Goal: Task Accomplishment & Management: Use online tool/utility

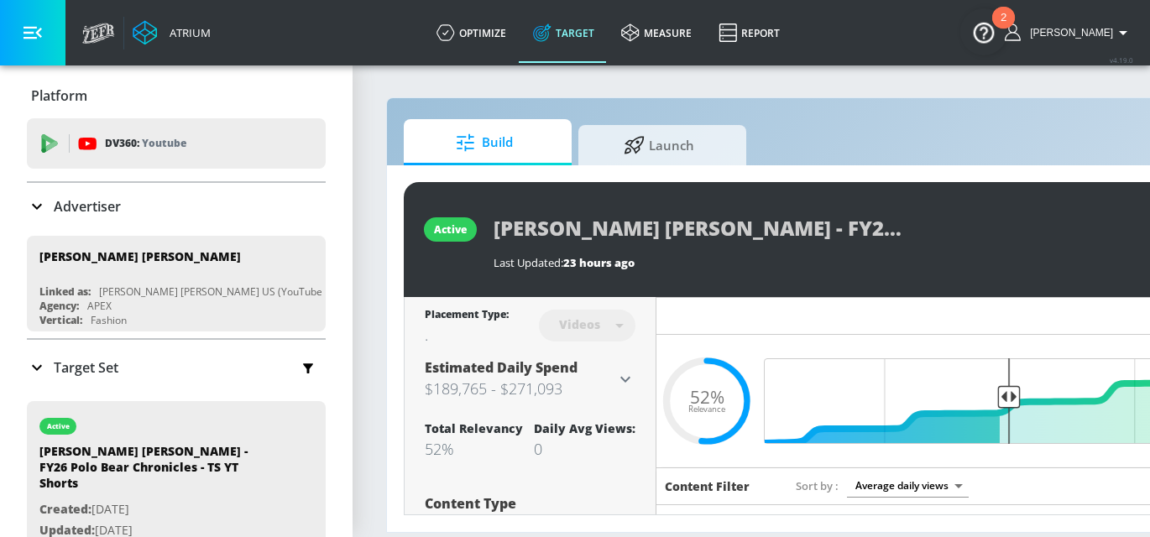
click at [39, 203] on icon at bounding box center [37, 206] width 20 height 20
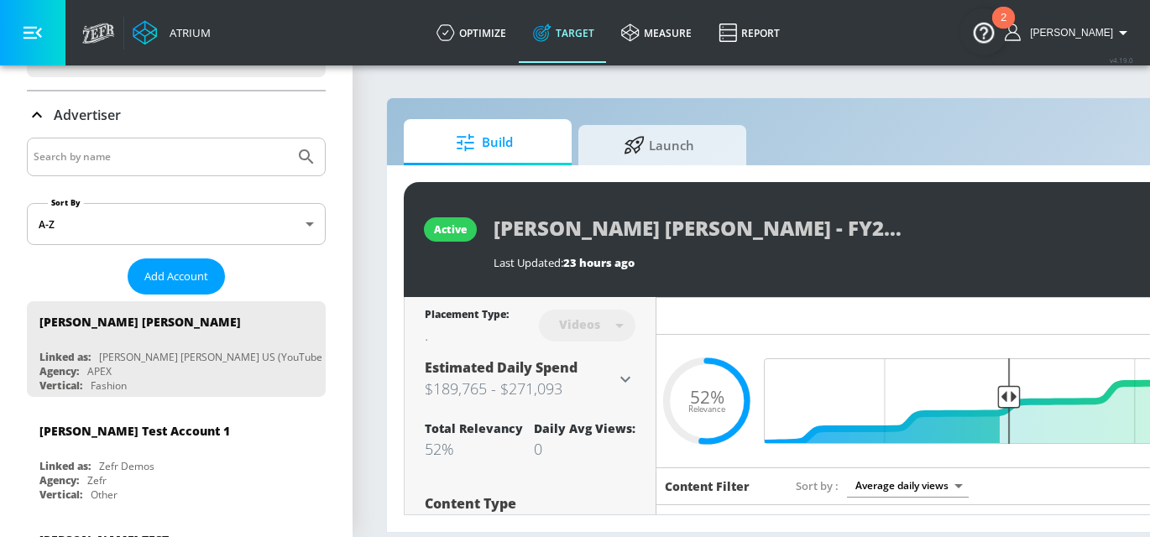
scroll to position [92, 0]
click at [109, 159] on input "Search by name" at bounding box center [161, 156] width 254 height 22
type input "[PERSON_NAME]"
click at [288, 138] on button "Submit Search" at bounding box center [306, 156] width 37 height 37
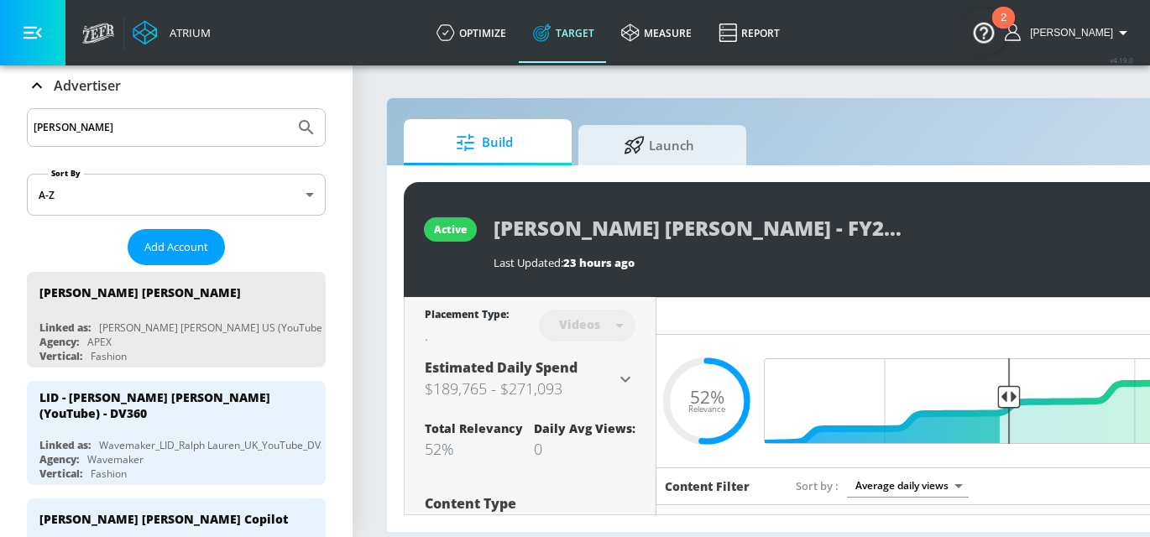
scroll to position [0, 0]
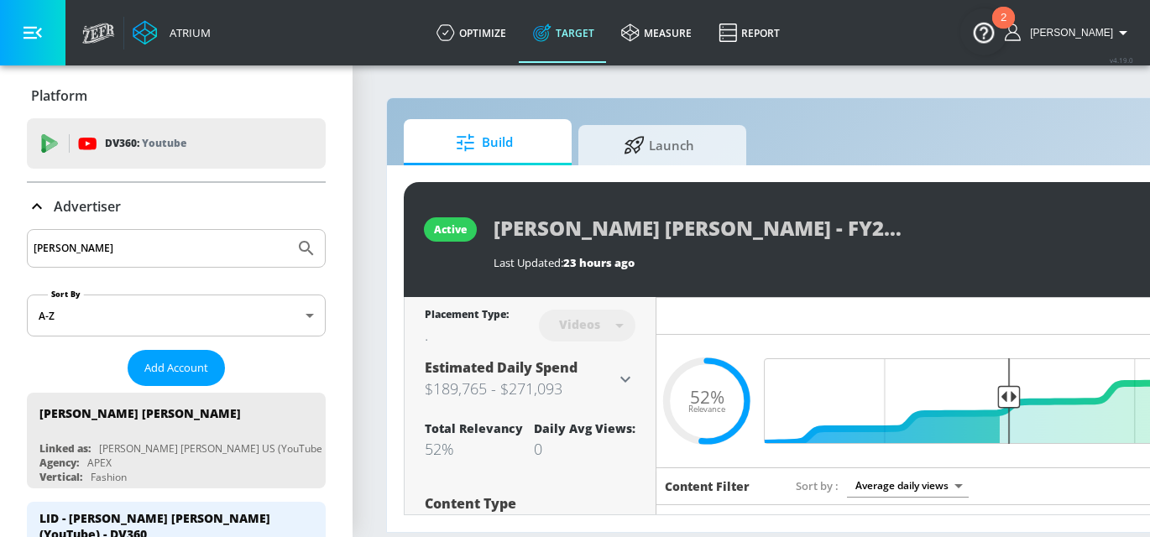
click at [50, 207] on div "Advertiser" at bounding box center [74, 206] width 94 height 20
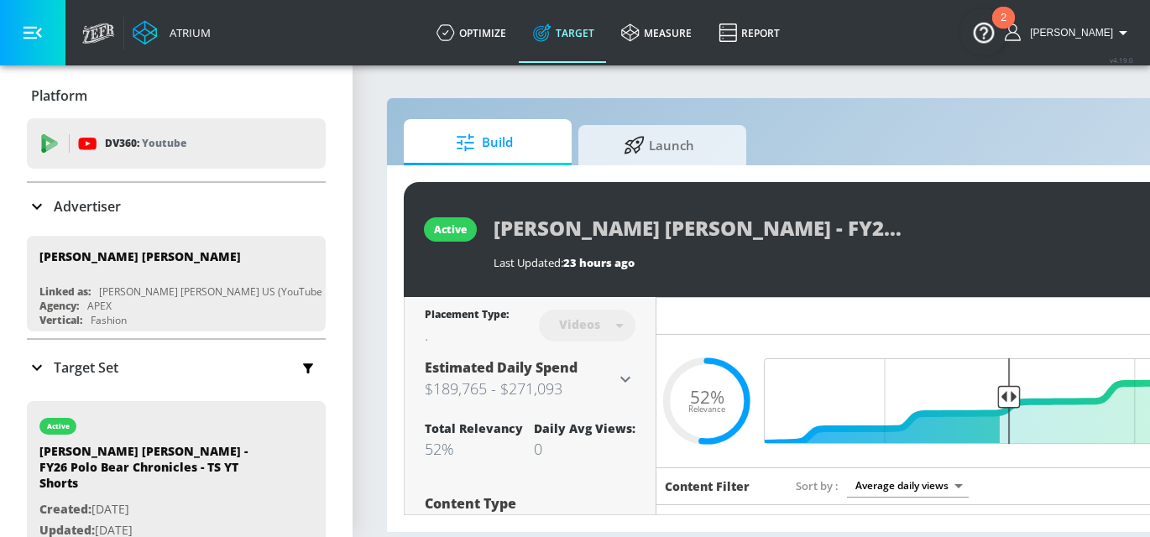
click at [71, 363] on p "Target Set" at bounding box center [86, 367] width 65 height 18
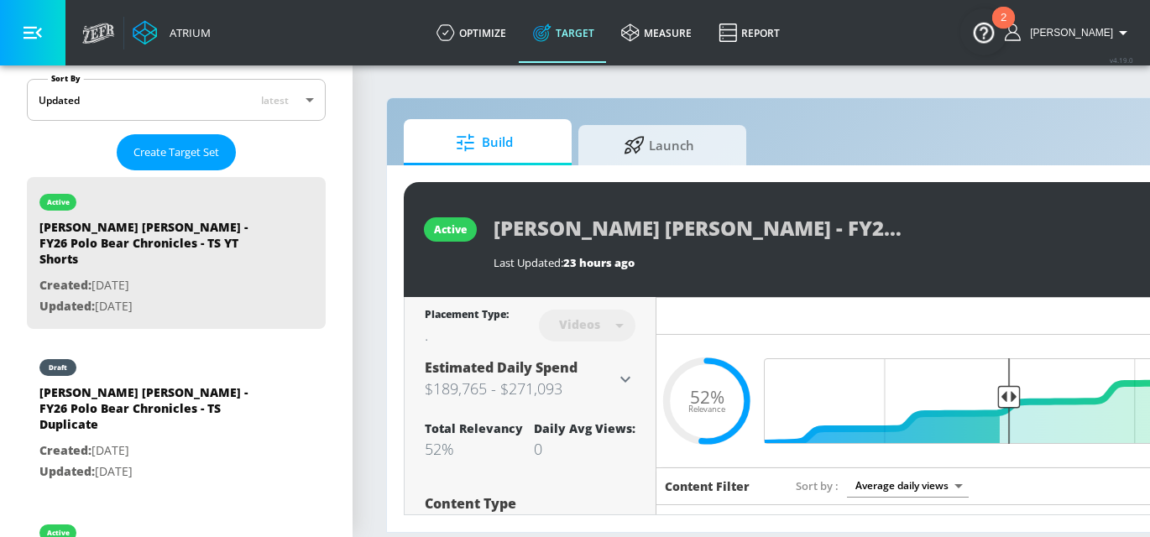
scroll to position [394, 0]
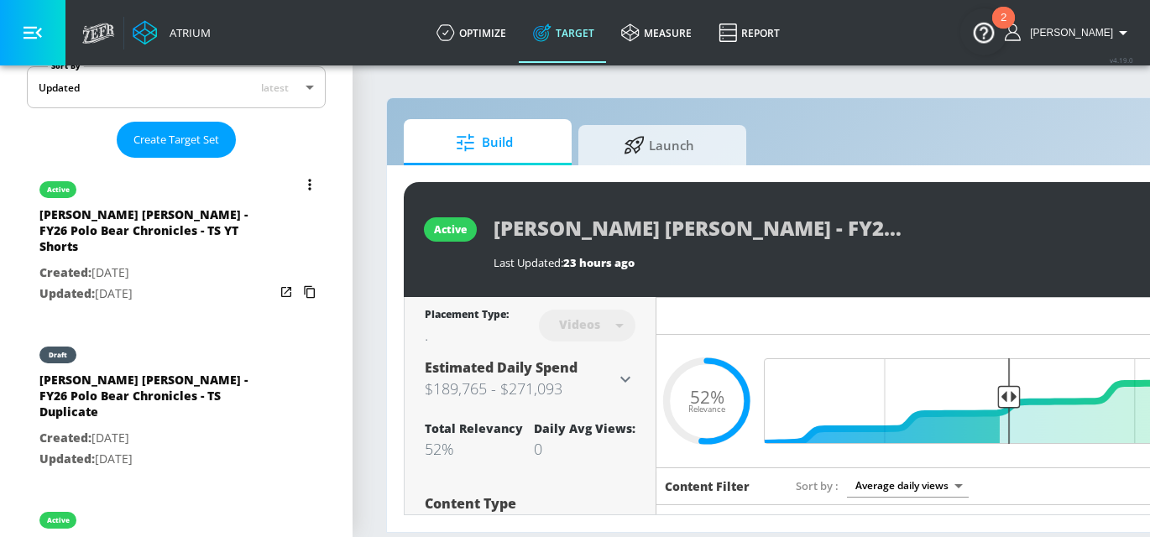
click at [311, 183] on icon "list of Target Set" at bounding box center [309, 184] width 3 height 11
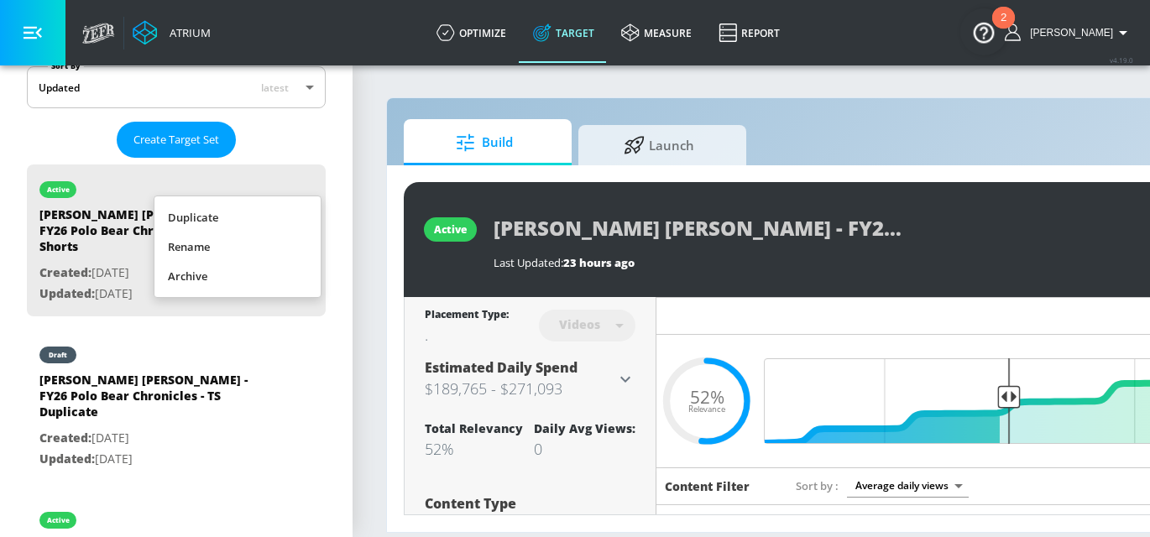
click at [353, 356] on div at bounding box center [575, 268] width 1150 height 537
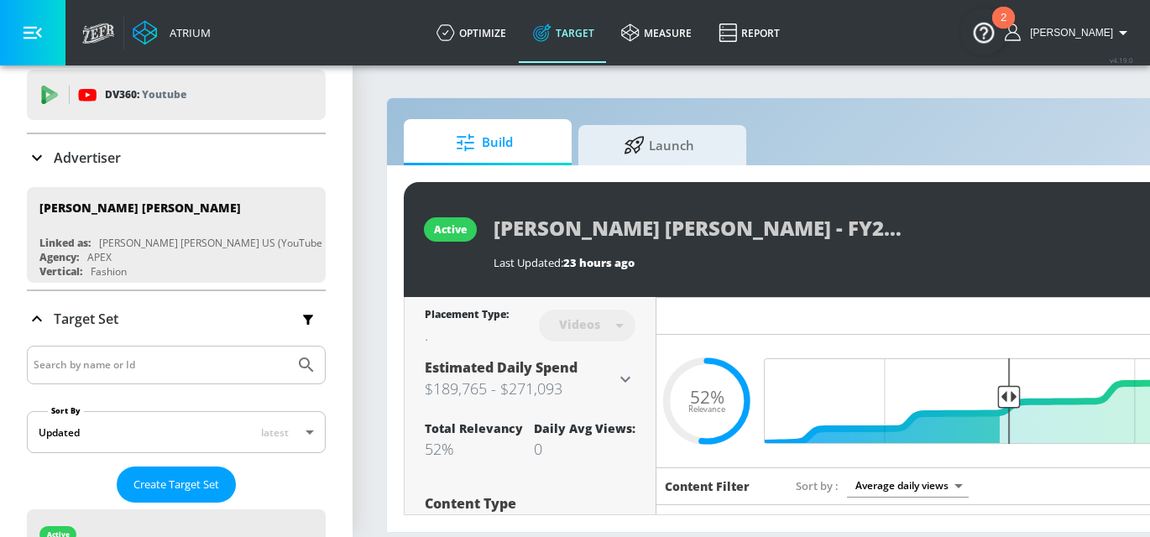
scroll to position [0, 0]
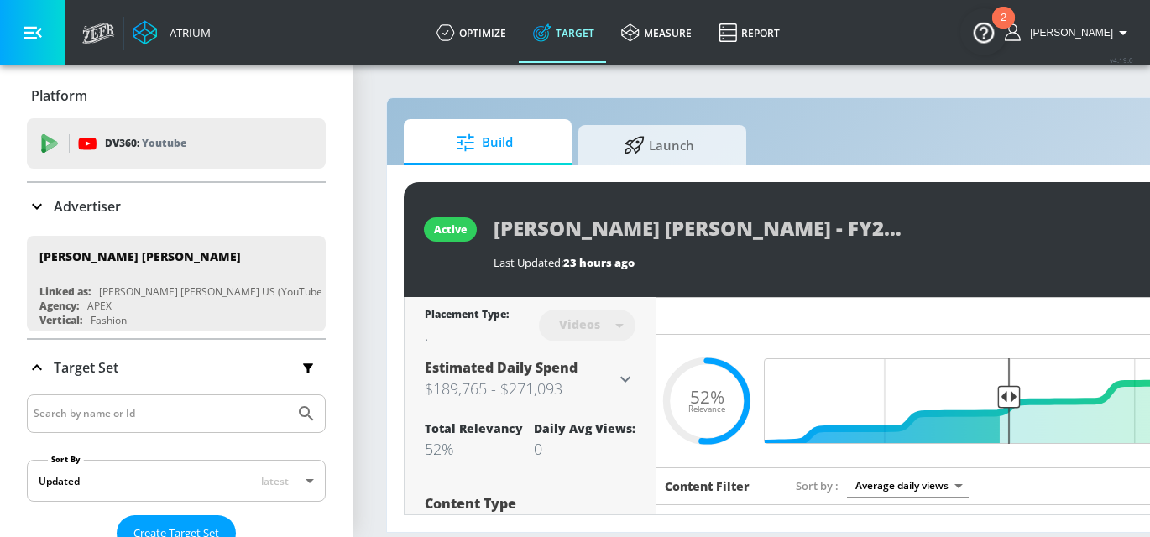
click at [65, 207] on p "Advertiser" at bounding box center [87, 206] width 67 height 18
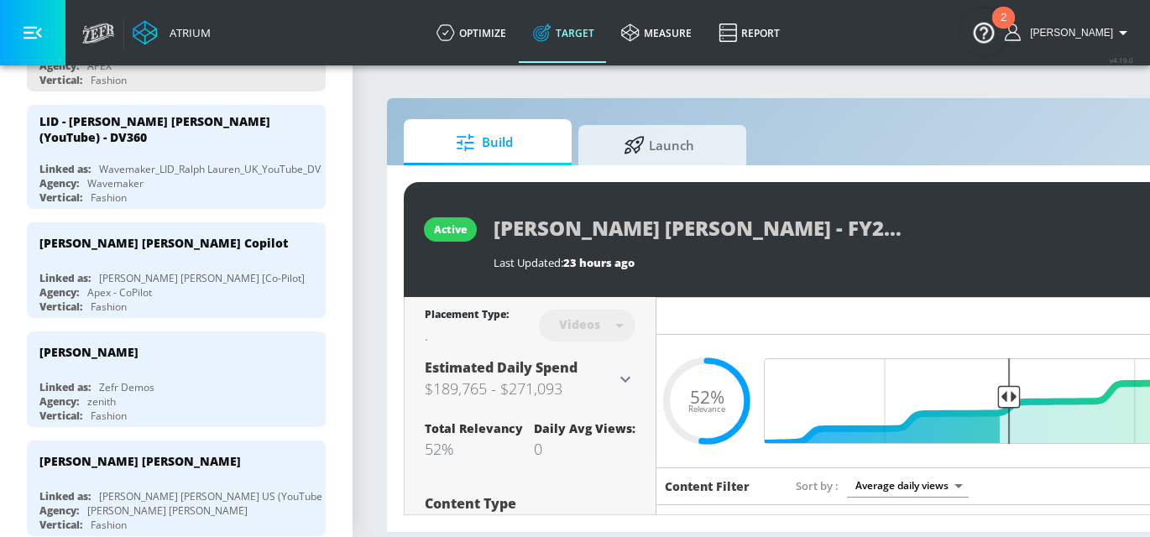
scroll to position [394, 0]
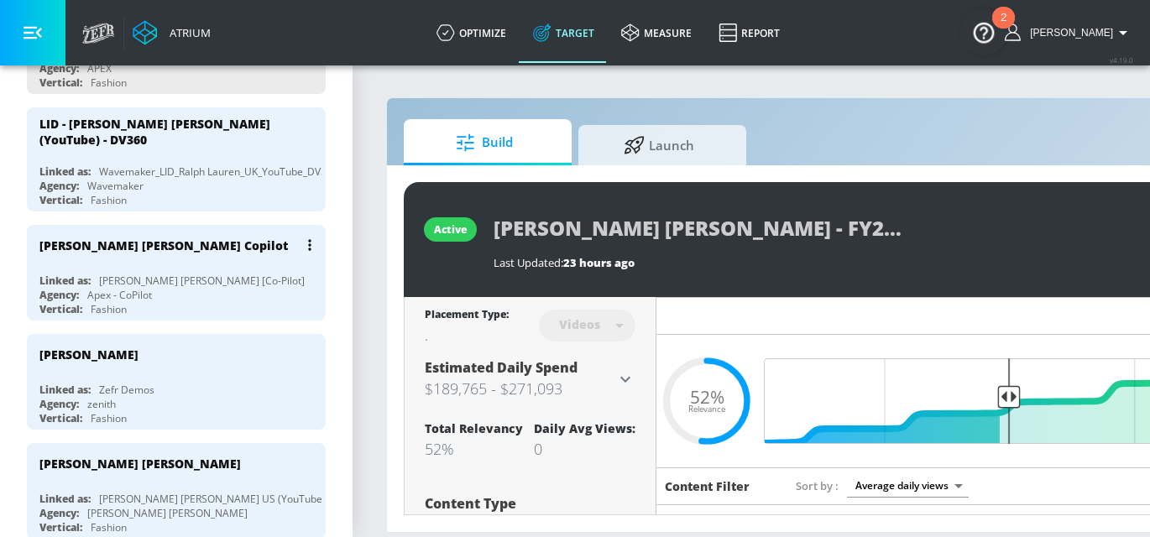
click at [123, 253] on div "Ralph Lauren Copilot" at bounding box center [180, 245] width 282 height 40
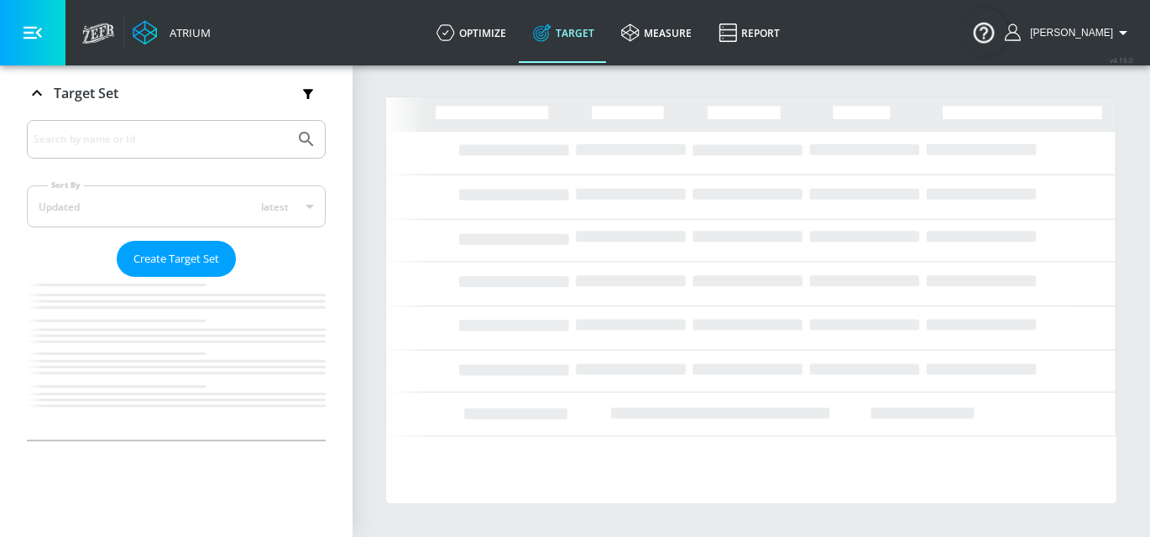
scroll to position [273, 0]
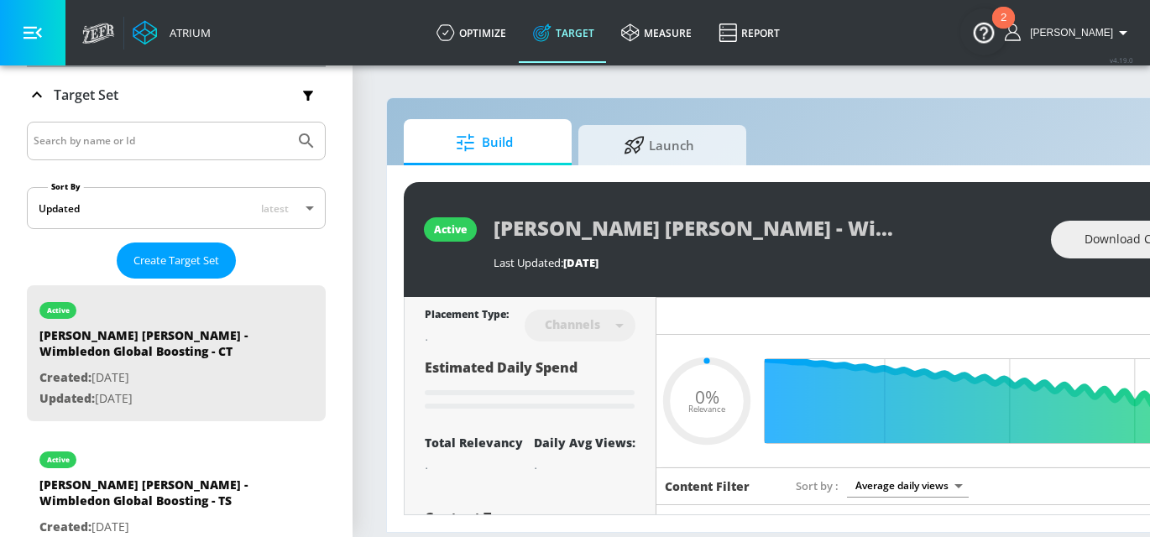
scroll to position [394, 0]
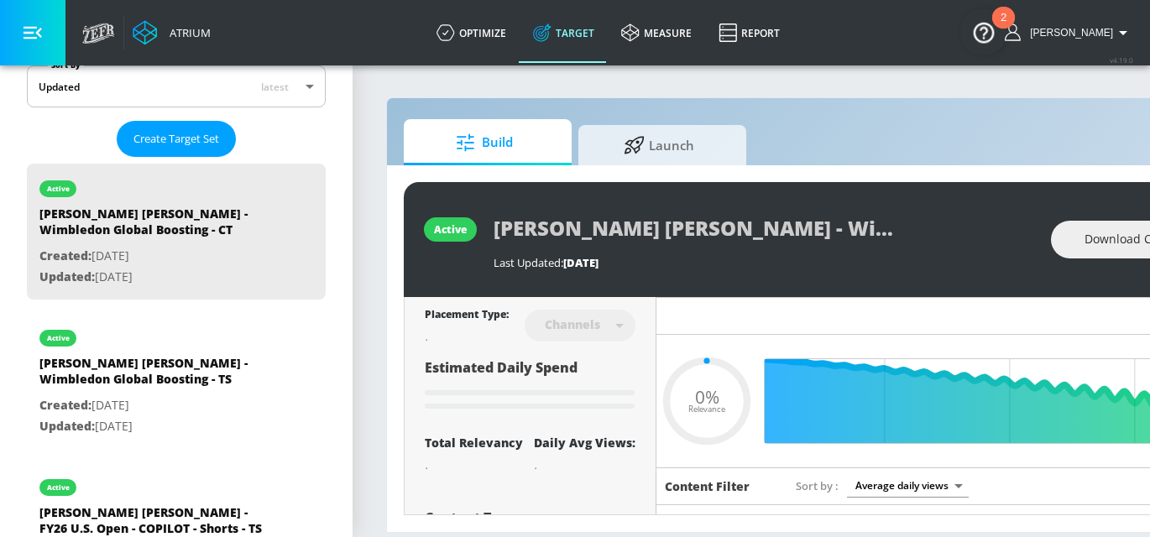
type input "0.68"
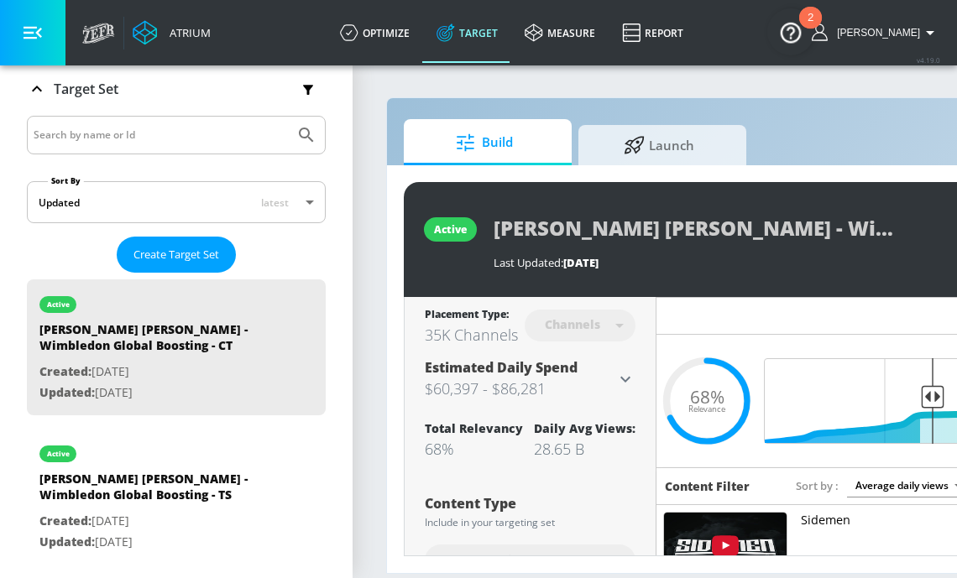
scroll to position [293, 0]
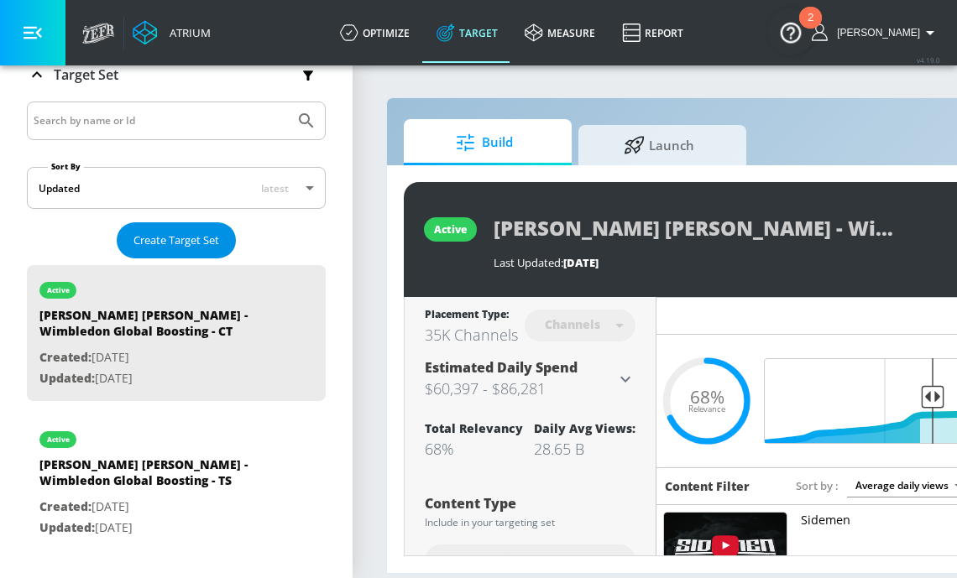
click at [175, 244] on span "Create Target Set" at bounding box center [176, 240] width 86 height 19
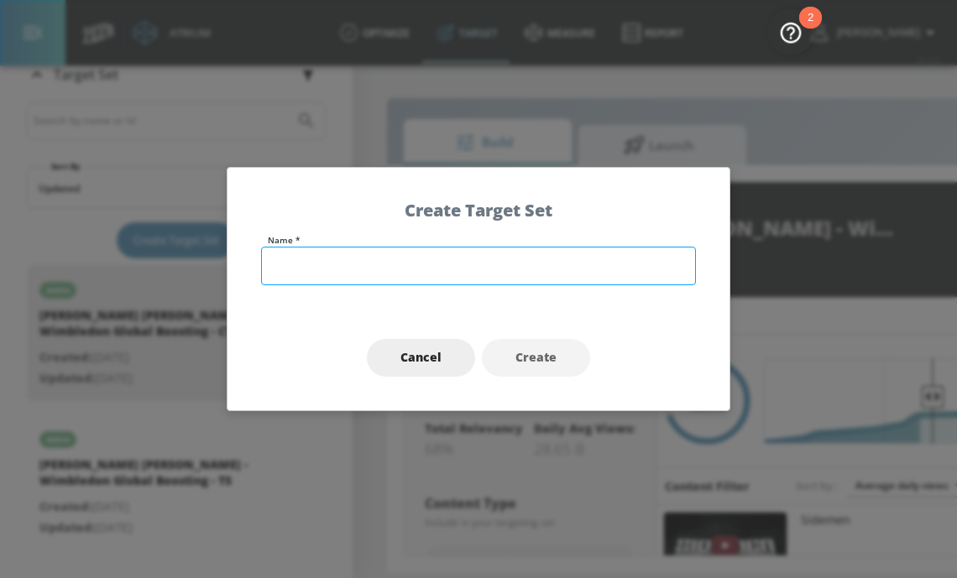
click at [342, 262] on input "text" at bounding box center [478, 266] width 435 height 39
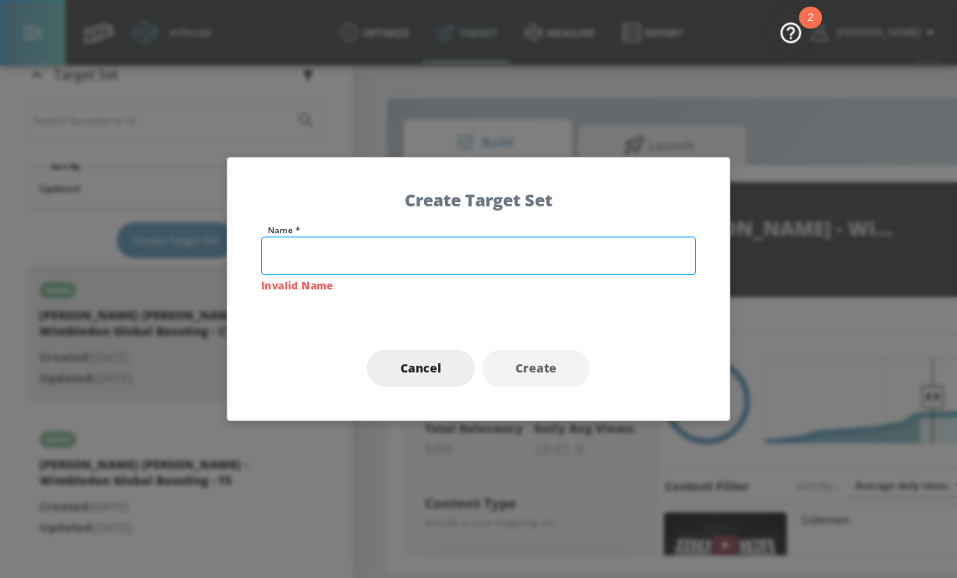
paste input "[PERSON_NAME] [PERSON_NAME] - FY26 Polo Bear Chronicles - TS"
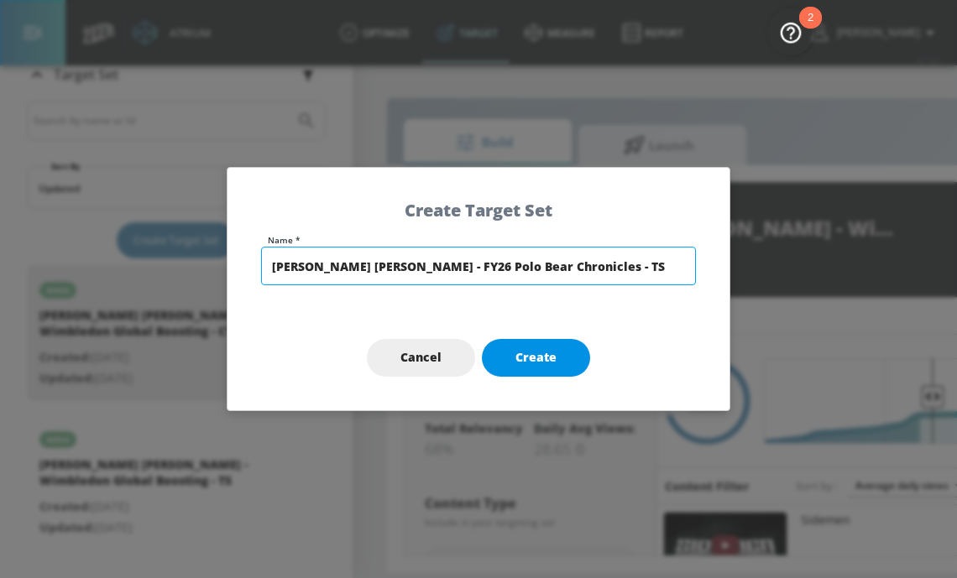
type input "[PERSON_NAME] [PERSON_NAME] - FY26 Polo Bear Chronicles - TS"
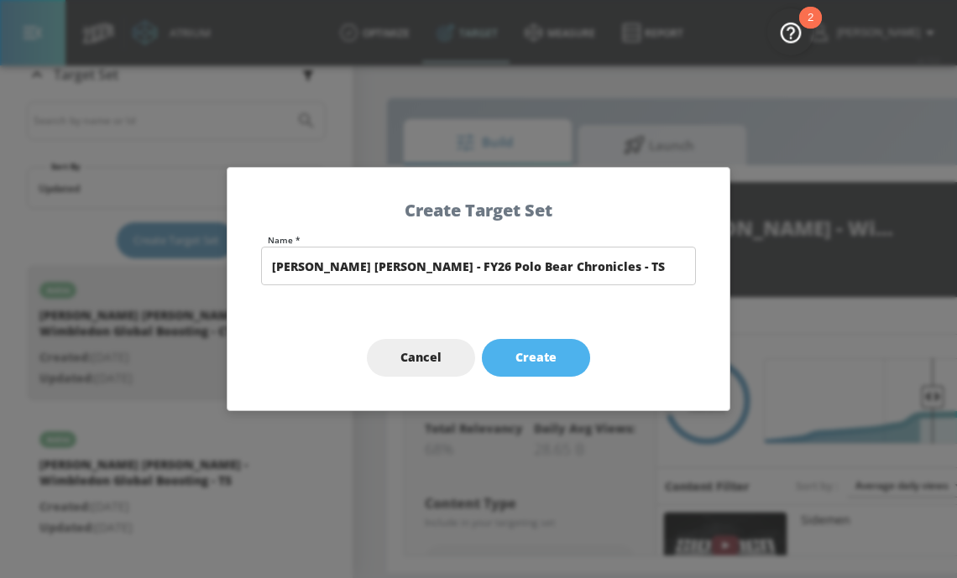
click at [528, 357] on span "Create" at bounding box center [535, 357] width 41 height 21
type input "[PERSON_NAME] [PERSON_NAME] - FY26 Polo Bear Chronicles - TS"
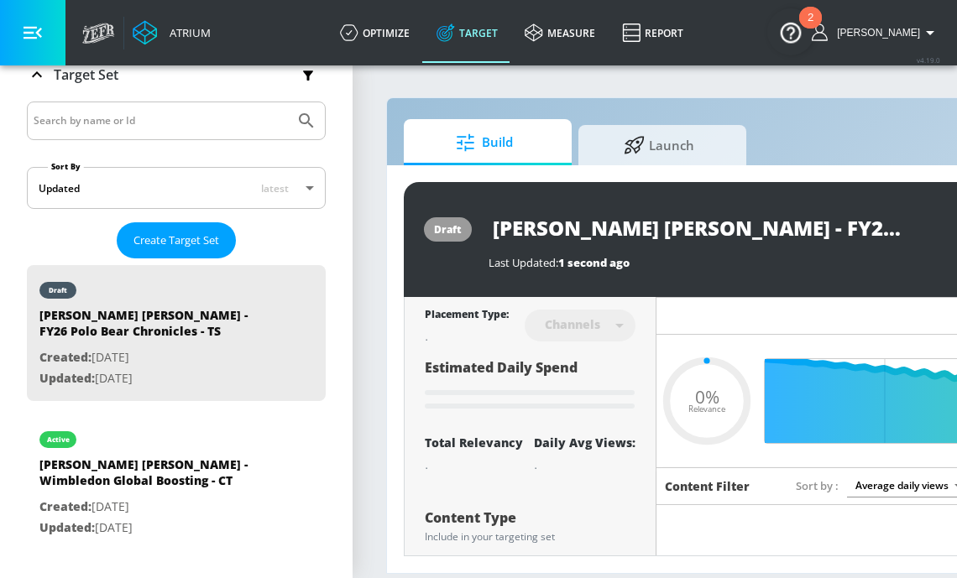
type input "0.3"
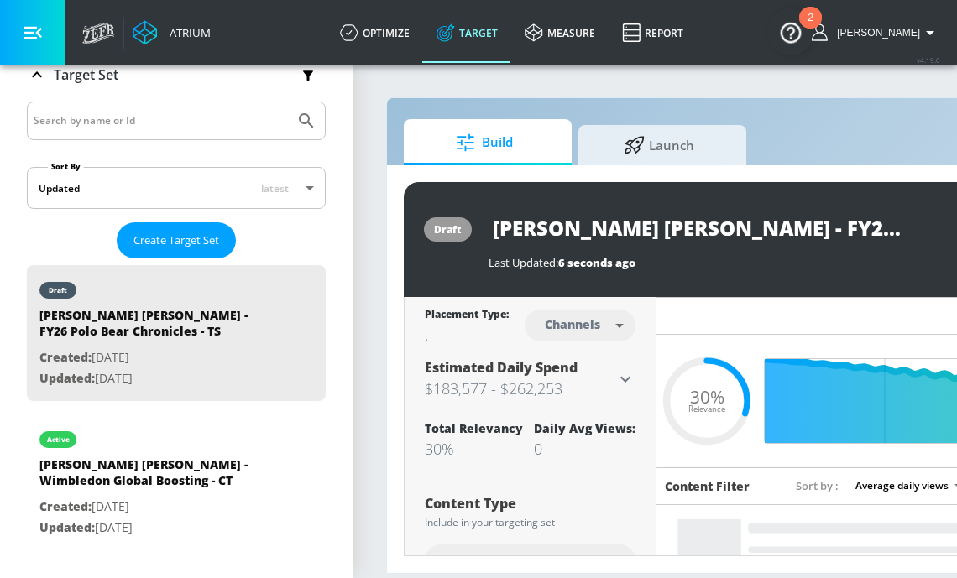
click at [570, 329] on body "Atrium optimize Target measure Report optimize Target measure Report v 4.19.0 B…" at bounding box center [478, 289] width 957 height 578
click at [574, 389] on div "Videos" at bounding box center [574, 390] width 48 height 18
type input "videos"
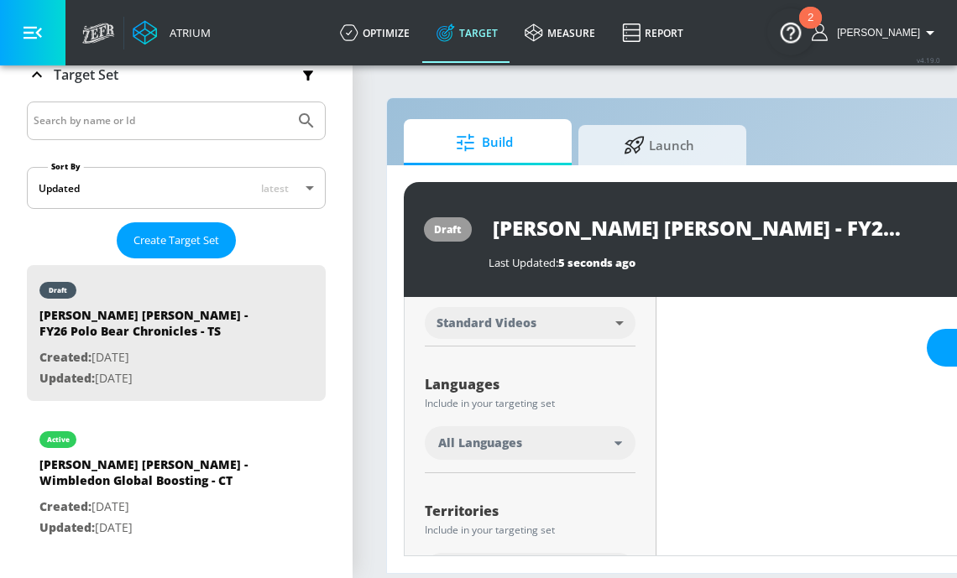
scroll to position [223, 0]
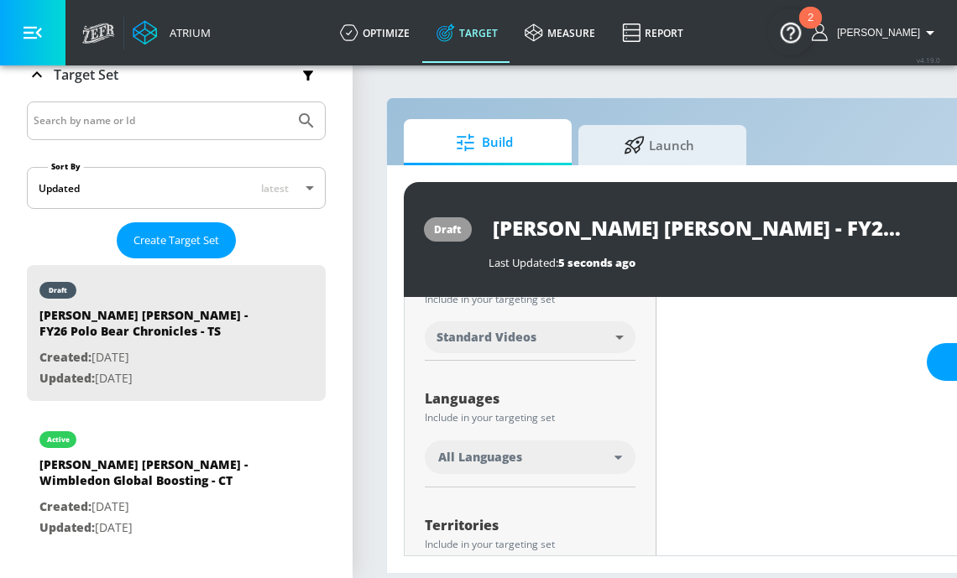
click at [570, 454] on div "All Languages" at bounding box center [526, 457] width 176 height 17
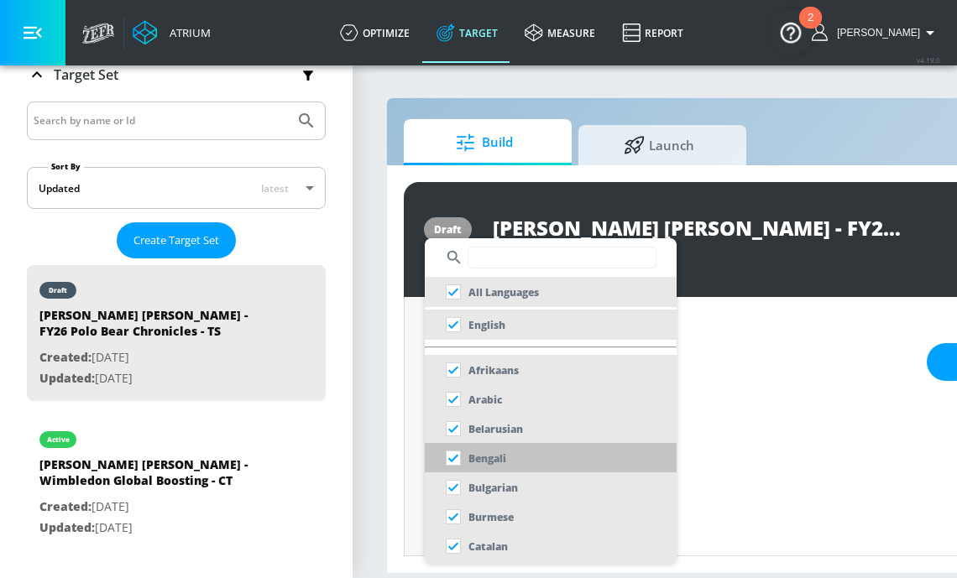
click at [460, 326] on input "checkbox" at bounding box center [453, 325] width 30 height 30
checkbox input "true"
checkbox input "false"
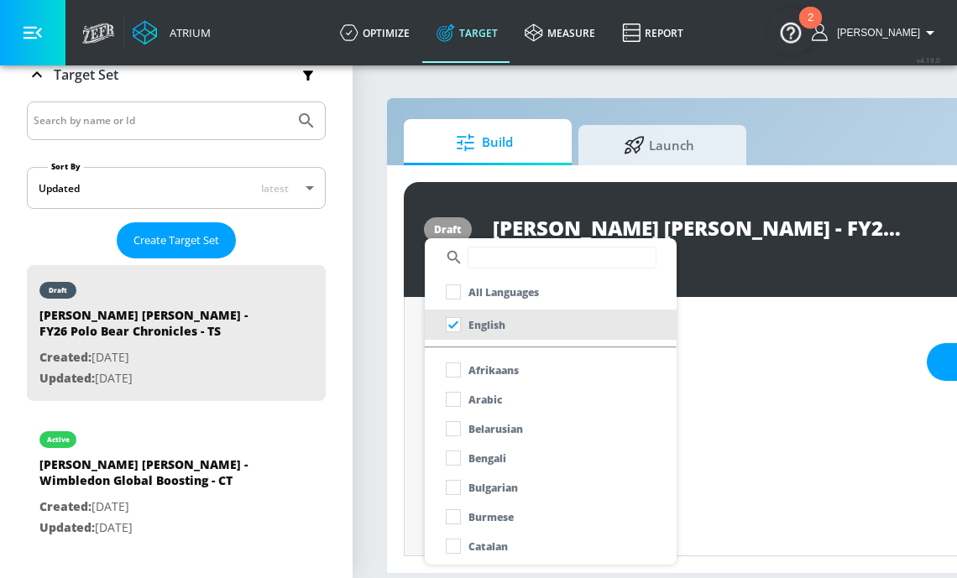
click at [716, 415] on div at bounding box center [478, 289] width 957 height 578
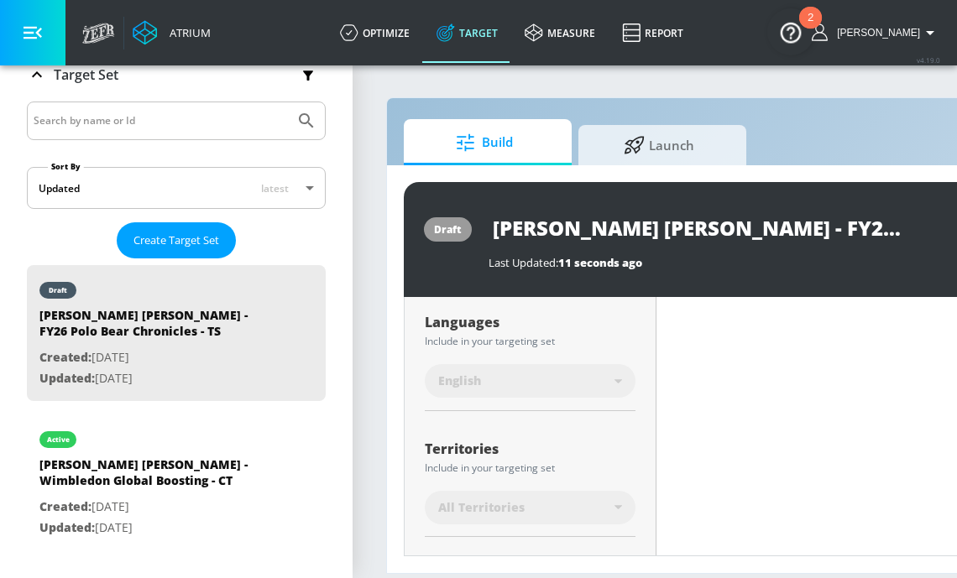
scroll to position [456, 0]
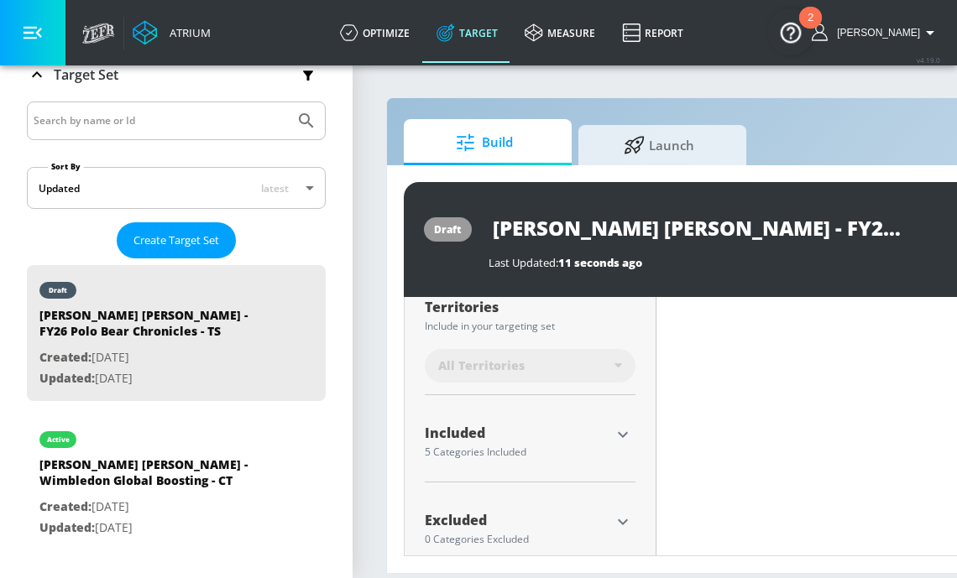
click at [624, 426] on icon "button" at bounding box center [623, 435] width 20 height 20
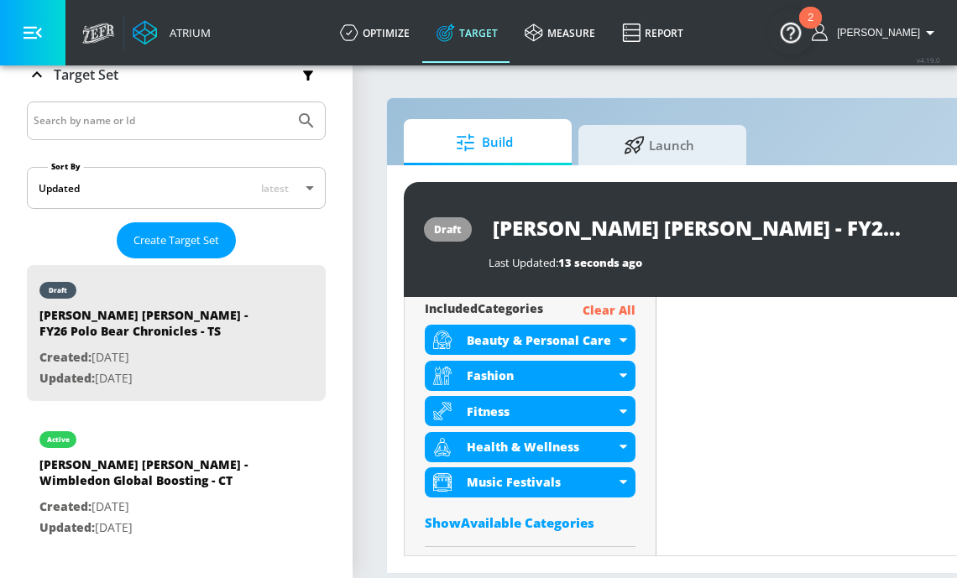
scroll to position [602, 0]
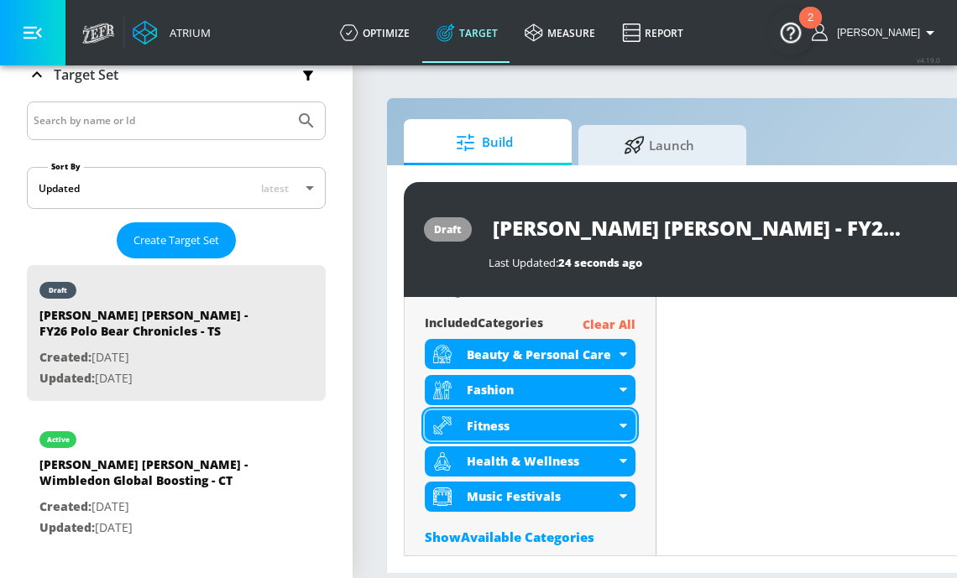
click at [515, 430] on div "Fitness" at bounding box center [541, 426] width 149 height 16
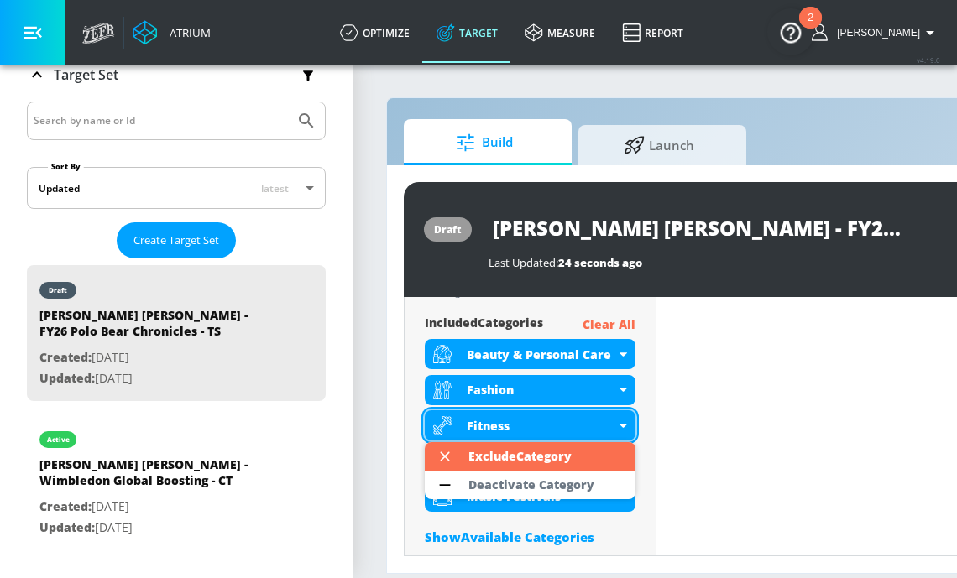
click at [491, 423] on div at bounding box center [478, 289] width 957 height 578
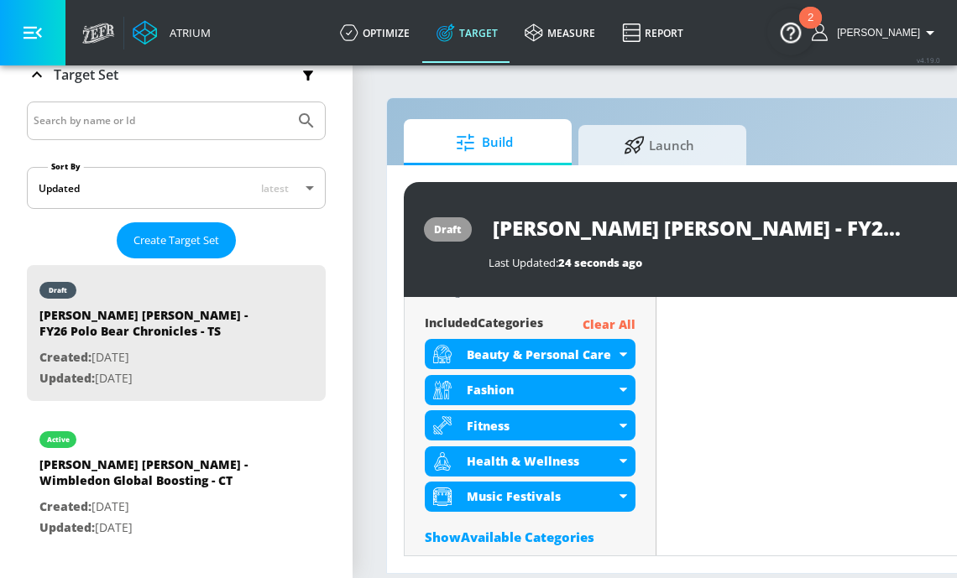
click at [491, 425] on div "Fitness" at bounding box center [541, 426] width 149 height 16
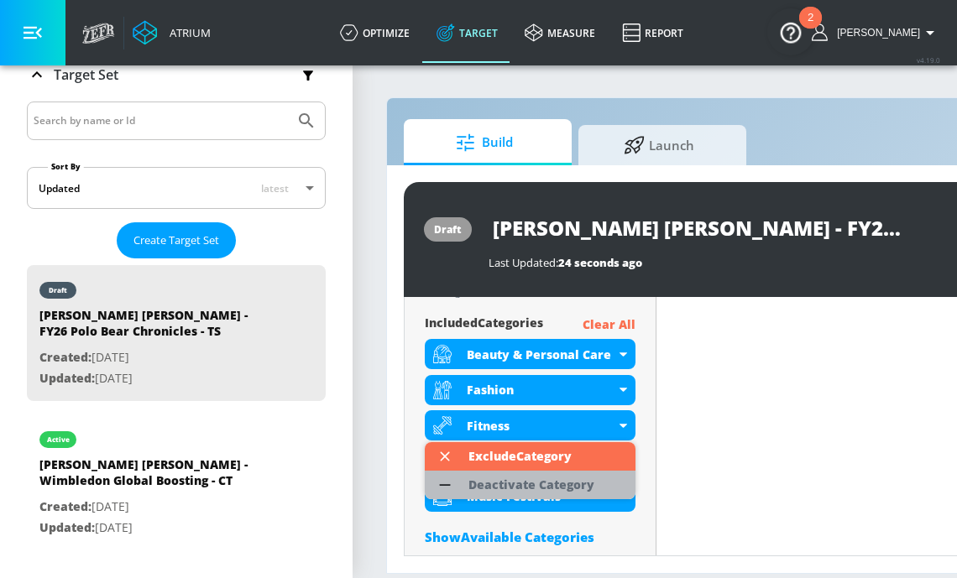
click at [514, 483] on div "Deactivate Category" at bounding box center [531, 485] width 126 height 12
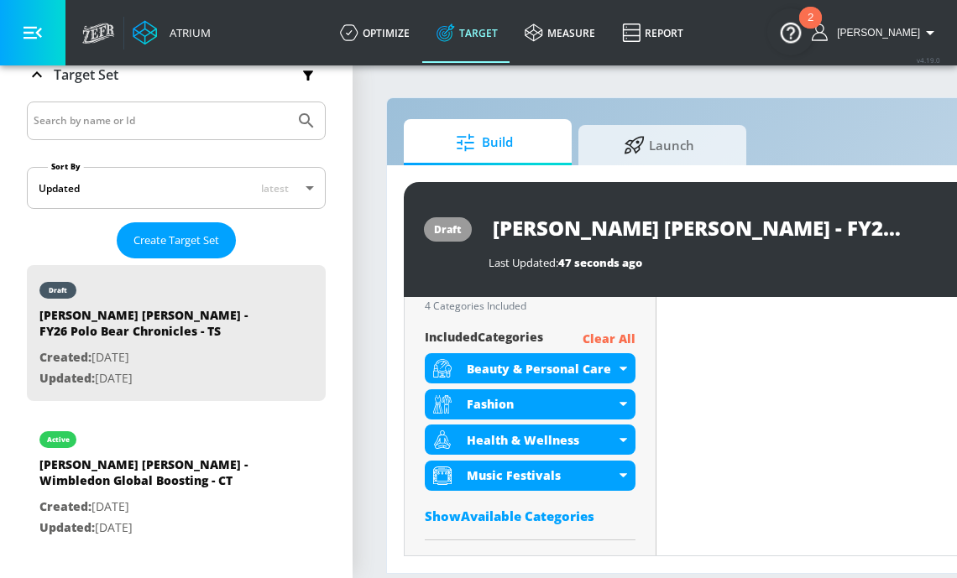
scroll to position [616, 0]
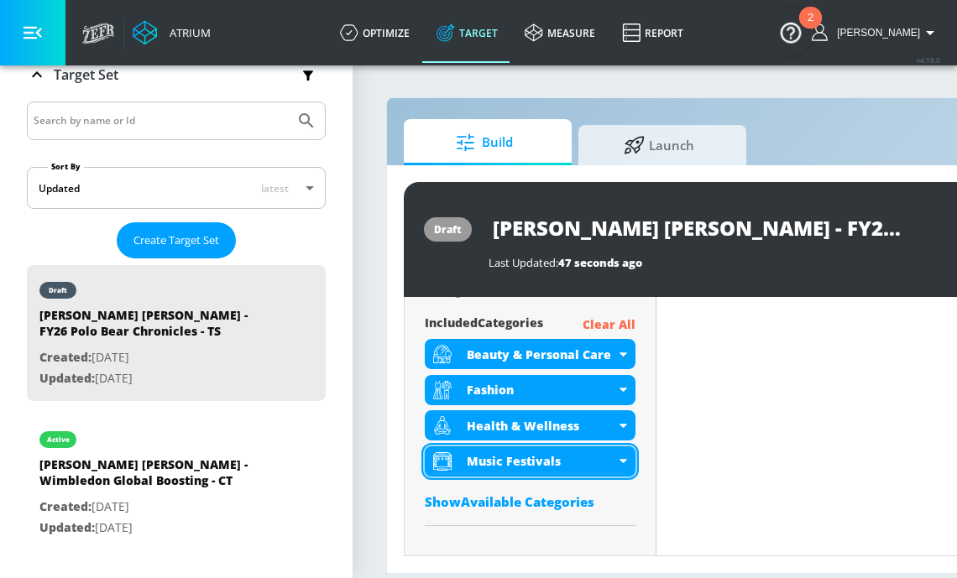
click at [518, 469] on div "Music Festivals" at bounding box center [530, 462] width 211 height 30
click at [541, 463] on div "Music Festivals" at bounding box center [541, 461] width 149 height 16
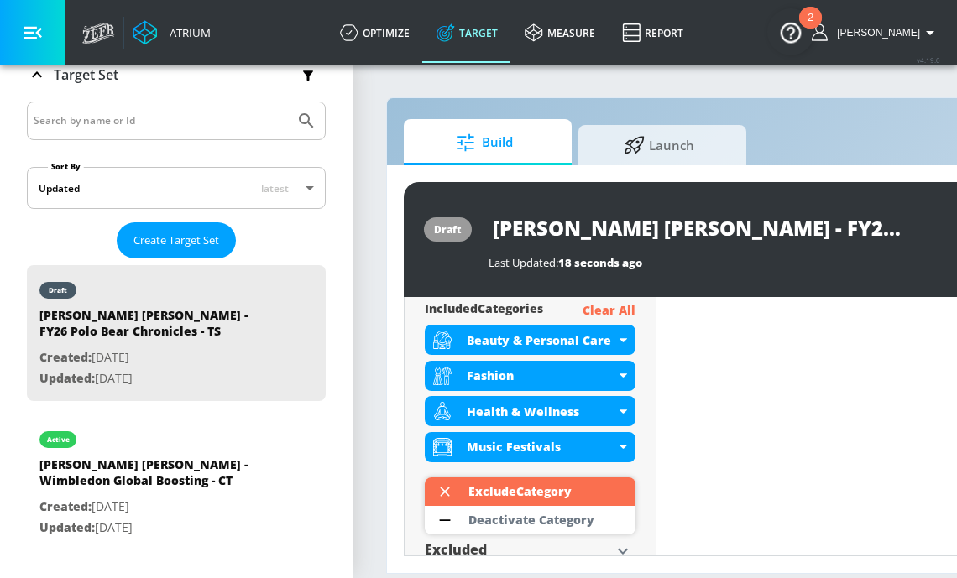
scroll to position [602, 0]
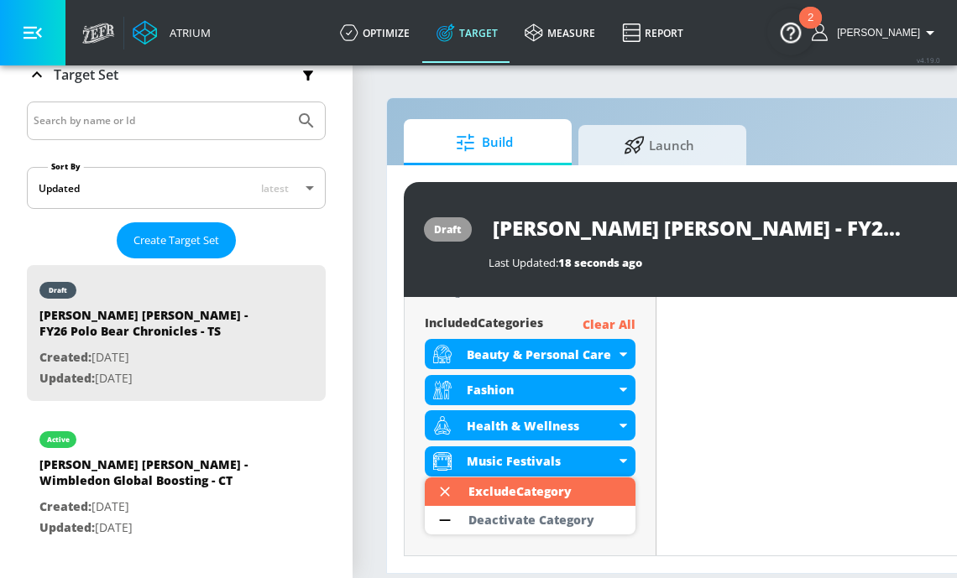
click at [481, 460] on div at bounding box center [478, 289] width 957 height 578
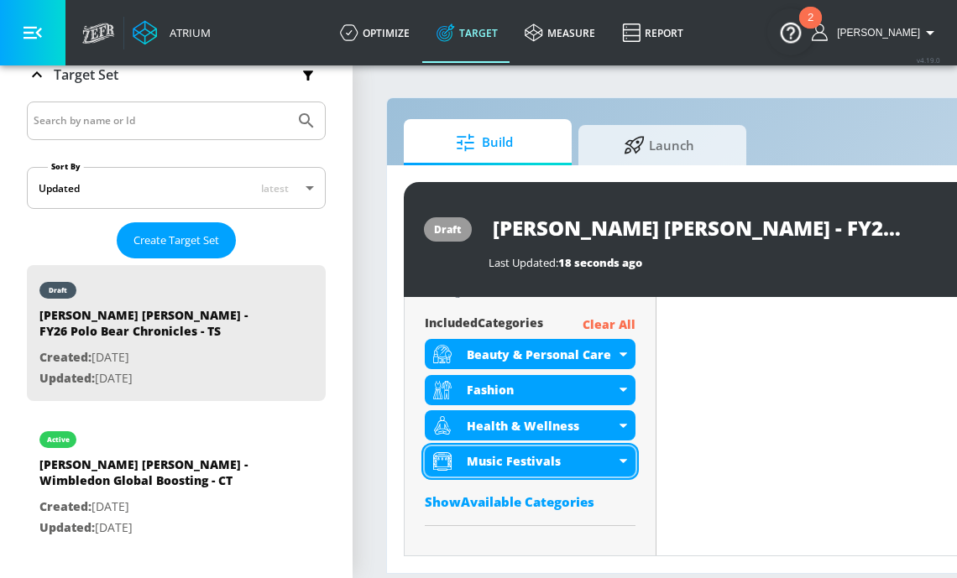
click at [482, 462] on div "Music Festivals" at bounding box center [541, 461] width 149 height 16
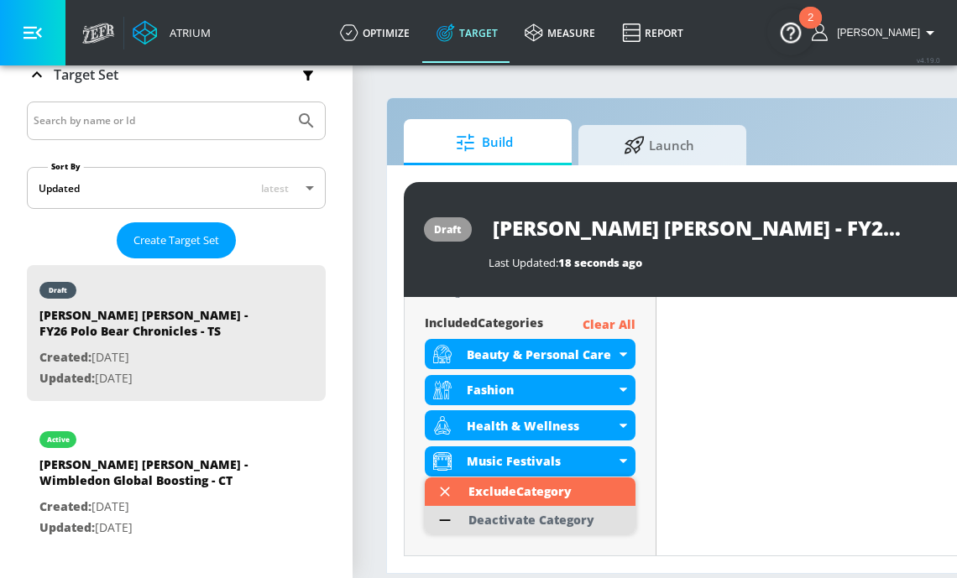
click at [494, 515] on div "Deactivate Category" at bounding box center [531, 521] width 126 height 12
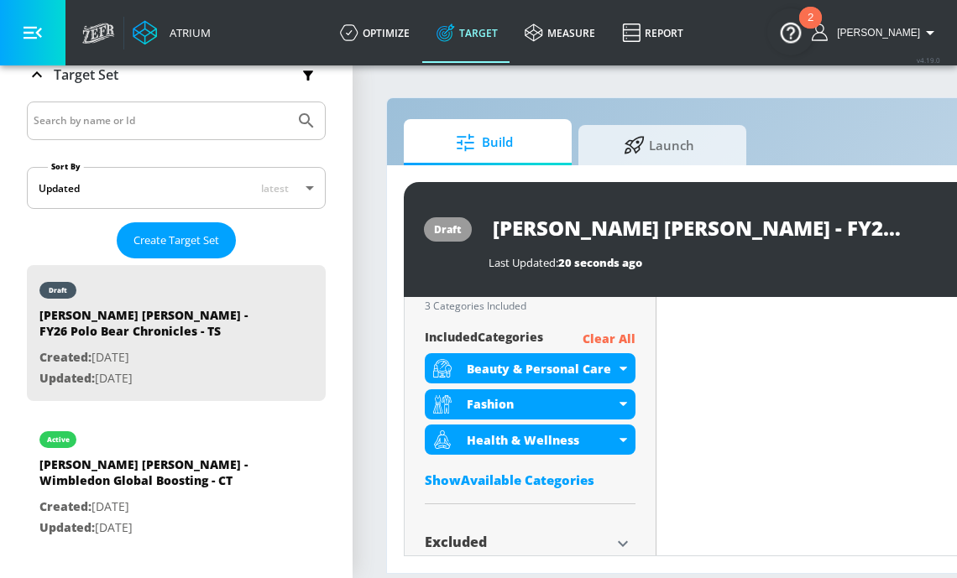
scroll to position [616, 0]
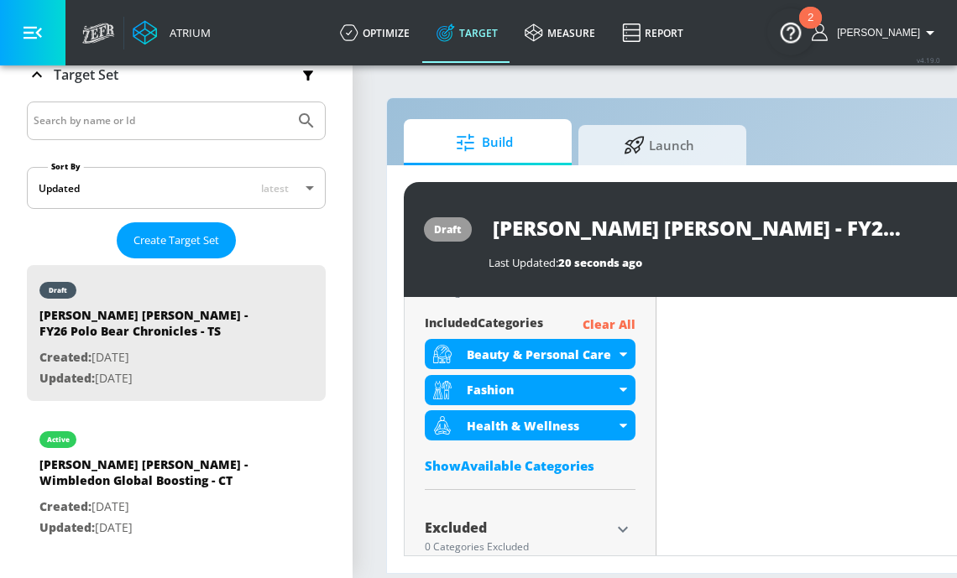
click at [488, 462] on div "Show Available Categories" at bounding box center [530, 465] width 211 height 17
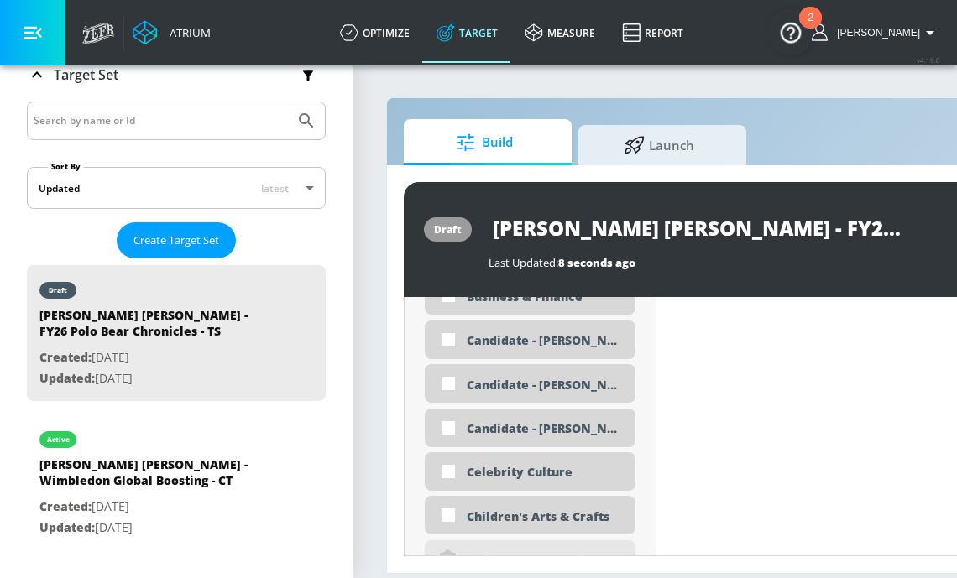
scroll to position [1190, 0]
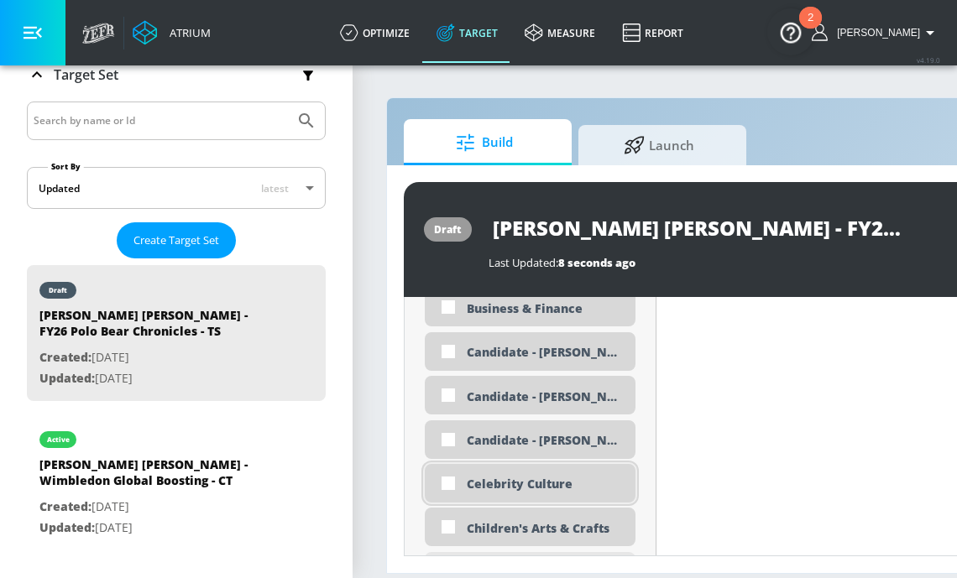
click at [509, 483] on div "Celebrity Culture" at bounding box center [545, 484] width 156 height 16
checkbox input "true"
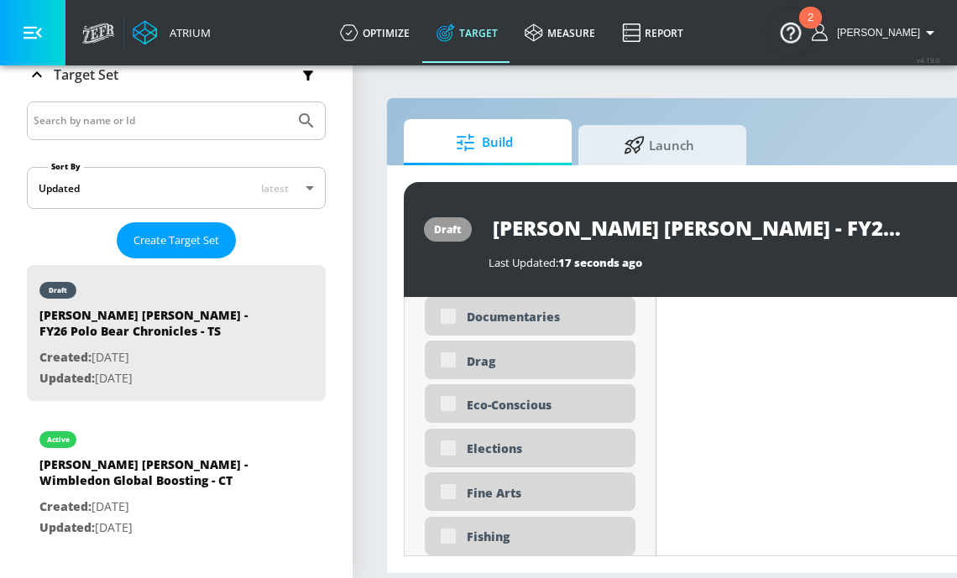
scroll to position [1893, 0]
click at [490, 494] on div "Fine Arts" at bounding box center [545, 491] width 156 height 16
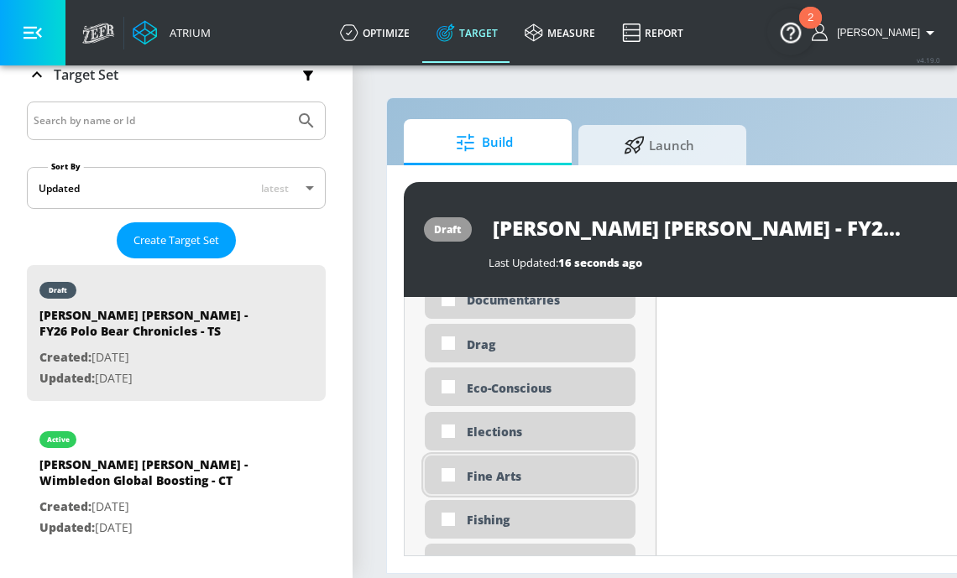
scroll to position [1879, 0]
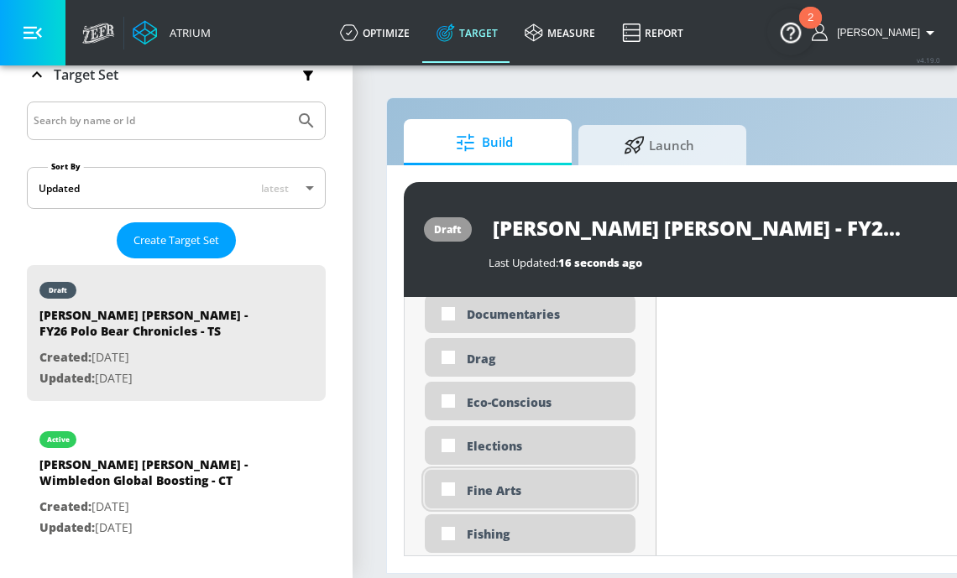
click at [478, 490] on div "Fine Arts" at bounding box center [545, 491] width 156 height 16
checkbox input "true"
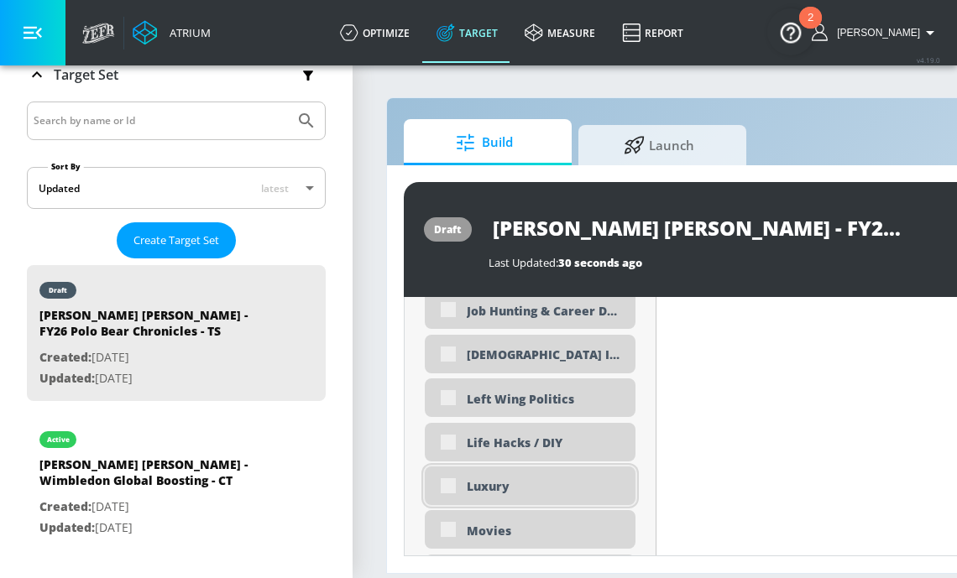
click at [504, 487] on div "Luxury" at bounding box center [545, 486] width 156 height 16
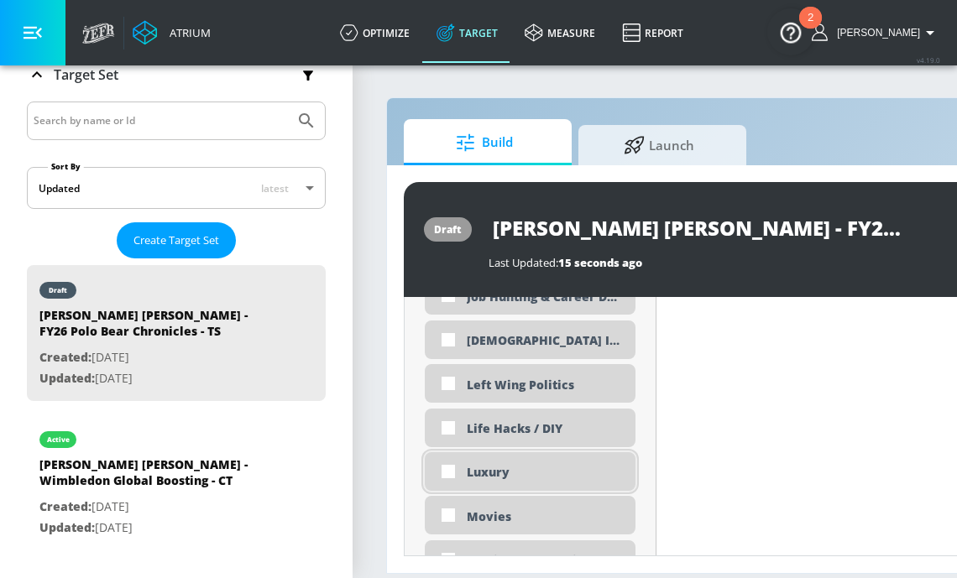
scroll to position [2974, 0]
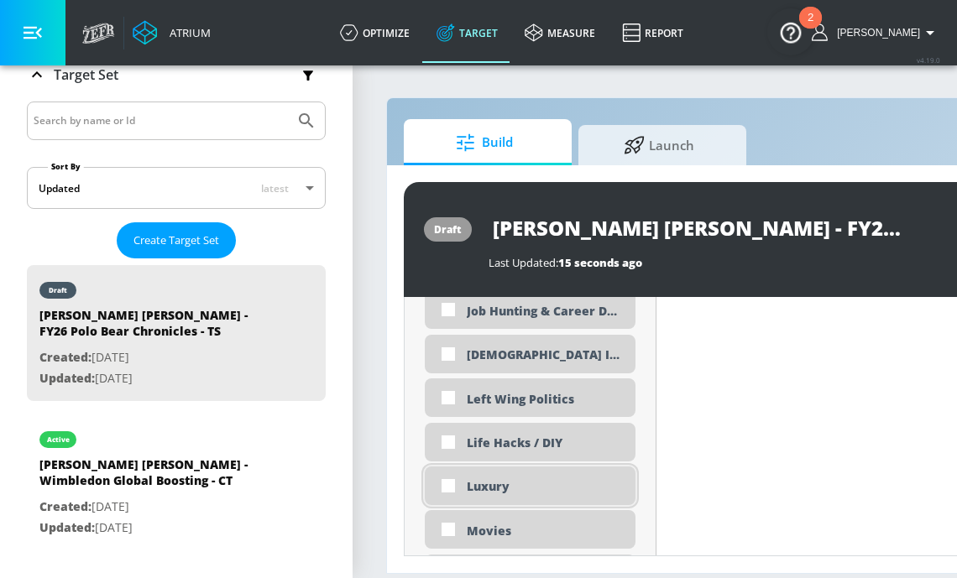
click at [473, 485] on div "Luxury" at bounding box center [545, 486] width 156 height 16
checkbox input "true"
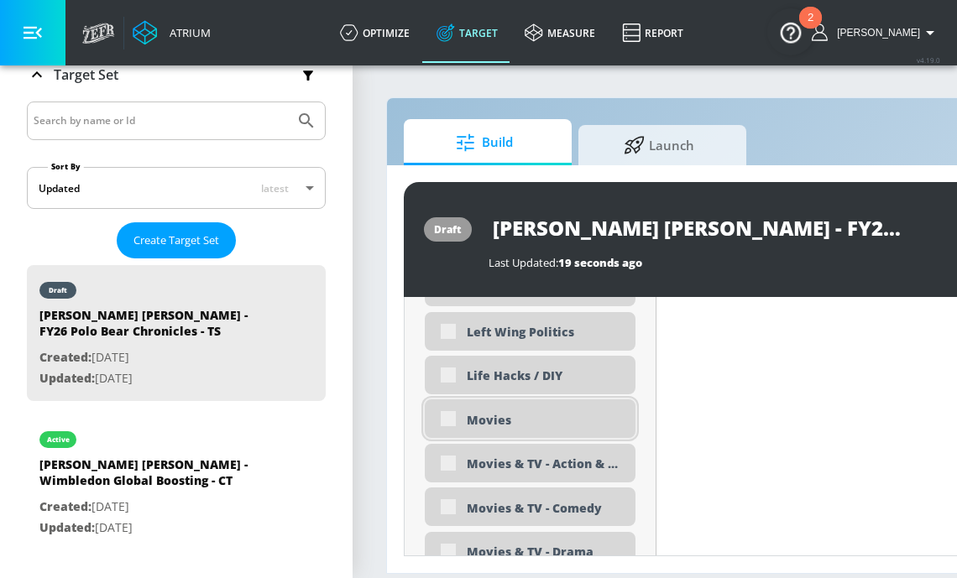
scroll to position [3090, 0]
click at [484, 410] on div "Movies" at bounding box center [530, 419] width 211 height 39
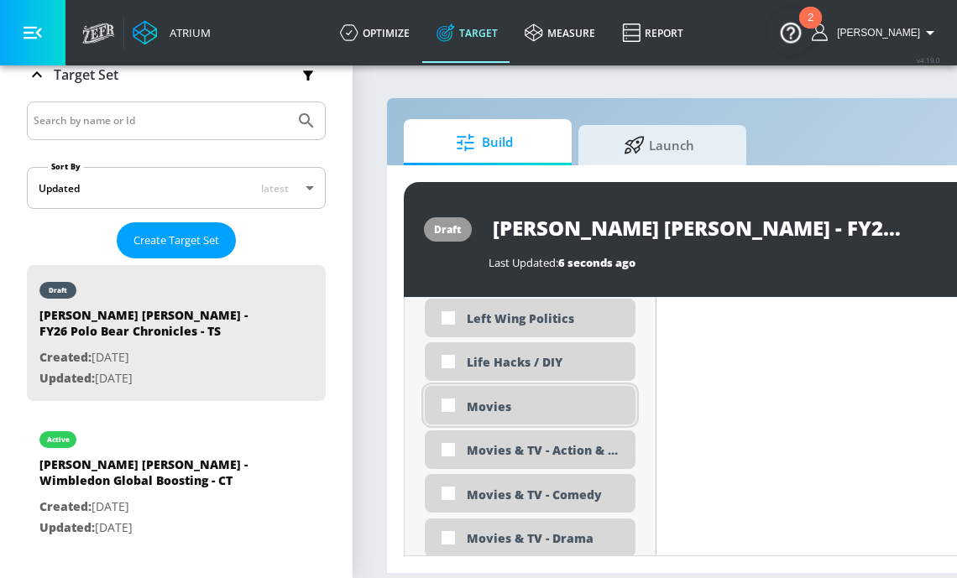
scroll to position [3075, 0]
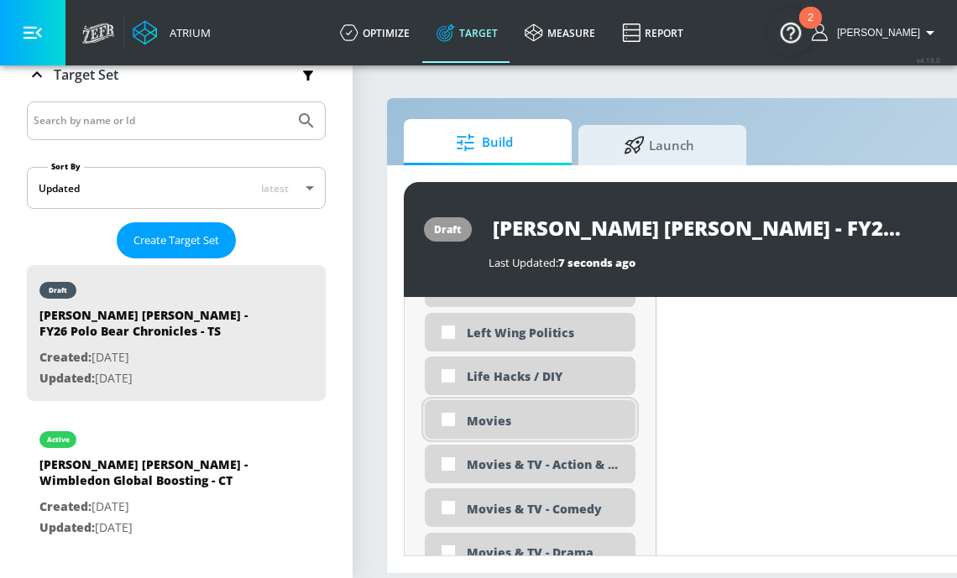
click at [487, 417] on div "Movies" at bounding box center [545, 421] width 156 height 16
checkbox input "true"
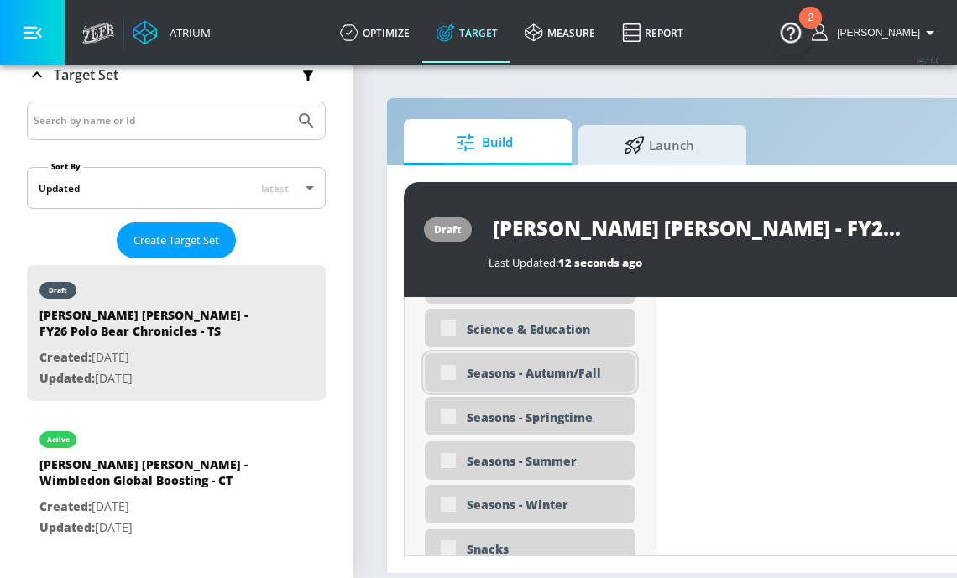
click at [500, 374] on div "Seasons - Autumn/Fall" at bounding box center [545, 373] width 156 height 16
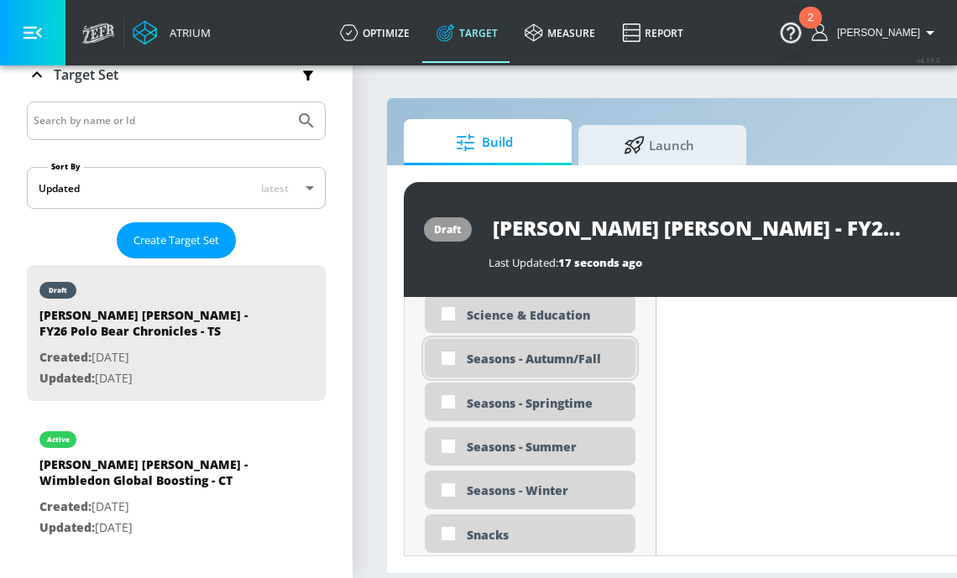
scroll to position [4170, 0]
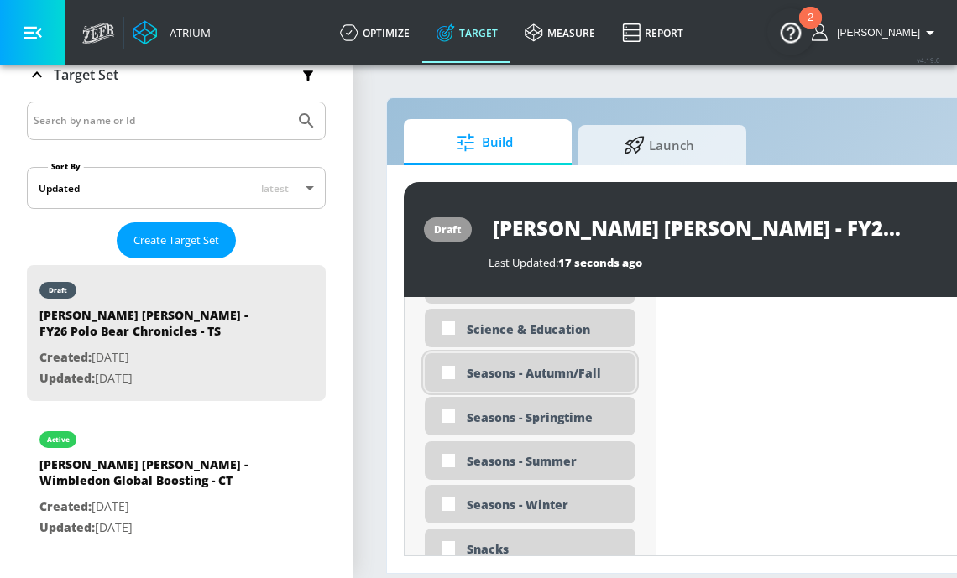
click at [494, 373] on div "Seasons - Autumn/Fall" at bounding box center [545, 373] width 156 height 16
checkbox input "true"
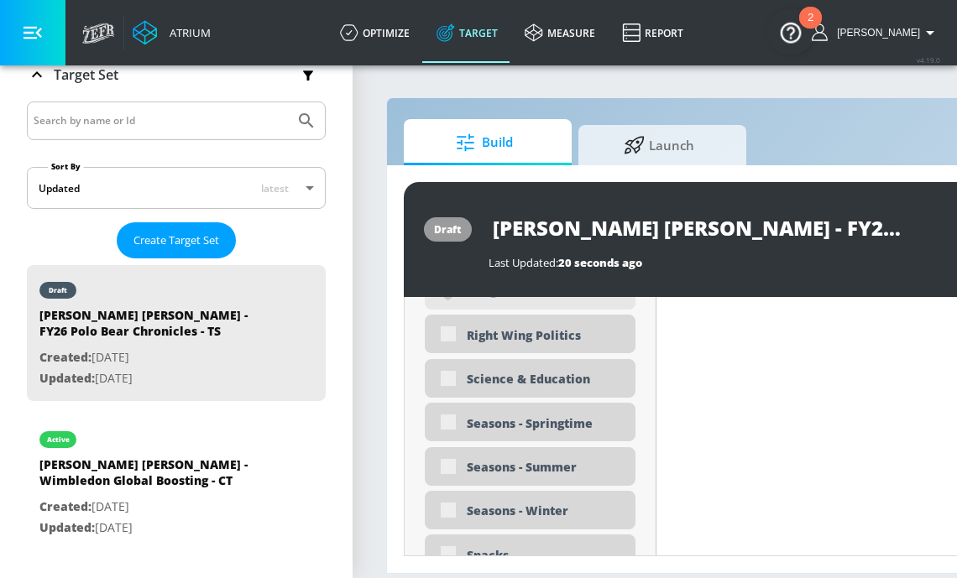
scroll to position [4184, 0]
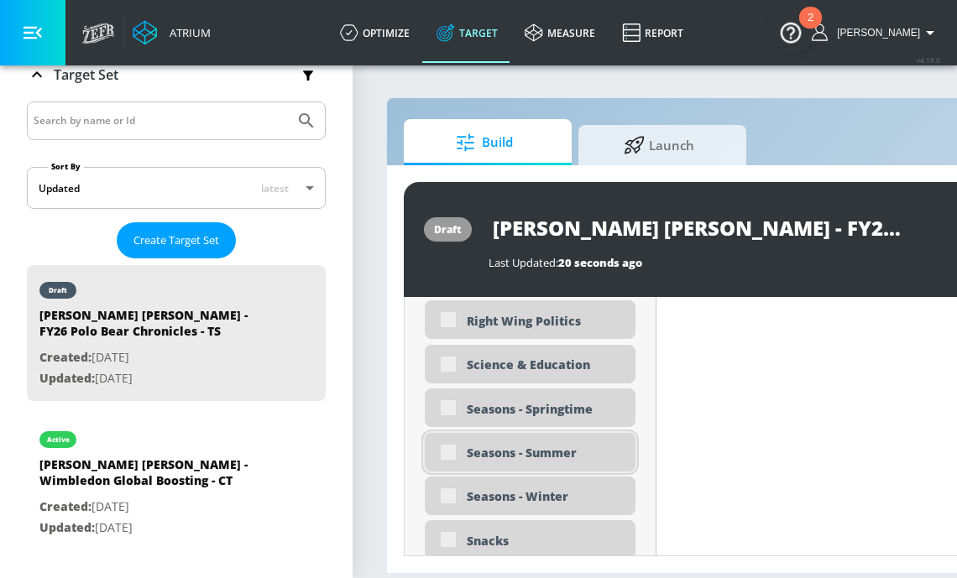
click at [498, 452] on div "Seasons - Summer" at bounding box center [545, 453] width 156 height 16
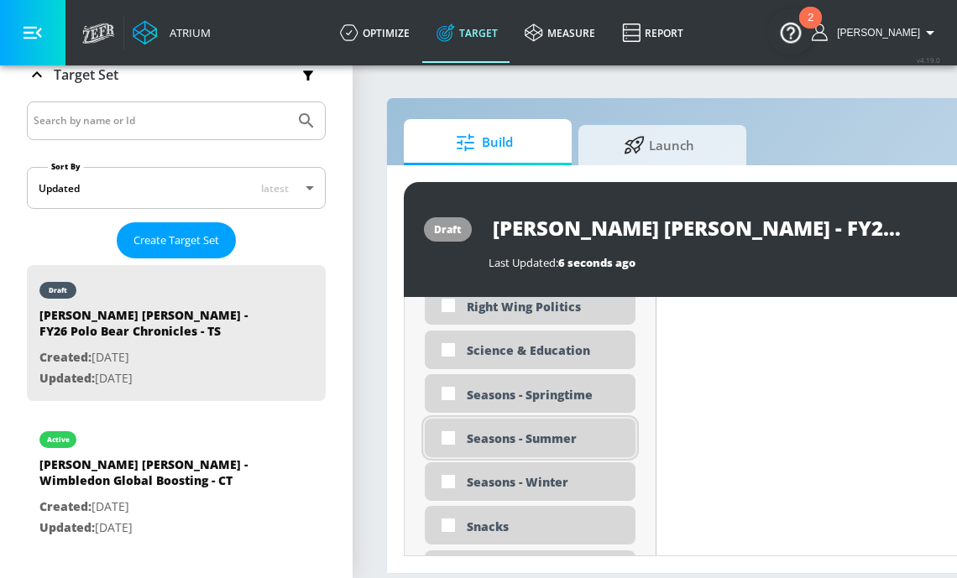
scroll to position [4170, 0]
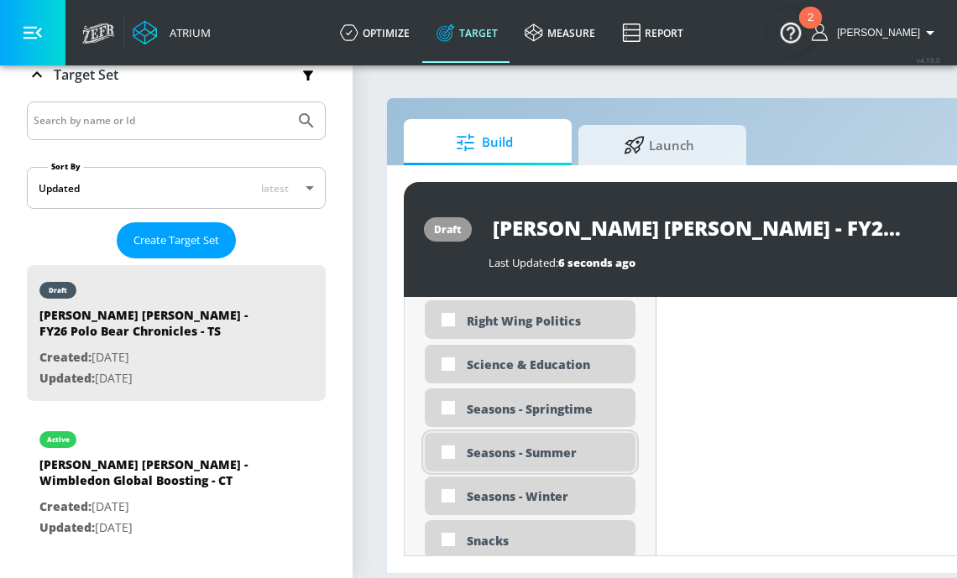
click at [495, 451] on div "Seasons - Summer" at bounding box center [545, 453] width 156 height 16
checkbox input "true"
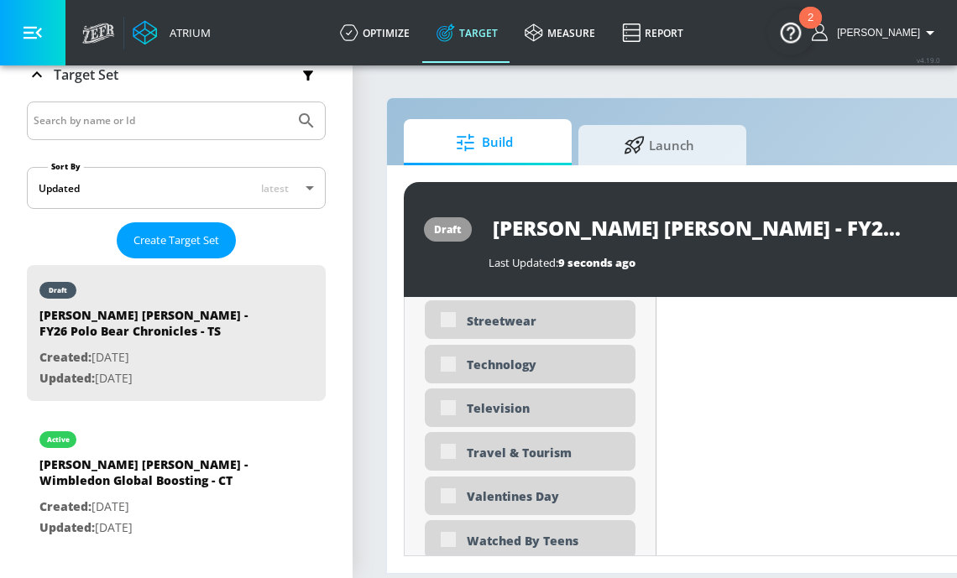
scroll to position [5060, 0]
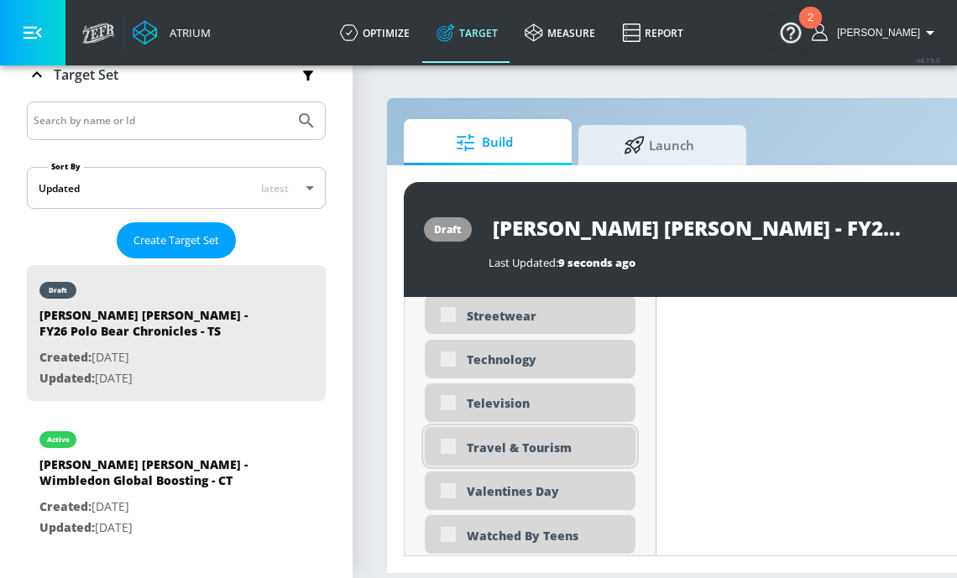
click at [499, 451] on div "Travel & Tourism" at bounding box center [545, 448] width 156 height 16
click at [473, 452] on div "Travel & Tourism" at bounding box center [545, 448] width 156 height 16
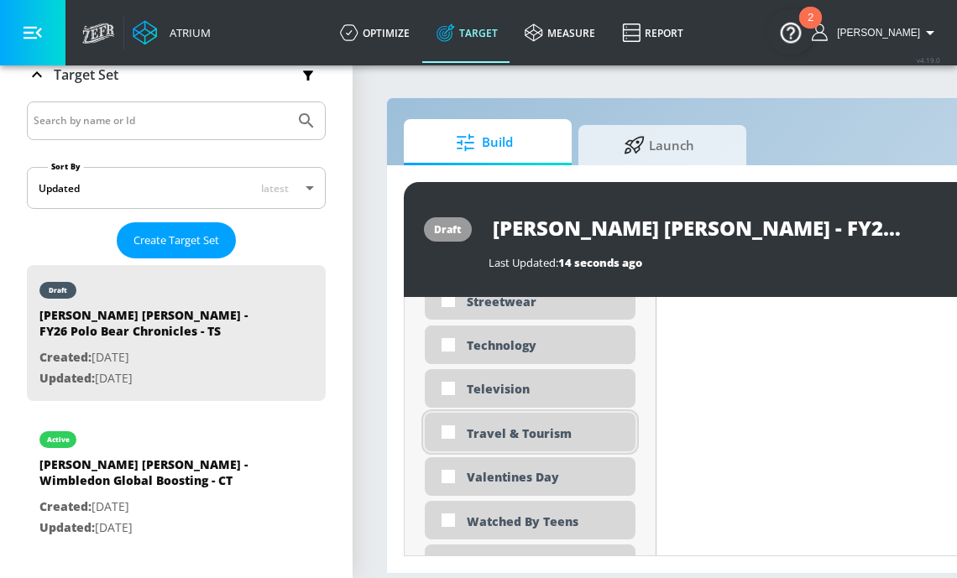
scroll to position [5046, 0]
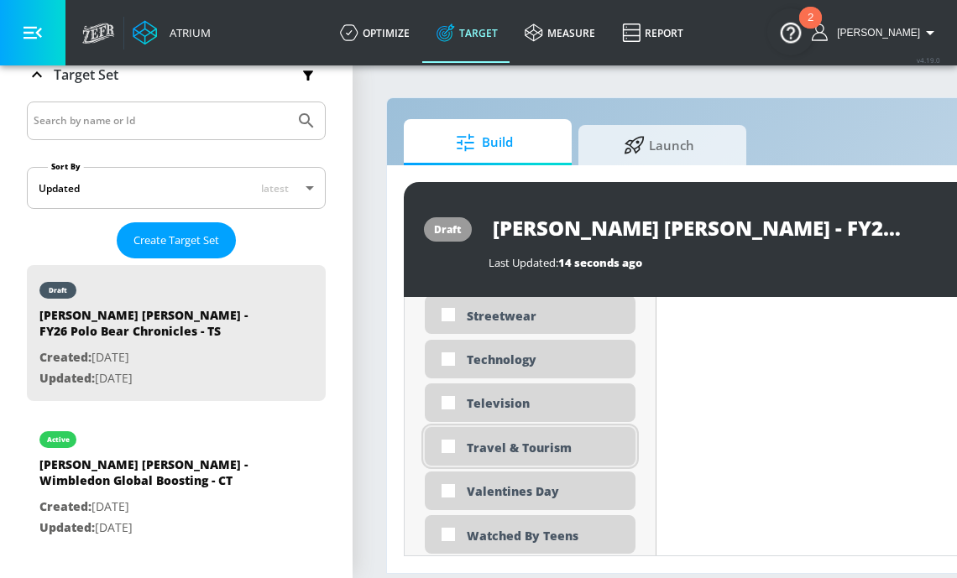
click at [473, 452] on div "Travel & Tourism" at bounding box center [545, 448] width 156 height 16
checkbox input "true"
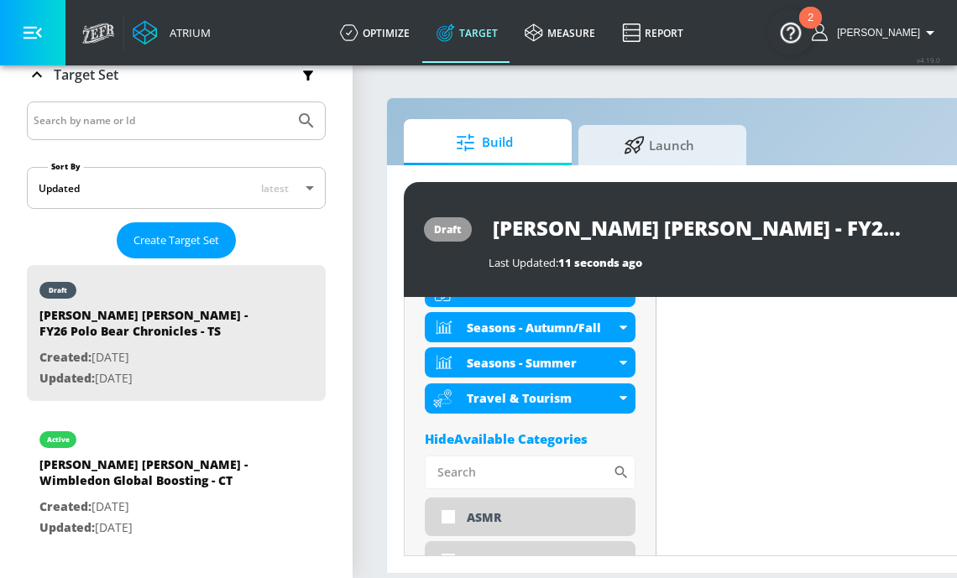
scroll to position [876, 0]
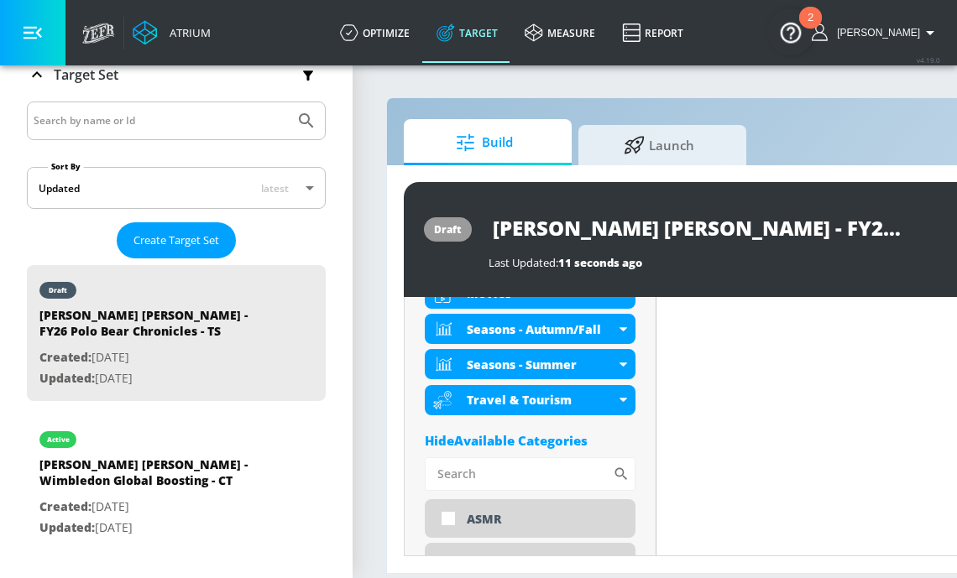
click at [540, 438] on div "Hide Available Categories" at bounding box center [530, 440] width 211 height 17
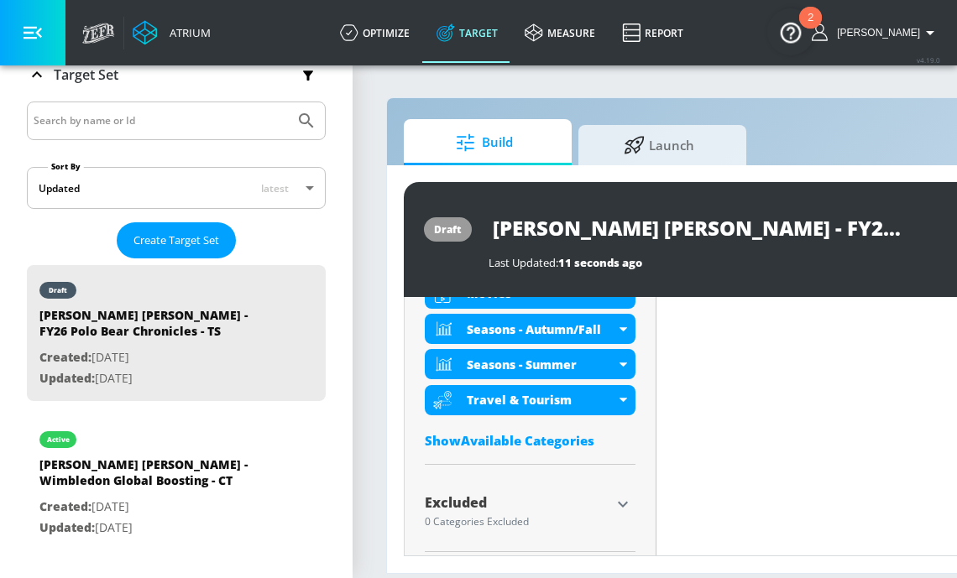
scroll to position [887, 0]
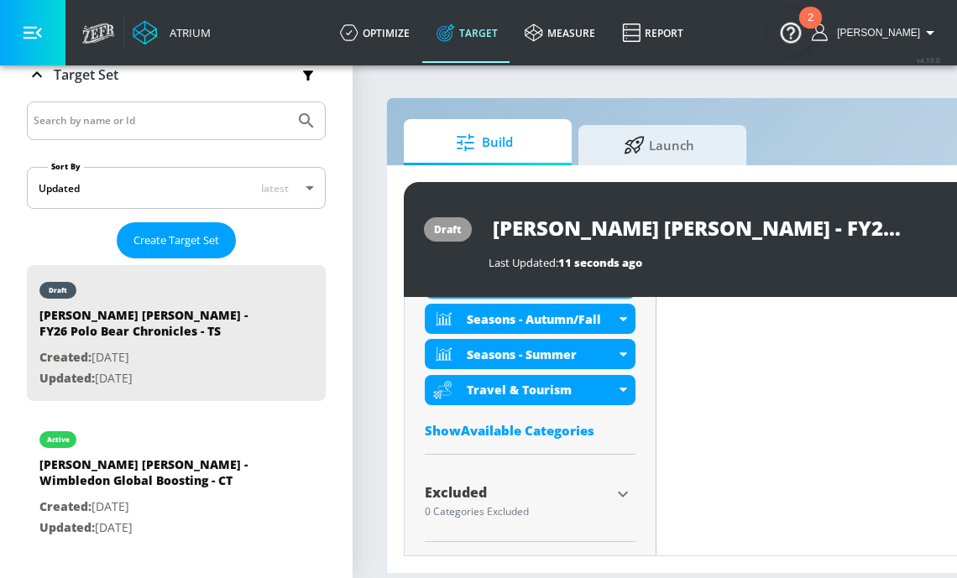
click at [603, 487] on div "Excluded" at bounding box center [517, 492] width 185 height 13
click at [621, 494] on icon "button" at bounding box center [623, 494] width 10 height 6
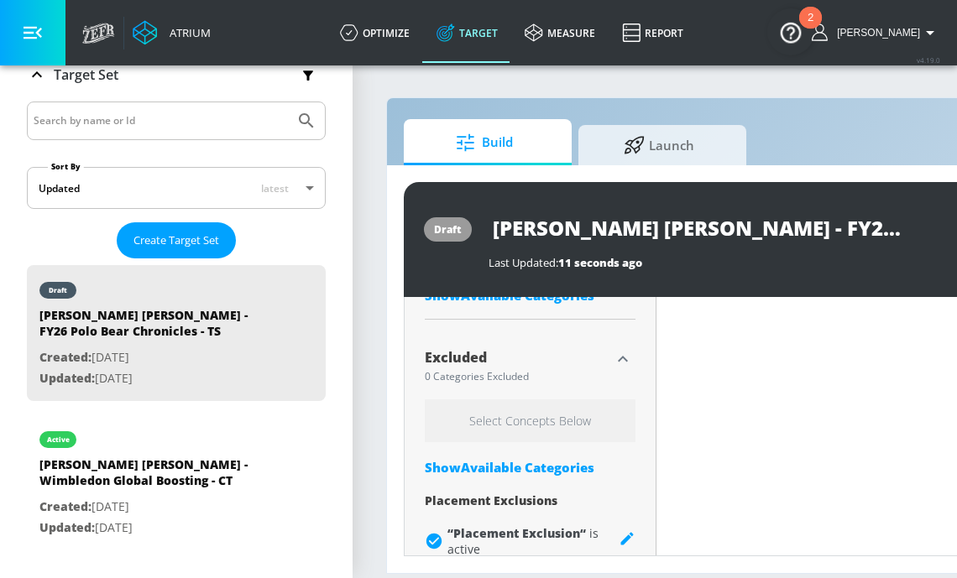
scroll to position [1053, 0]
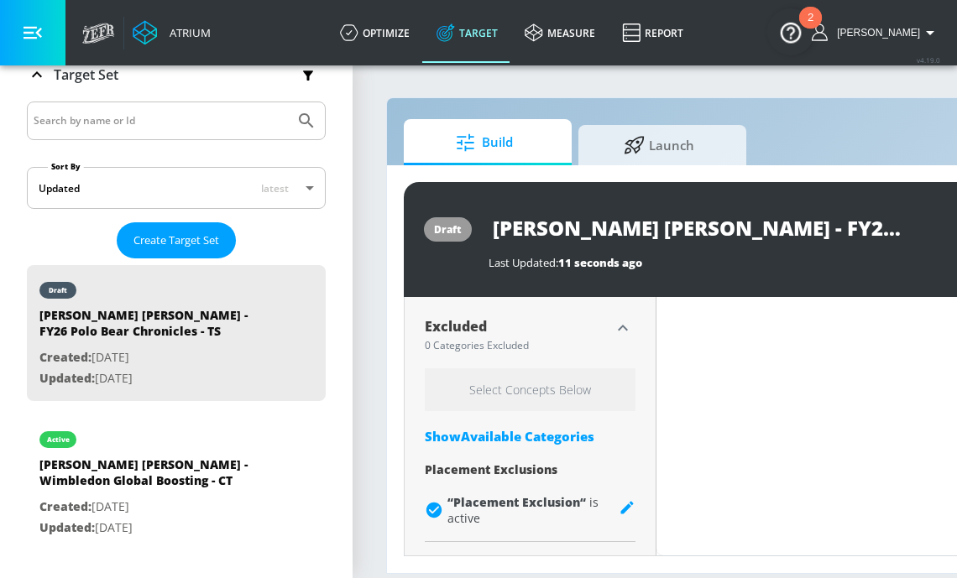
click at [506, 436] on div "Show Available Categories" at bounding box center [530, 436] width 211 height 17
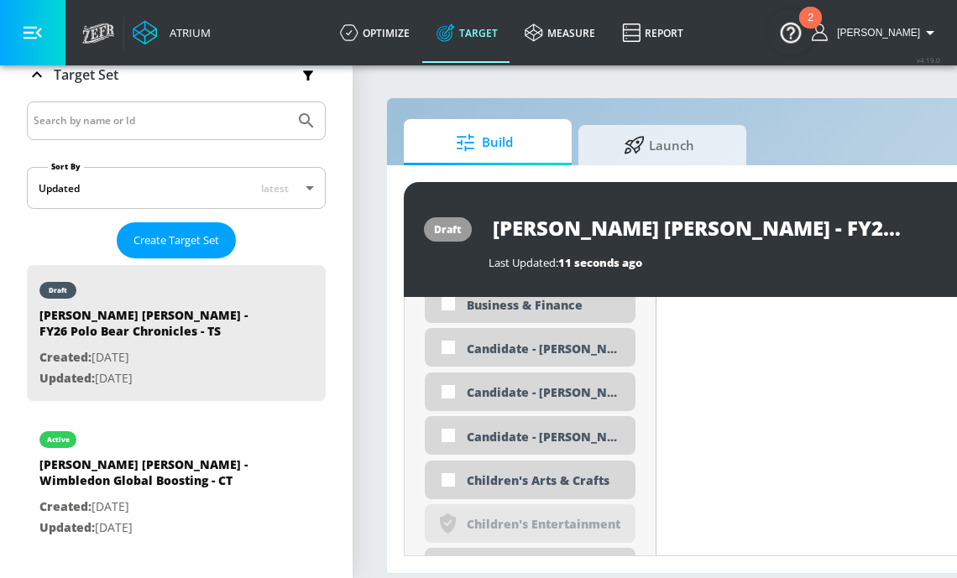
scroll to position [1625, 0]
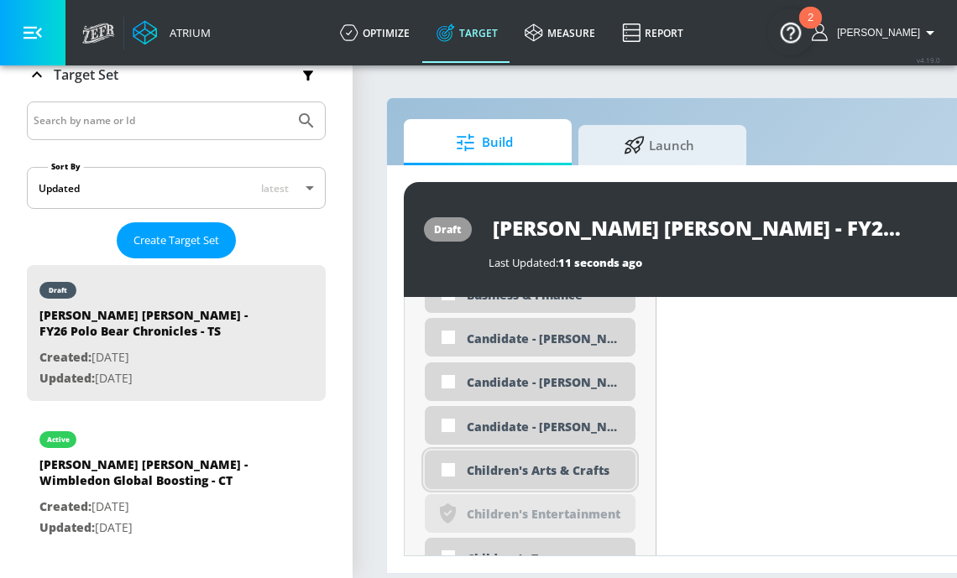
click at [527, 473] on div "Children's Arts & Crafts" at bounding box center [545, 470] width 156 height 16
checkbox input "true"
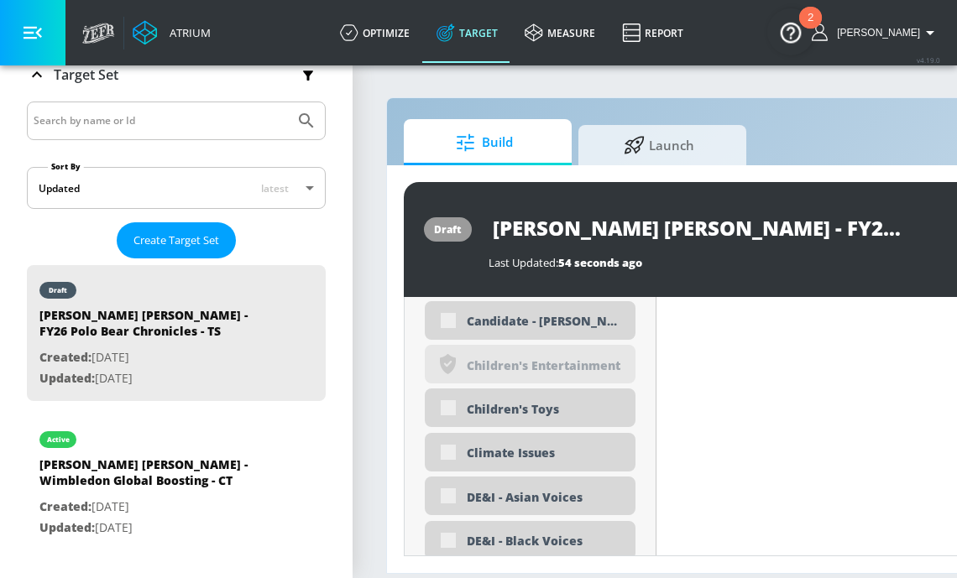
scroll to position [1768, 0]
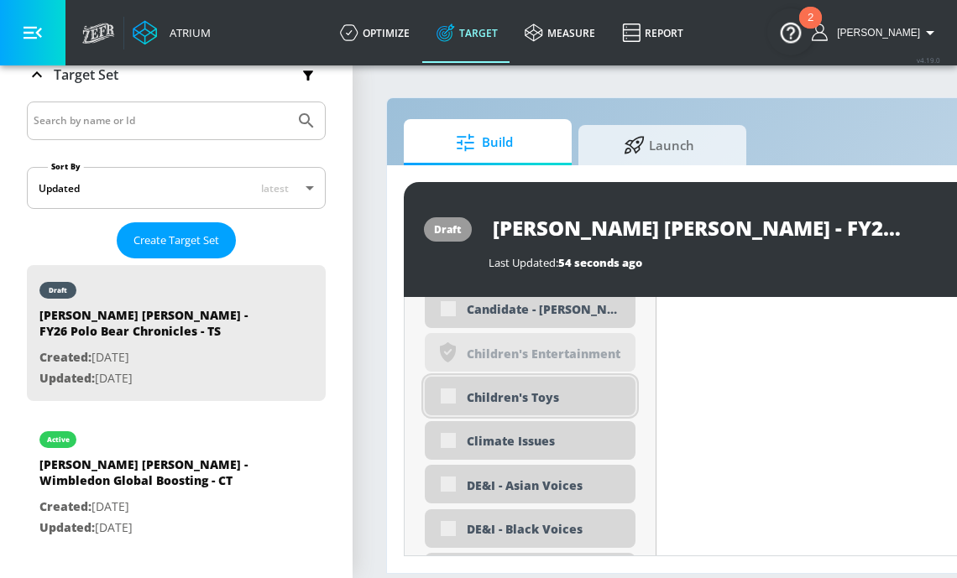
click at [516, 401] on div "Children's Toys" at bounding box center [545, 397] width 156 height 16
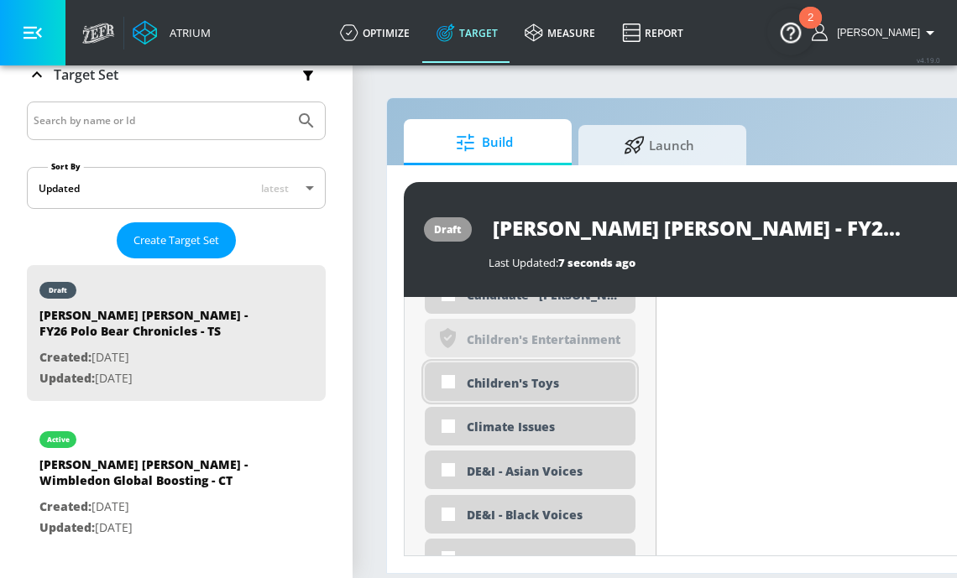
scroll to position [1754, 0]
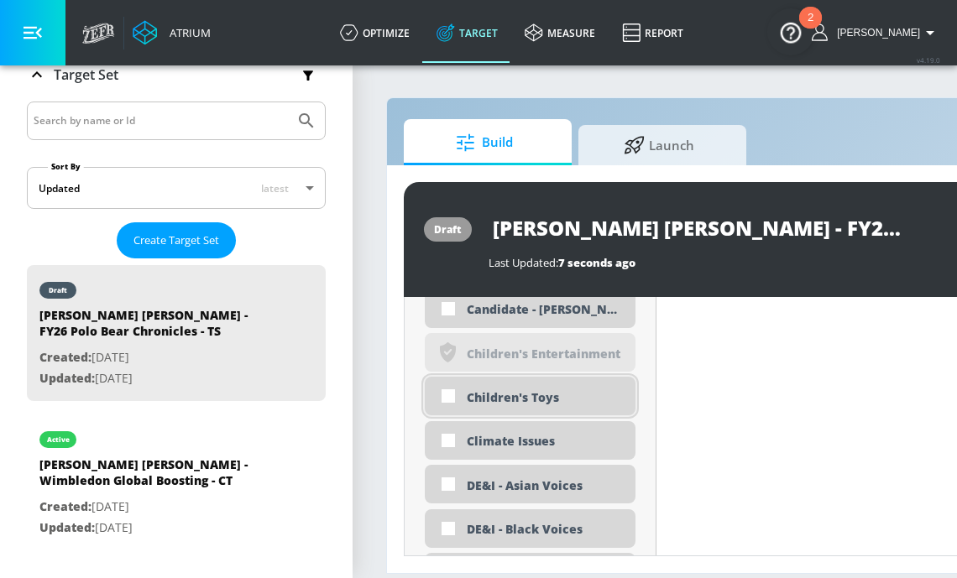
click at [502, 396] on div "Children's Toys" at bounding box center [545, 397] width 156 height 16
checkbox input "true"
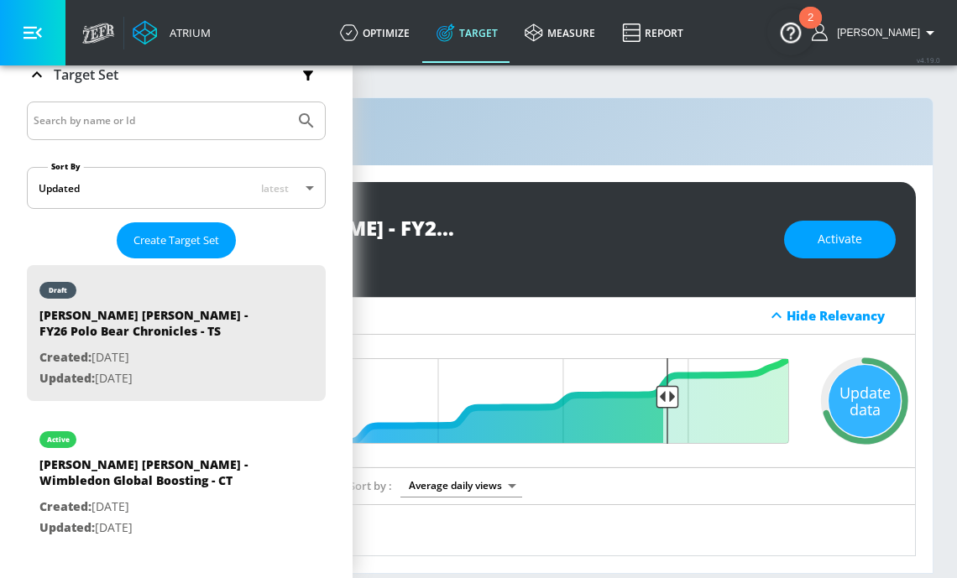
scroll to position [0, 457]
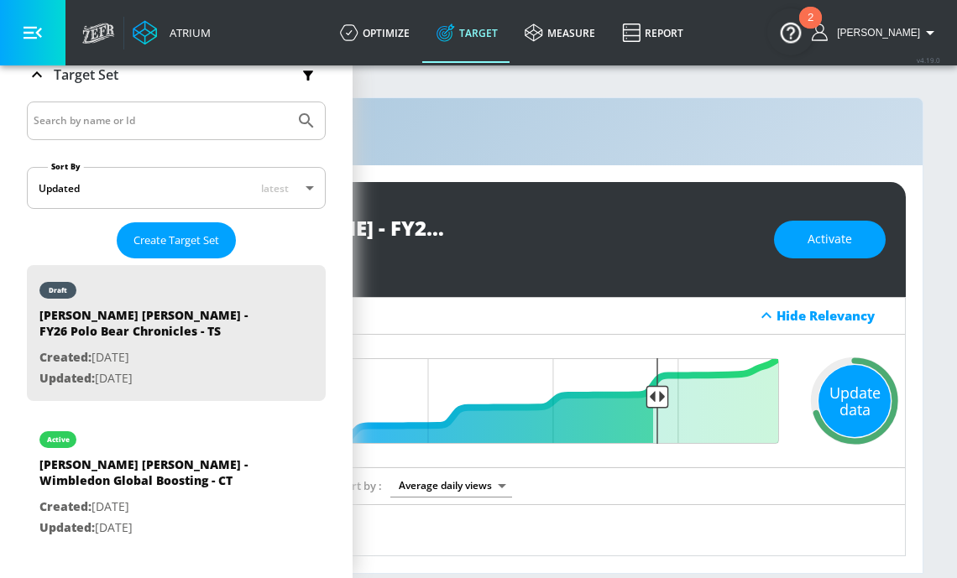
click at [849, 410] on div "Update data" at bounding box center [854, 401] width 72 height 72
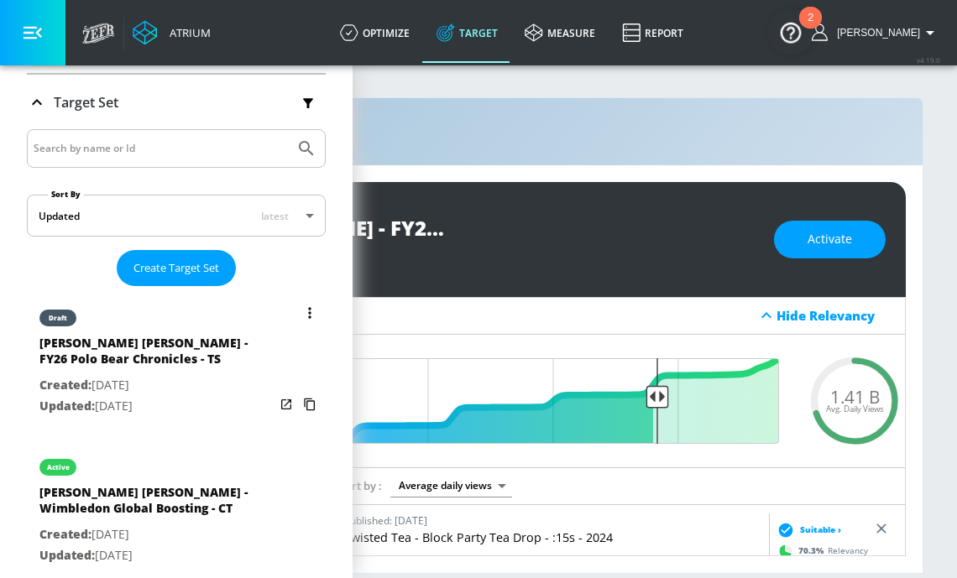
scroll to position [268, 0]
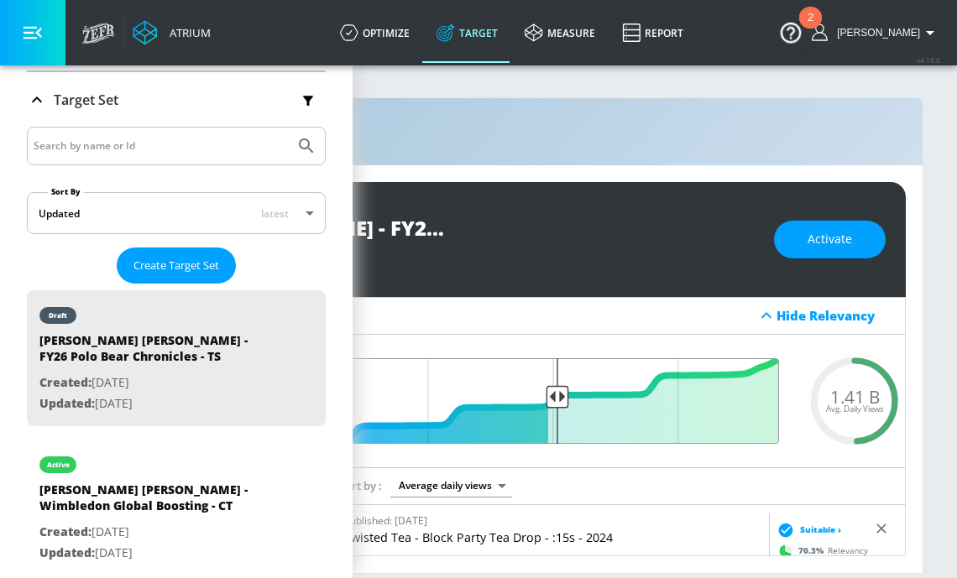
drag, startPoint x: 656, startPoint y: 390, endPoint x: 556, endPoint y: 391, distance: 99.9
type input "0.51"
click at [556, 391] on input "Final Threshold" at bounding box center [552, 401] width 470 height 86
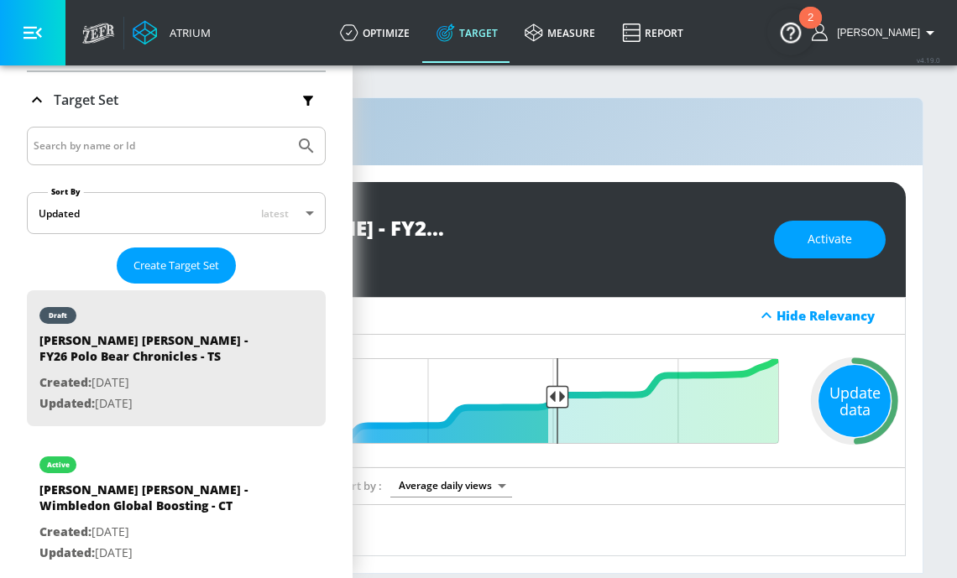
click at [846, 403] on div "Update data" at bounding box center [854, 401] width 72 height 72
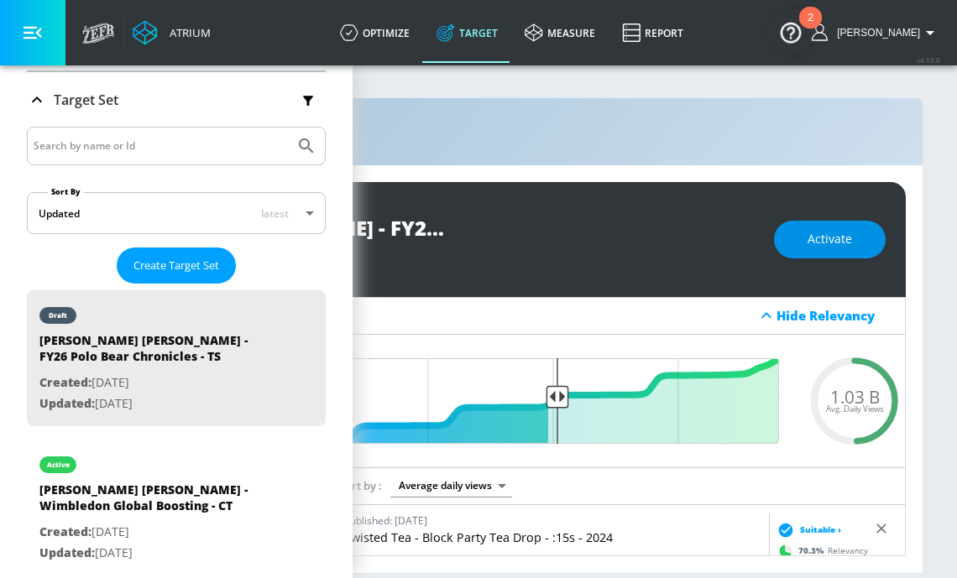
click at [853, 241] on button "Activate" at bounding box center [830, 240] width 112 height 38
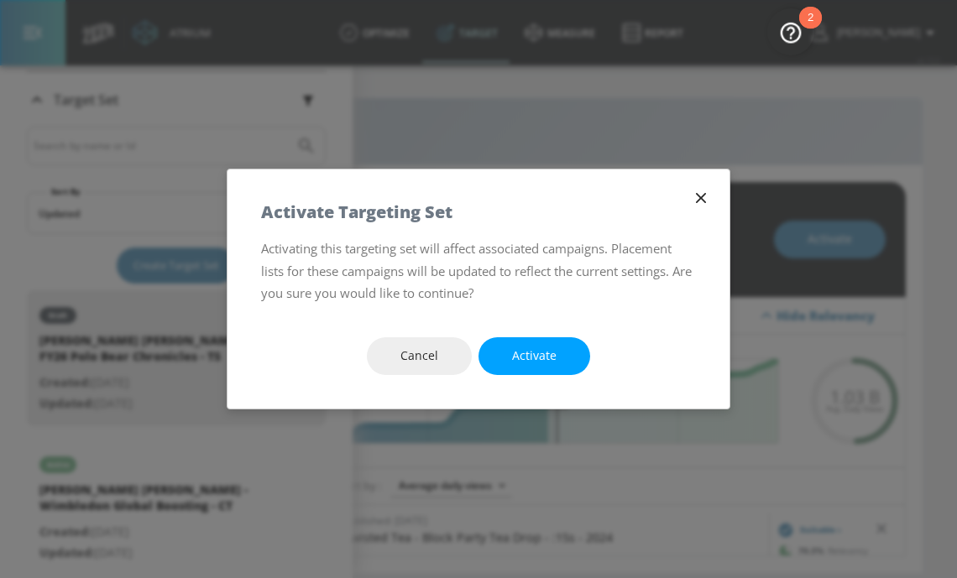
click at [552, 352] on div "1.03 B Avg. Daily Views .recharts-area-area, .recharts-area-curve { fill-opacit…" at bounding box center [552, 401] width 705 height 133
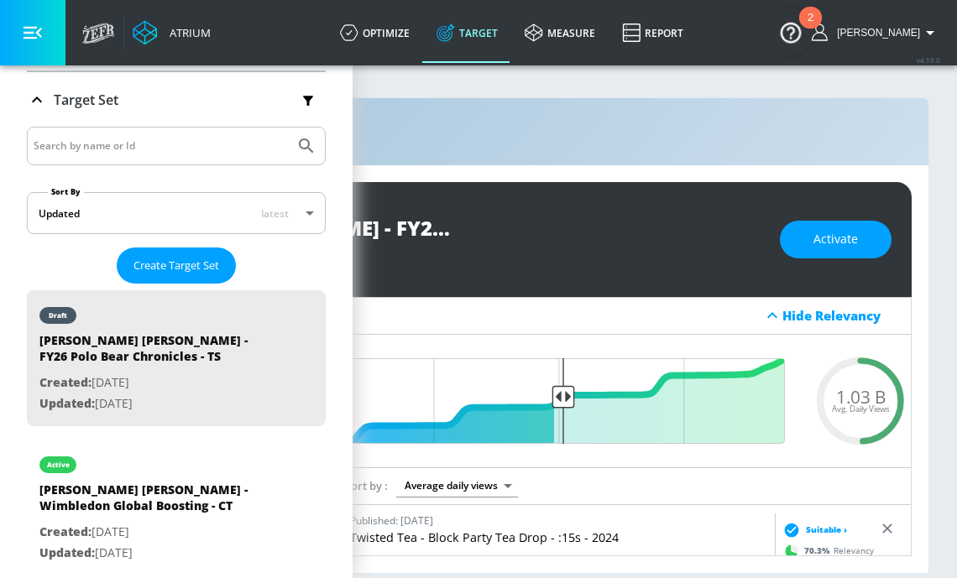
scroll to position [0, 457]
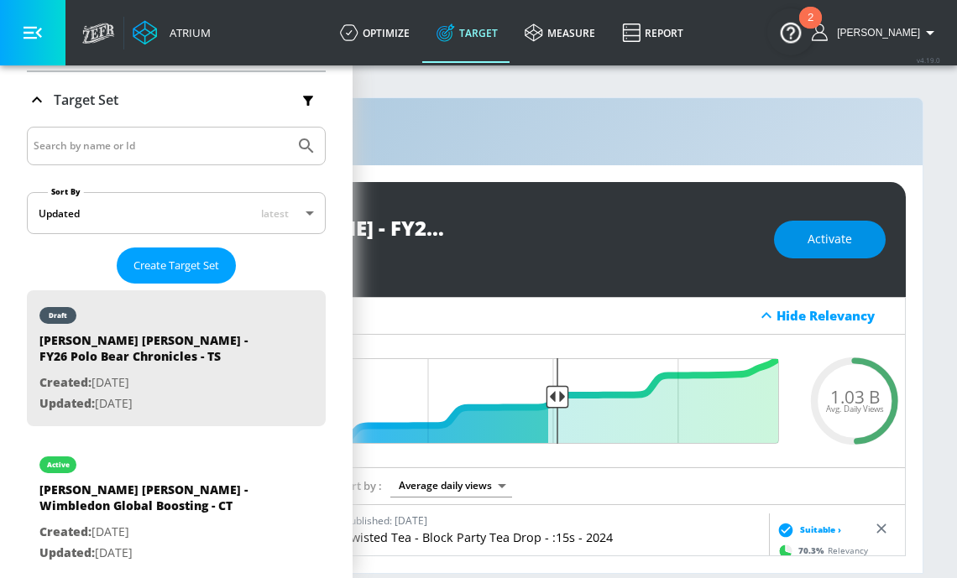
click at [826, 240] on span "Activate" at bounding box center [829, 239] width 44 height 21
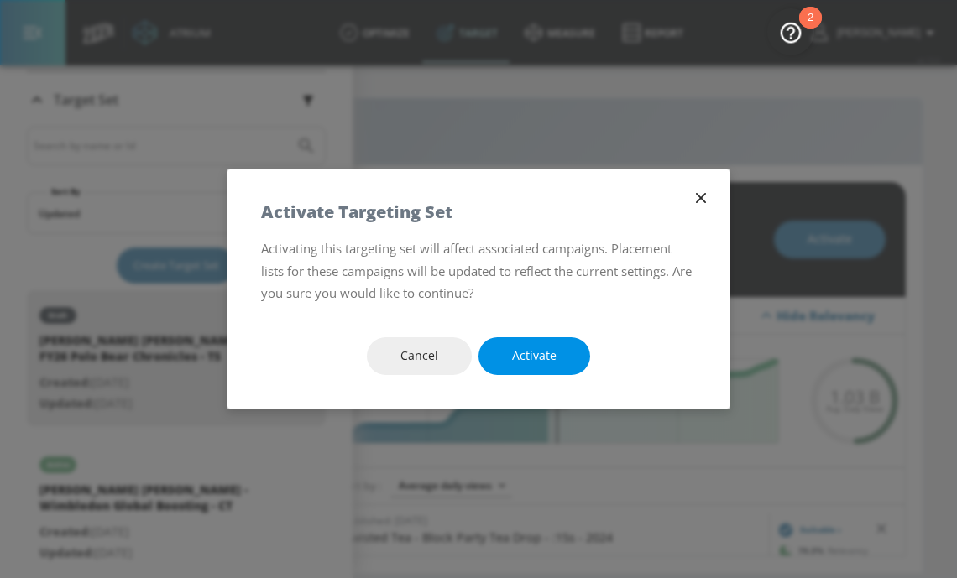
click at [541, 365] on span "Activate" at bounding box center [534, 356] width 44 height 21
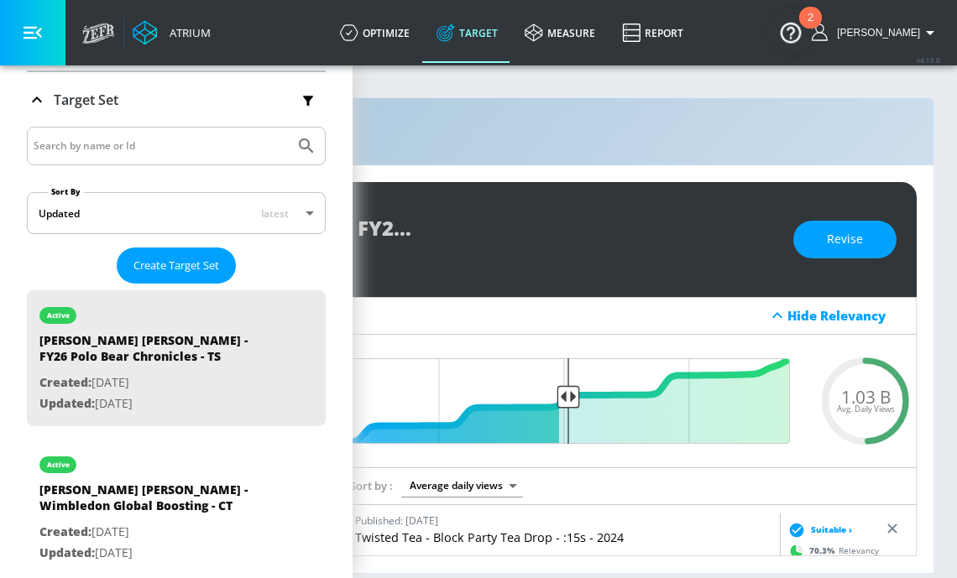
scroll to position [0, 449]
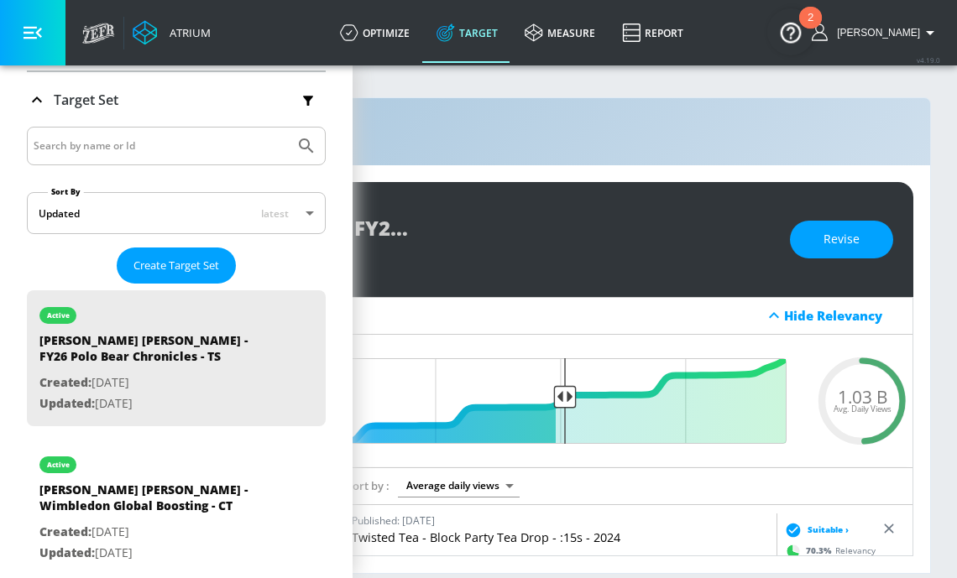
drag, startPoint x: 493, startPoint y: 229, endPoint x: 508, endPoint y: 238, distance: 17.7
click at [508, 238] on div "active Ralph Lauren - FY26 Polo Bear Chronicles - TS Last Updated: 7 seconds ag…" at bounding box center [434, 239] width 958 height 115
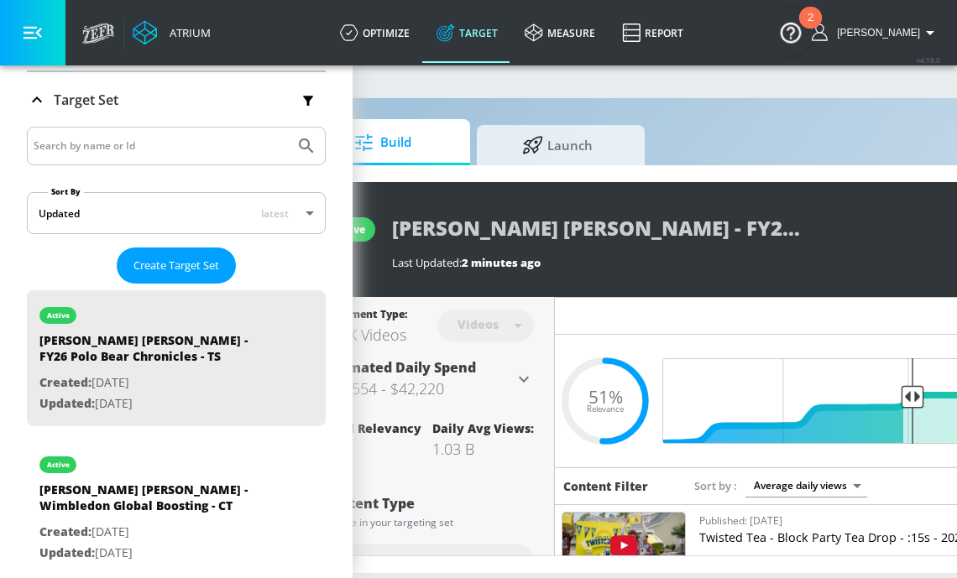
scroll to position [0, 44]
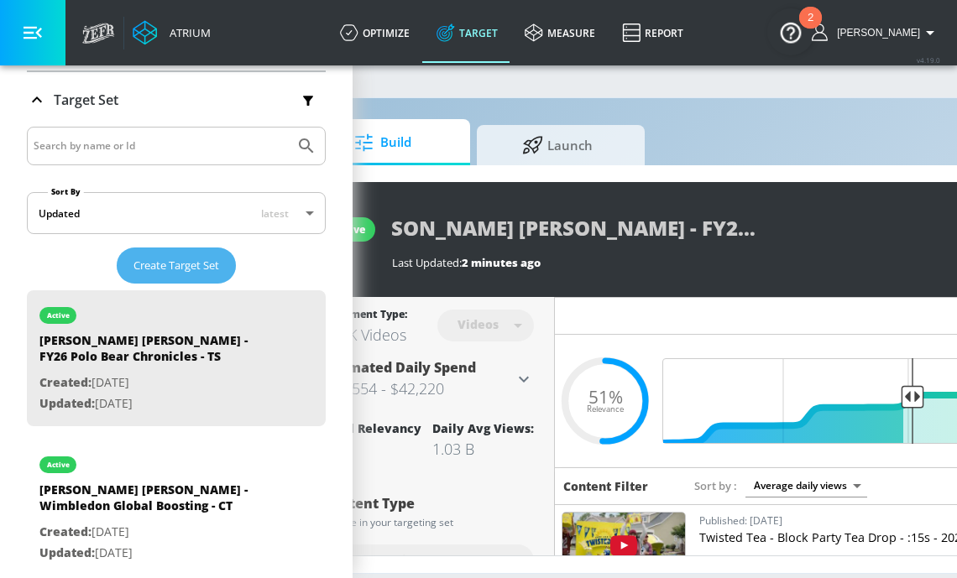
click at [175, 264] on span "Create Target Set" at bounding box center [176, 265] width 86 height 19
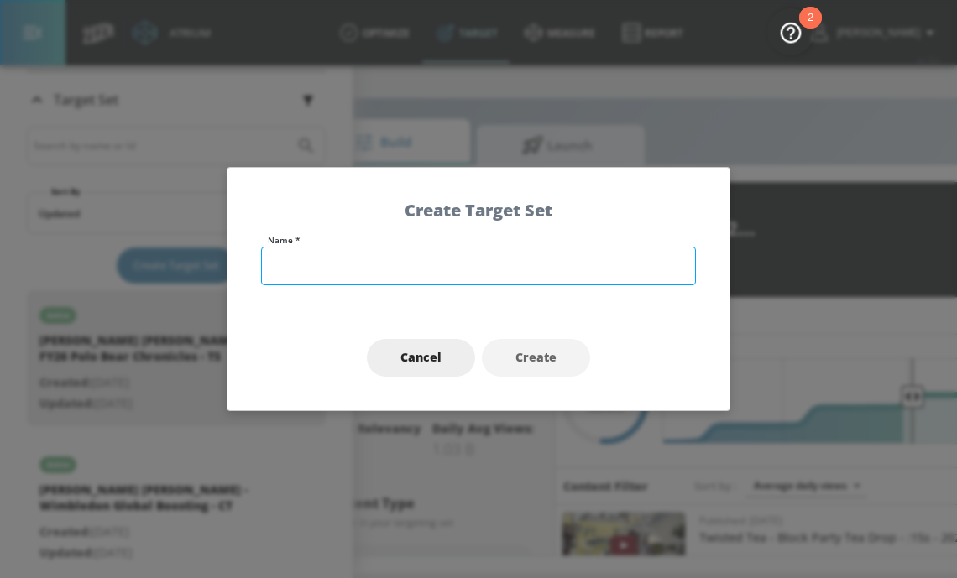
click at [325, 274] on input "text" at bounding box center [478, 266] width 435 height 39
paste input "[PERSON_NAME] [PERSON_NAME] - FY26 Polo Bear Chronicles - TS"
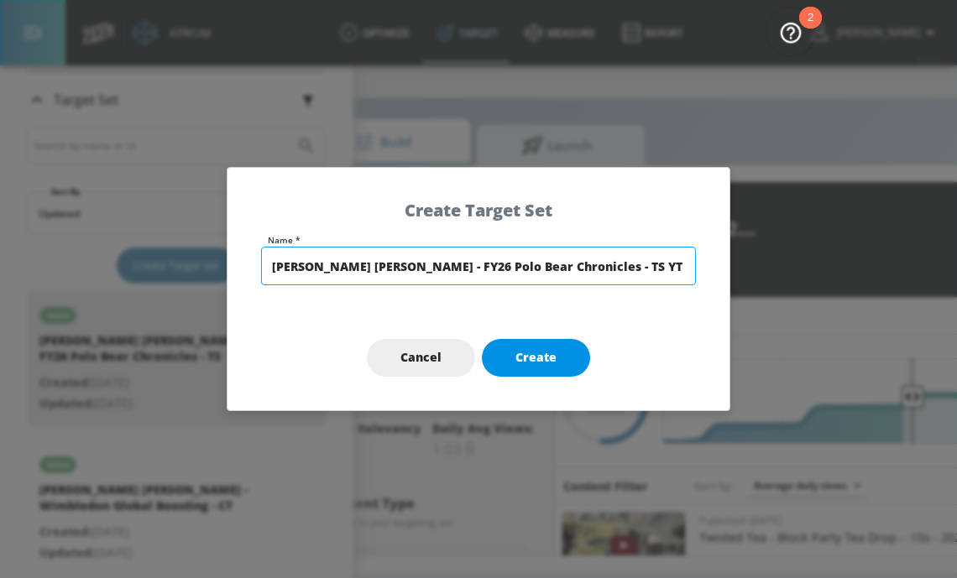
type input "[PERSON_NAME] [PERSON_NAME] - FY26 Polo Bear Chronicles - TS YT Shorts"
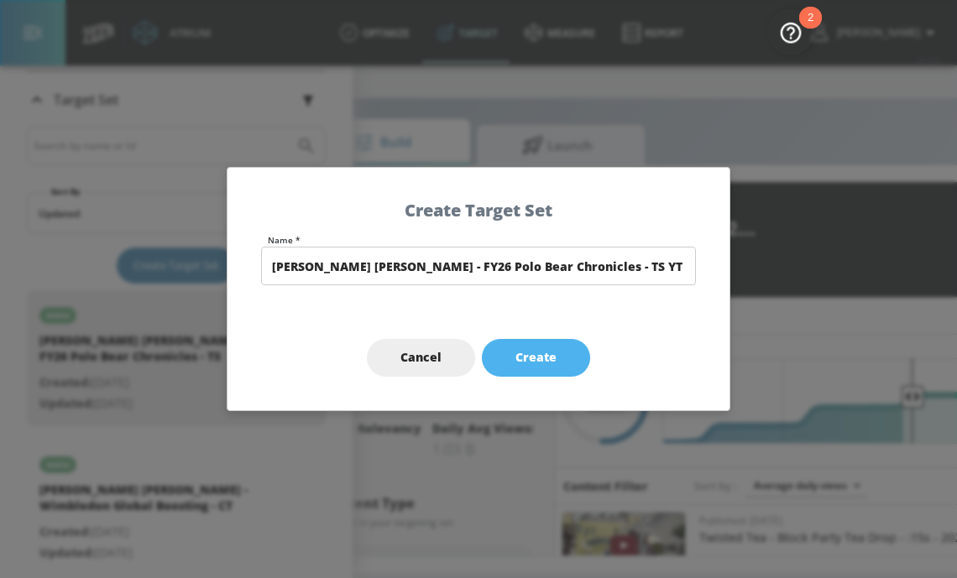
click at [548, 353] on span "Create" at bounding box center [535, 357] width 41 height 21
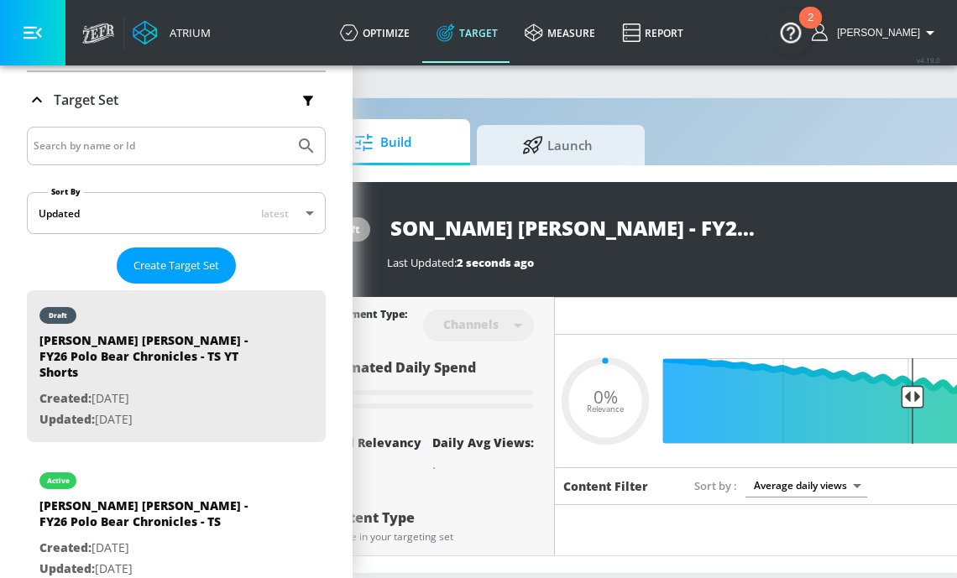
type input "[PERSON_NAME] [PERSON_NAME] - FY26 Polo Bear Chronicles - TS YT Shorts"
type input "channels"
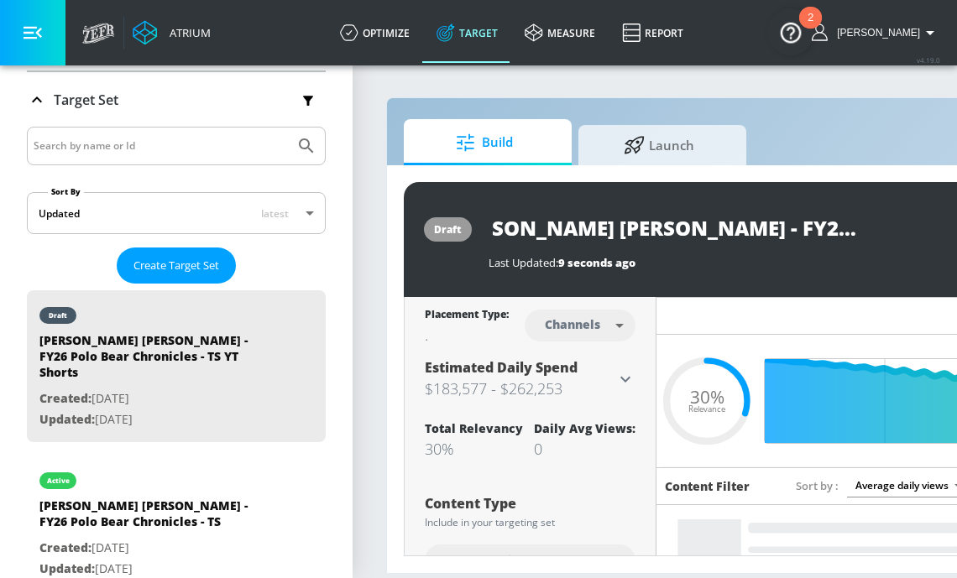
type input "0.3"
click at [568, 325] on body "Atrium optimize Target measure Report optimize Target measure Report v 4.19.0 B…" at bounding box center [478, 289] width 957 height 578
click at [580, 404] on ul "Channels Videos" at bounding box center [579, 376] width 87 height 69
click at [577, 391] on div "Videos" at bounding box center [574, 390] width 48 height 18
type input "videos"
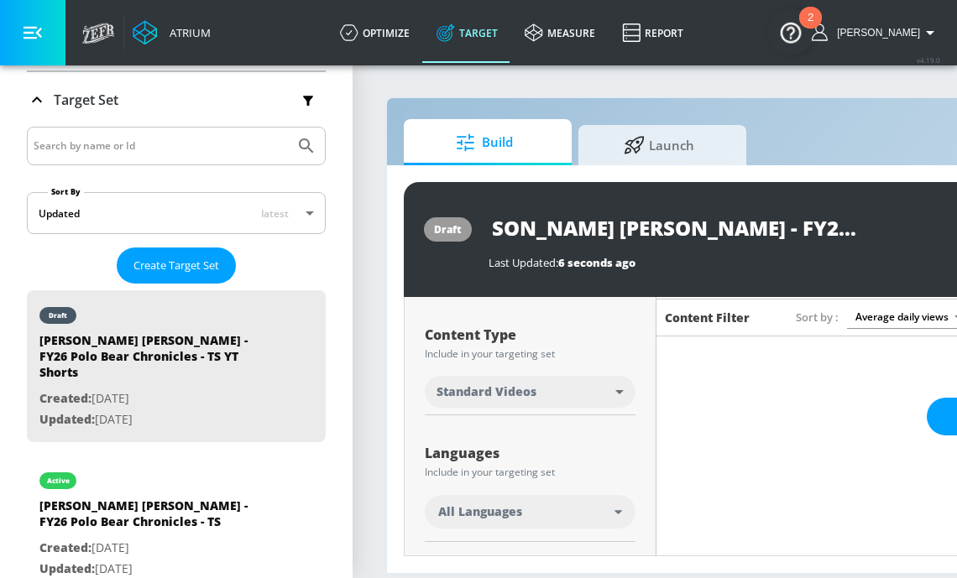
scroll to position [168, 0]
click at [524, 515] on div "All Languages" at bounding box center [526, 512] width 176 height 17
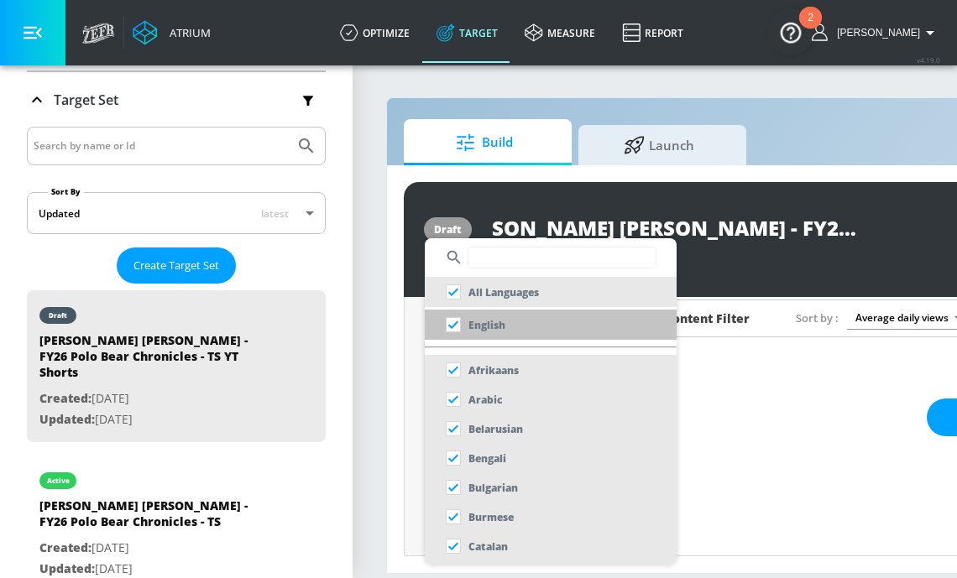
click at [454, 330] on input "checkbox" at bounding box center [453, 325] width 30 height 30
checkbox input "true"
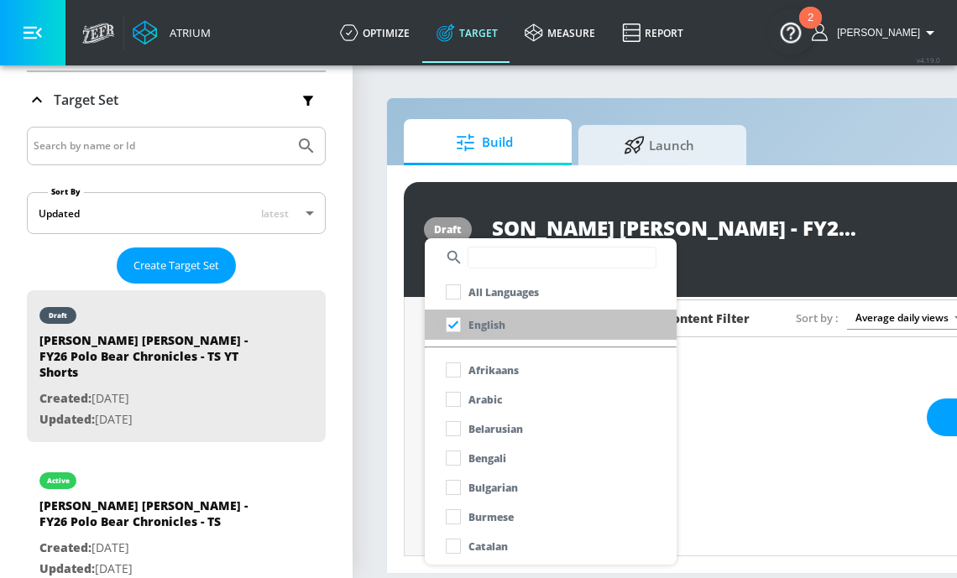
checkbox input "false"
click at [411, 415] on div at bounding box center [478, 289] width 957 height 578
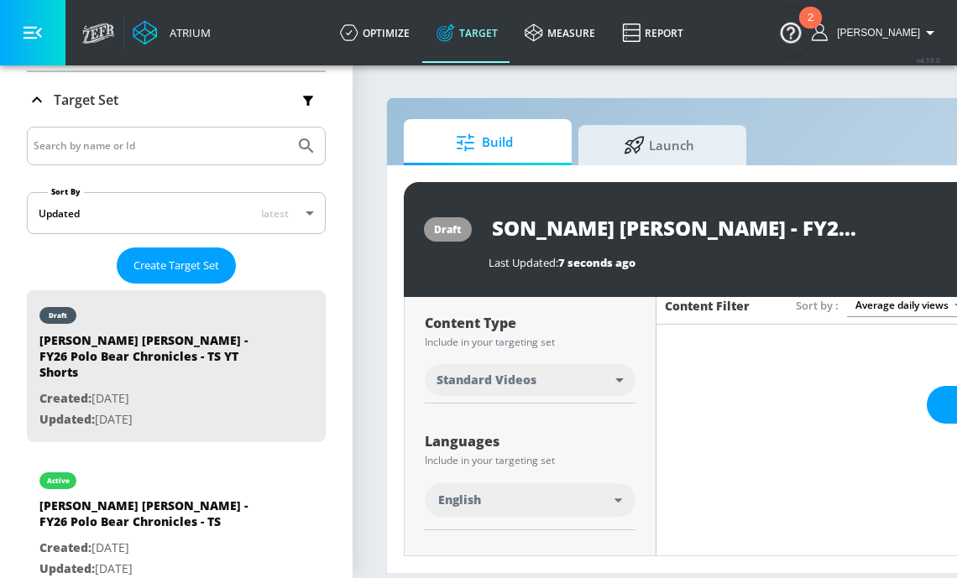
scroll to position [167, 0]
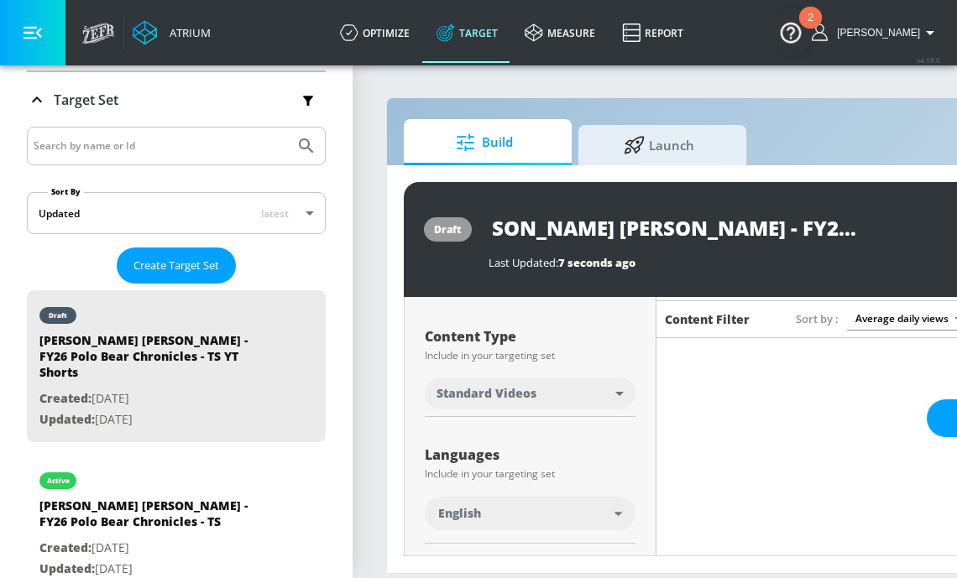
click at [556, 394] on body "Atrium optimize Target measure Report optimize Target measure Report v 4.19.0 B…" at bounding box center [478, 289] width 957 height 578
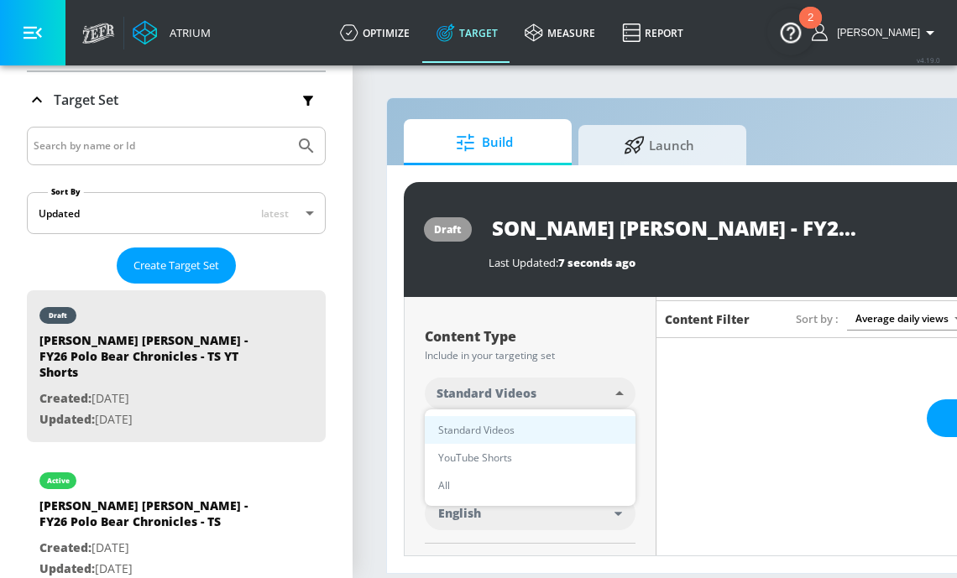
click at [523, 457] on li "YouTube Shorts" at bounding box center [530, 458] width 211 height 28
type input "shorts"
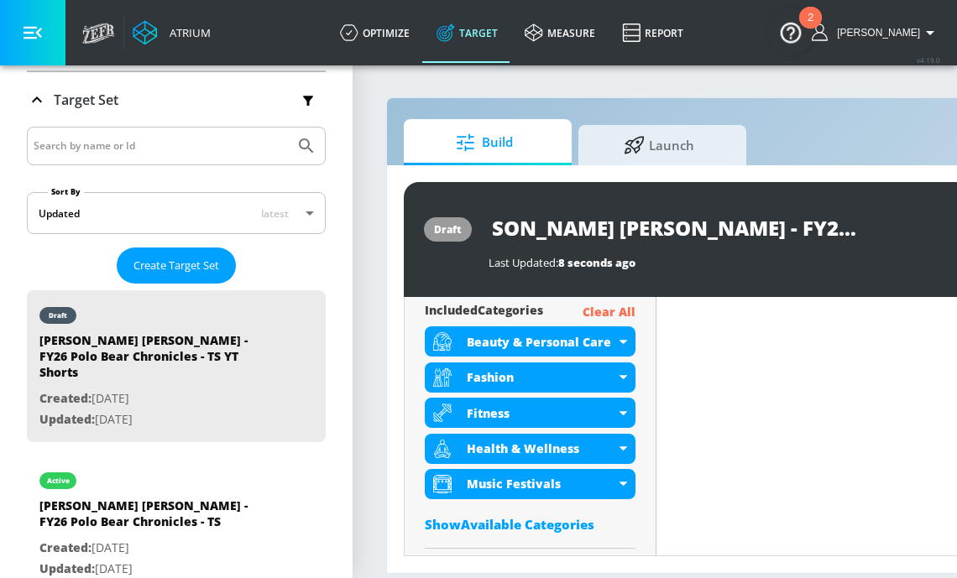
scroll to position [616, 0]
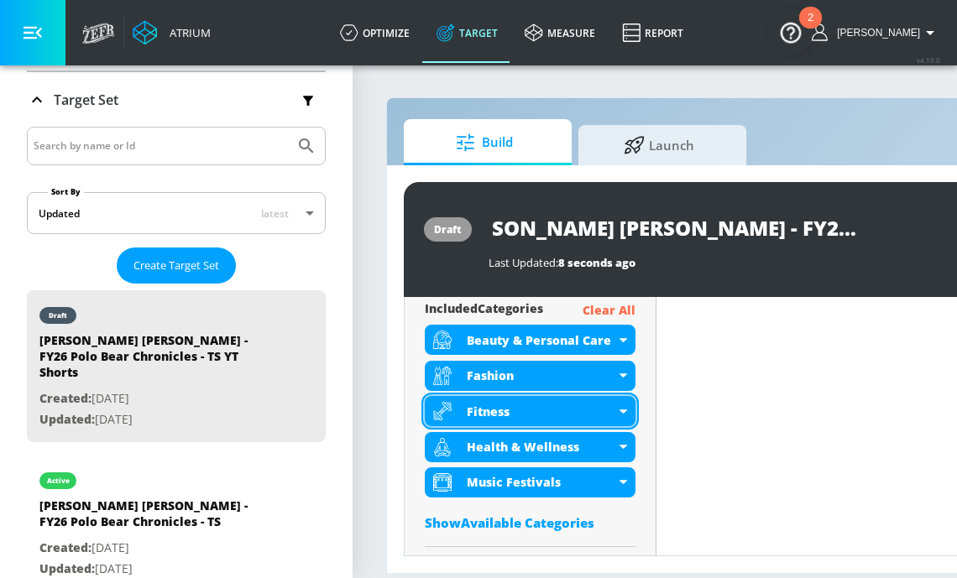
click at [514, 407] on div "Fitness" at bounding box center [541, 412] width 149 height 16
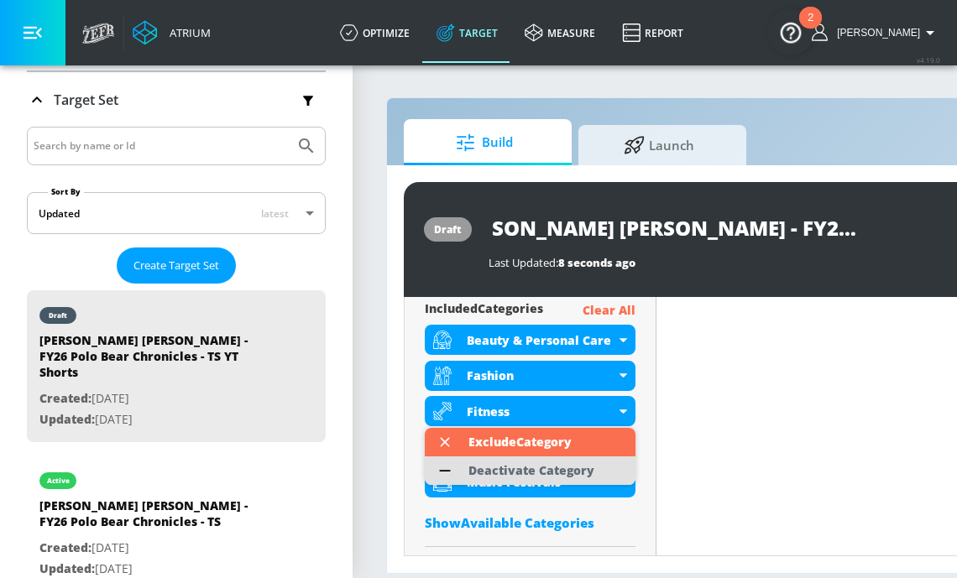
click at [506, 472] on div "Deactivate Category" at bounding box center [531, 471] width 126 height 12
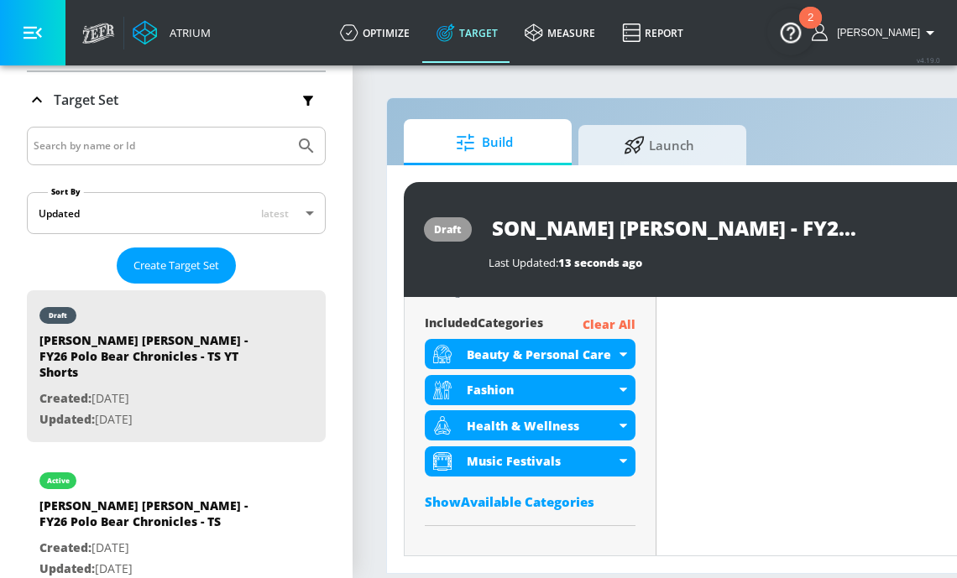
scroll to position [629, 0]
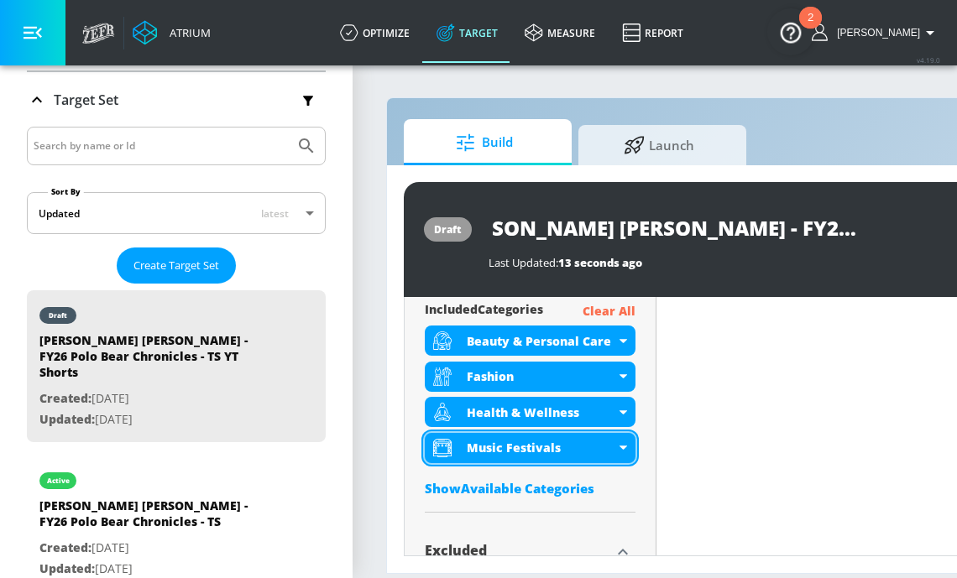
click at [497, 449] on div "Music Festivals" at bounding box center [541, 448] width 149 height 16
click at [485, 449] on div "Music Festivals" at bounding box center [541, 448] width 149 height 16
click at [485, 447] on div "Music Festivals" at bounding box center [541, 448] width 149 height 16
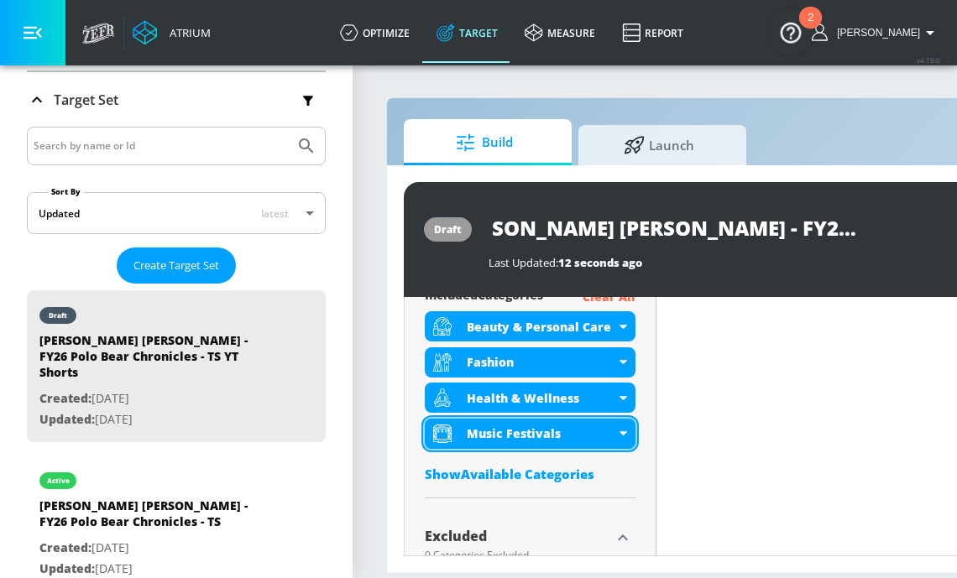
scroll to position [616, 0]
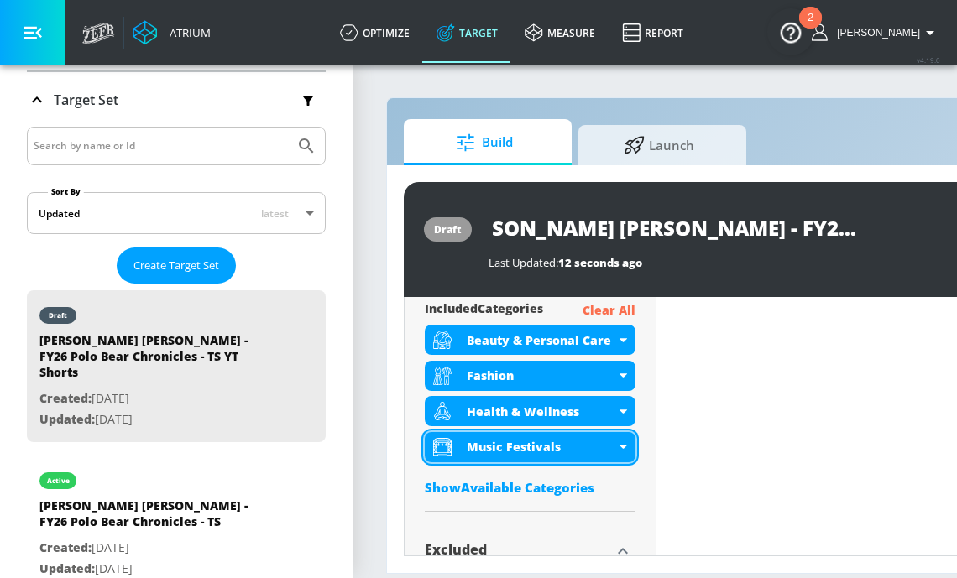
click at [504, 456] on div "Music Festivals" at bounding box center [530, 447] width 211 height 30
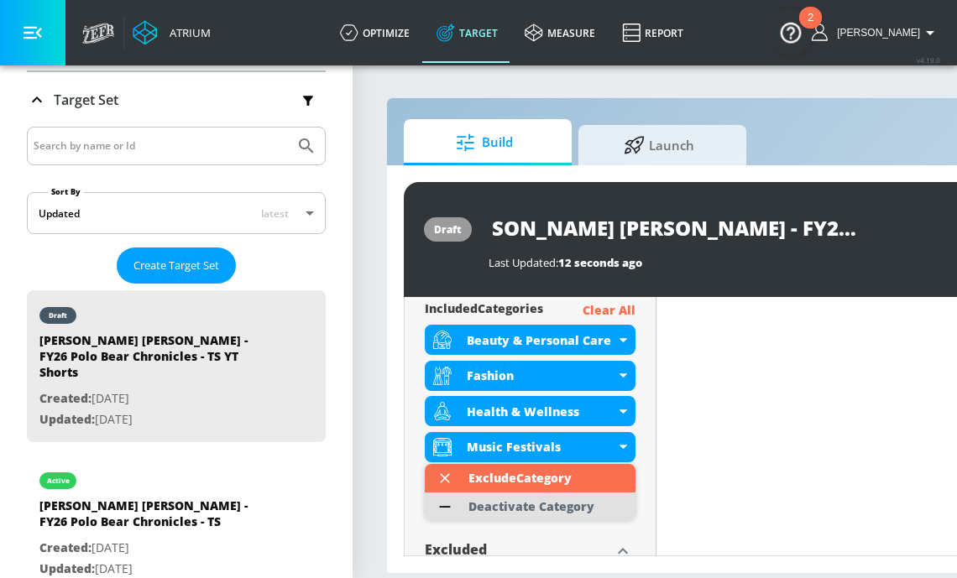
click at [520, 507] on div "Deactivate Category" at bounding box center [531, 507] width 126 height 12
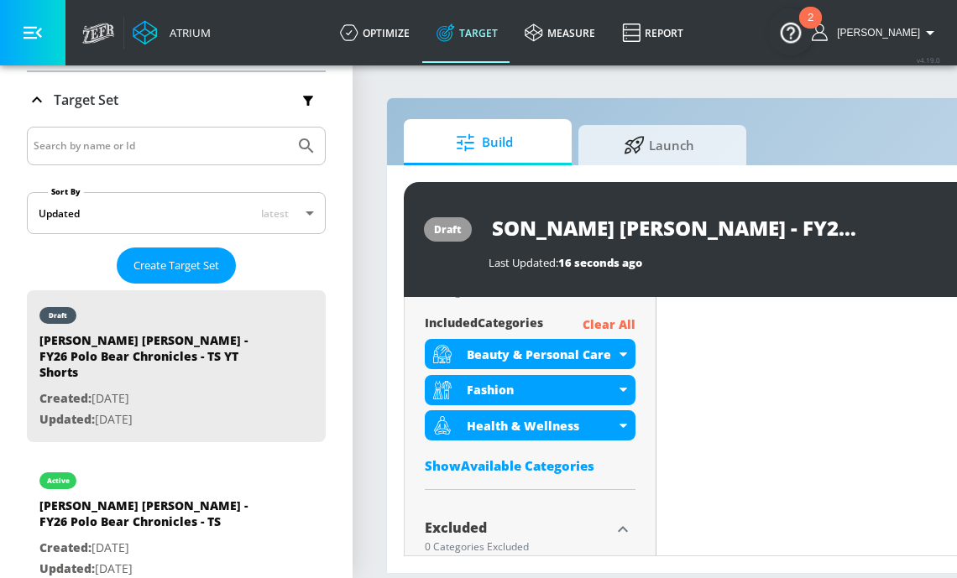
scroll to position [629, 0]
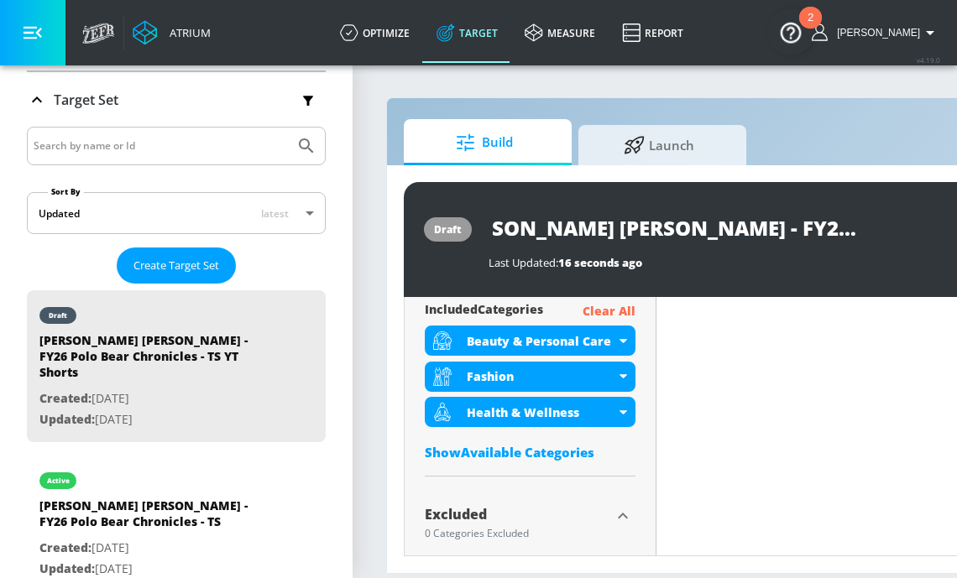
click at [494, 450] on div "Show Available Categories" at bounding box center [530, 452] width 211 height 17
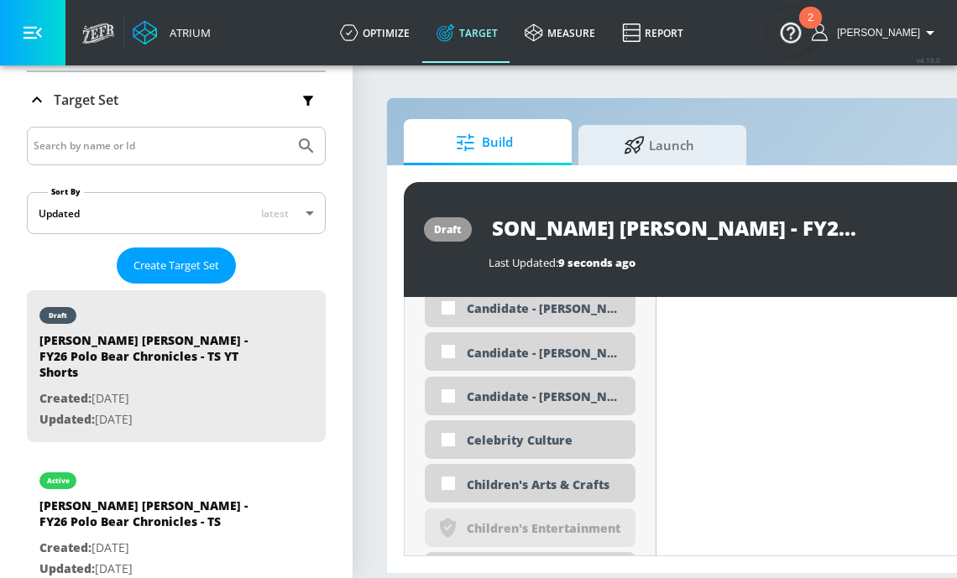
scroll to position [1245, 0]
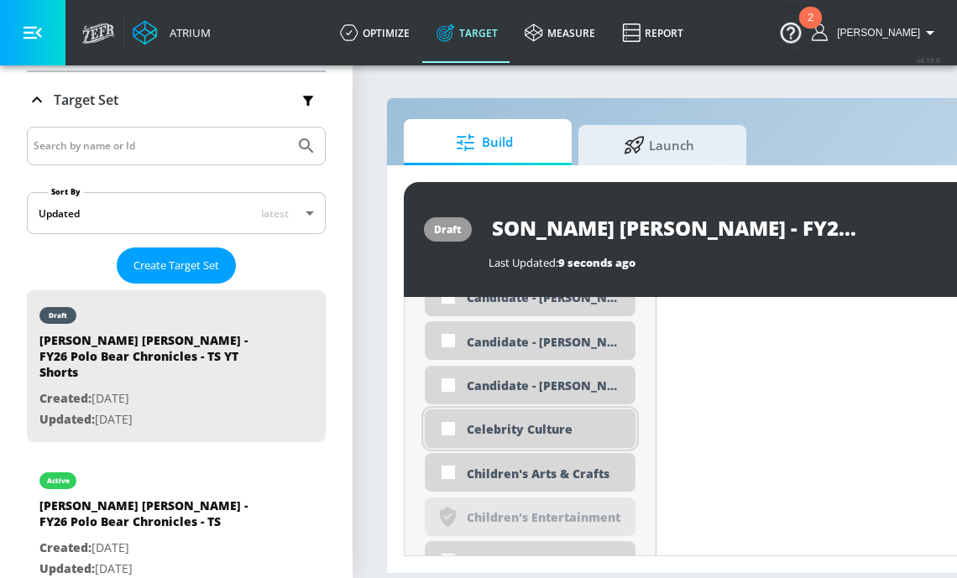
click at [507, 439] on div "Celebrity Culture" at bounding box center [530, 429] width 211 height 39
checkbox input "true"
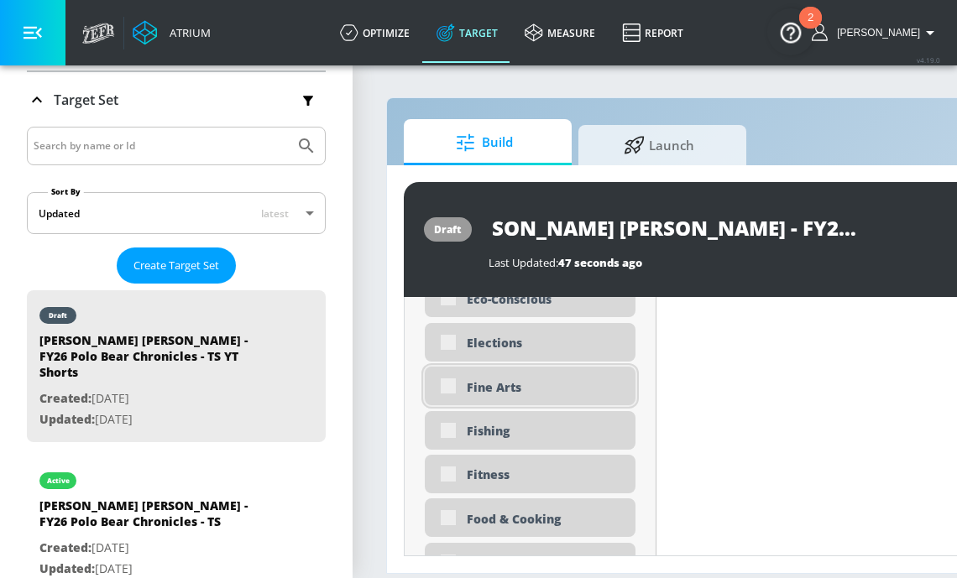
scroll to position [2000, 0]
click at [496, 385] on div "Fine Arts" at bounding box center [545, 384] width 156 height 16
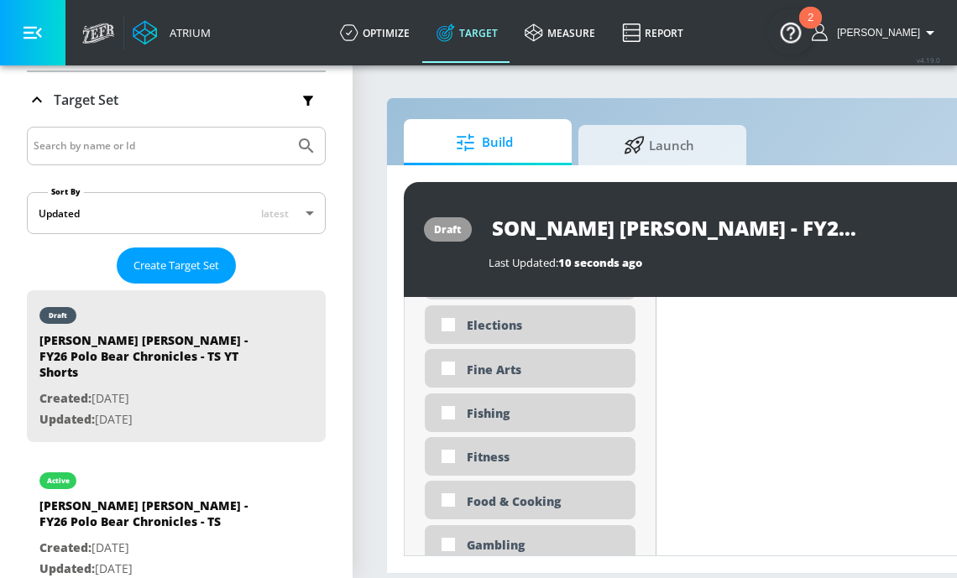
scroll to position [1987, 0]
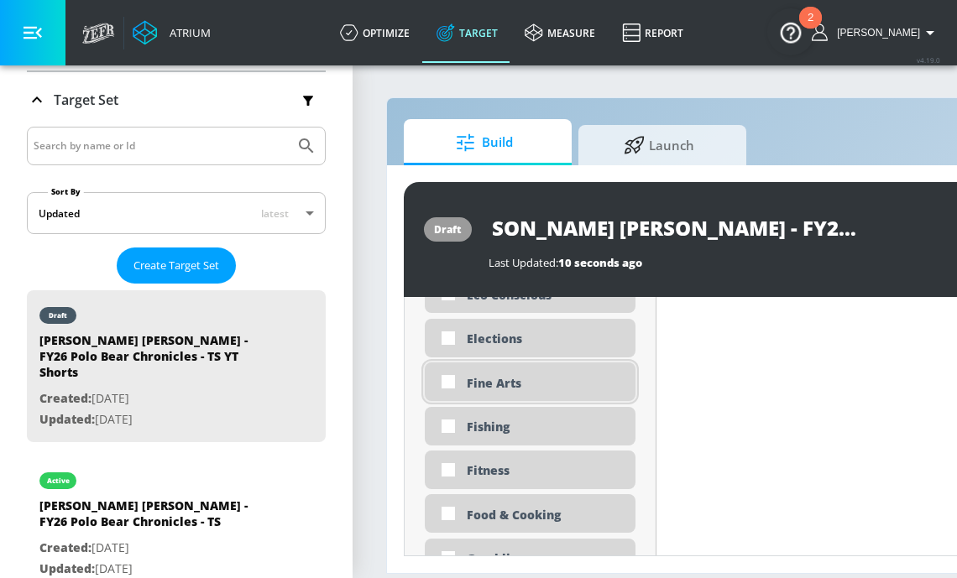
click at [475, 389] on div "Fine Arts" at bounding box center [545, 383] width 156 height 16
checkbox input "true"
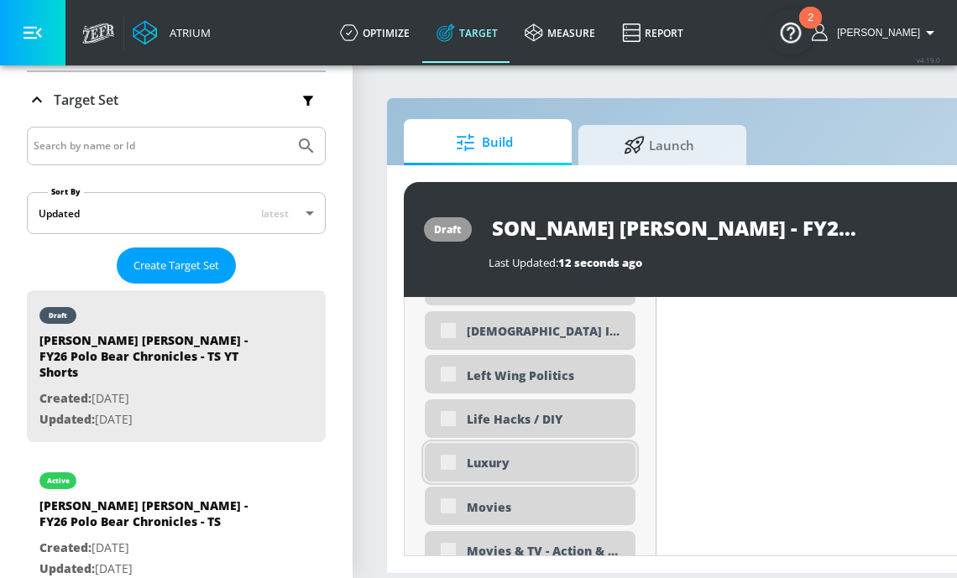
scroll to position [3011, 0]
click at [499, 465] on div "Luxury" at bounding box center [545, 464] width 156 height 16
click at [499, 469] on div "Luxury" at bounding box center [545, 464] width 156 height 16
click at [504, 459] on div "Luxury" at bounding box center [545, 464] width 156 height 16
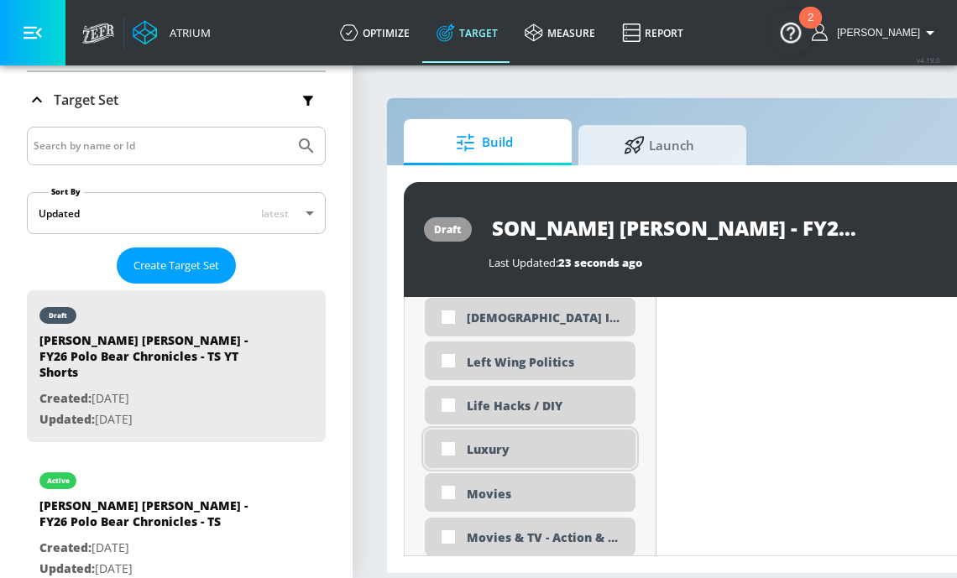
scroll to position [2997, 0]
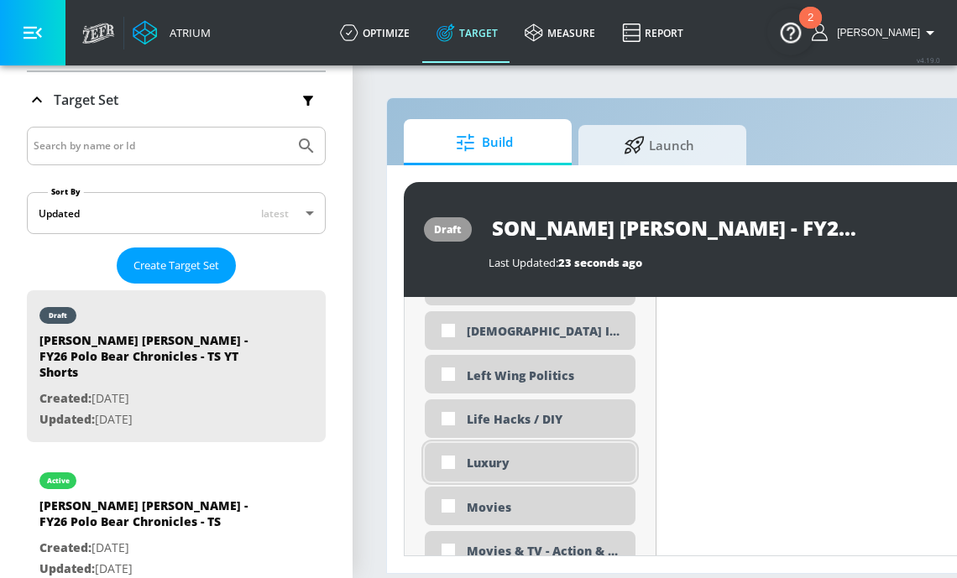
click at [504, 459] on div "Luxury" at bounding box center [545, 463] width 156 height 16
checkbox input "true"
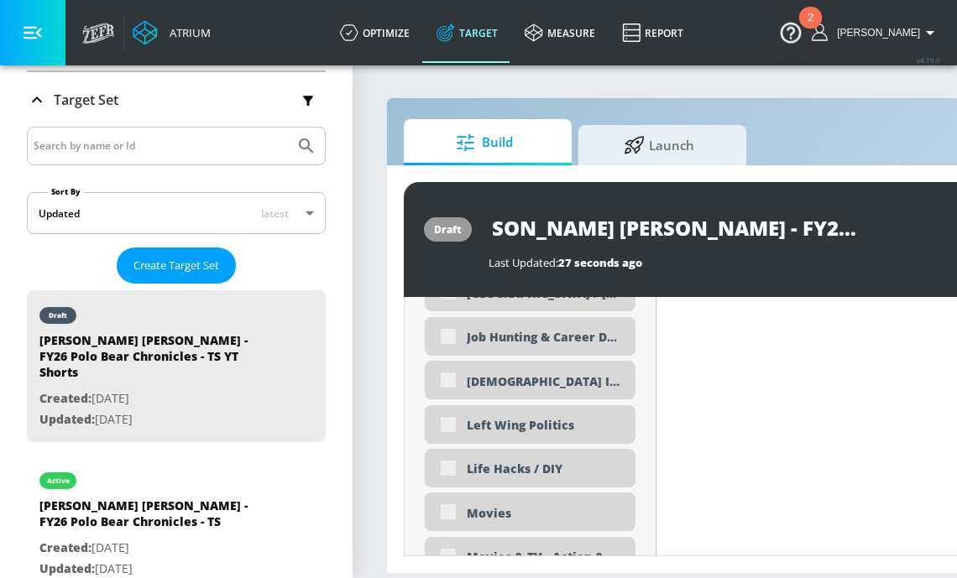
scroll to position [3011, 0]
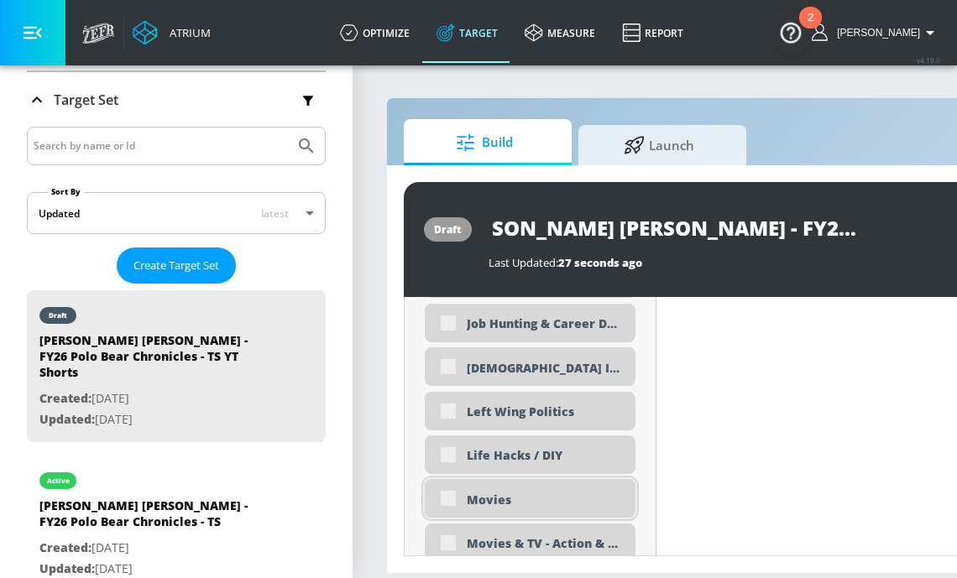
click at [490, 500] on div "Movies" at bounding box center [545, 500] width 156 height 16
click at [489, 497] on div "Movies" at bounding box center [545, 500] width 156 height 16
click at [499, 497] on div "Movies" at bounding box center [545, 500] width 156 height 16
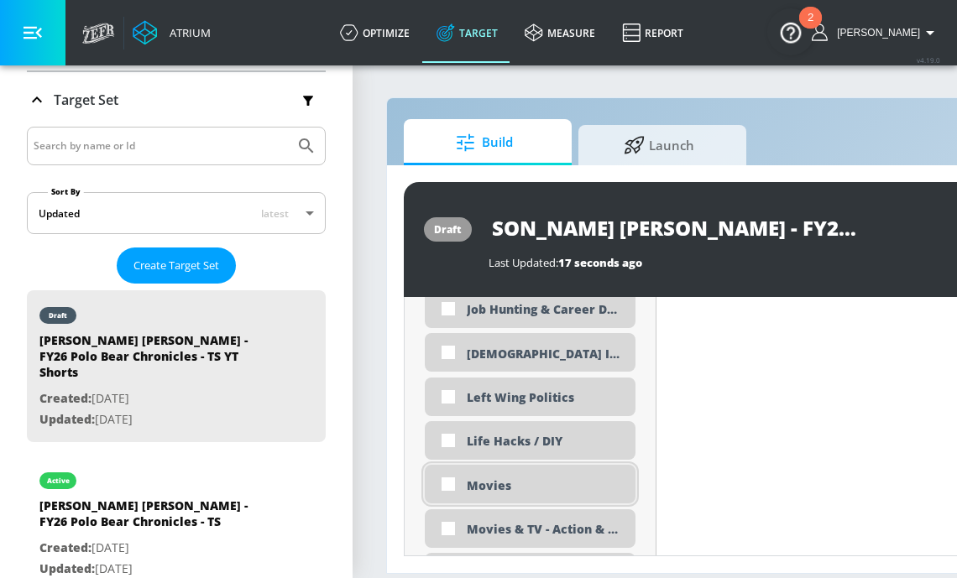
scroll to position [2997, 0]
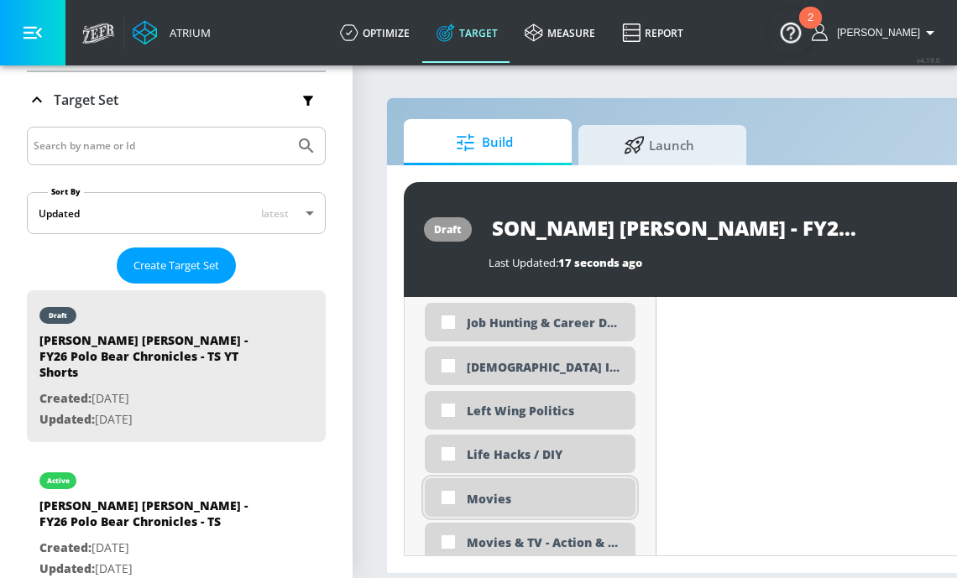
click at [499, 496] on div "Movies" at bounding box center [545, 499] width 156 height 16
checkbox input "true"
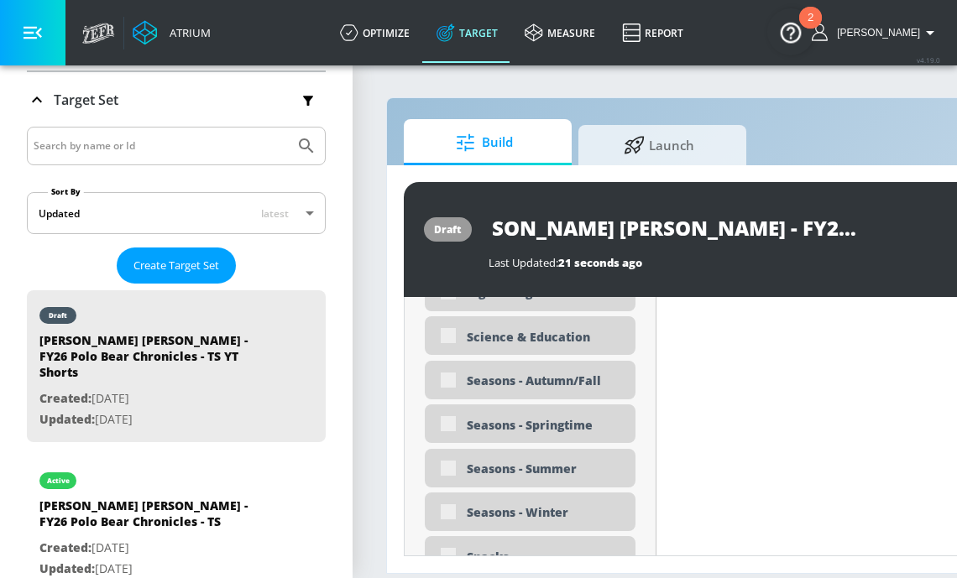
scroll to position [4171, 0]
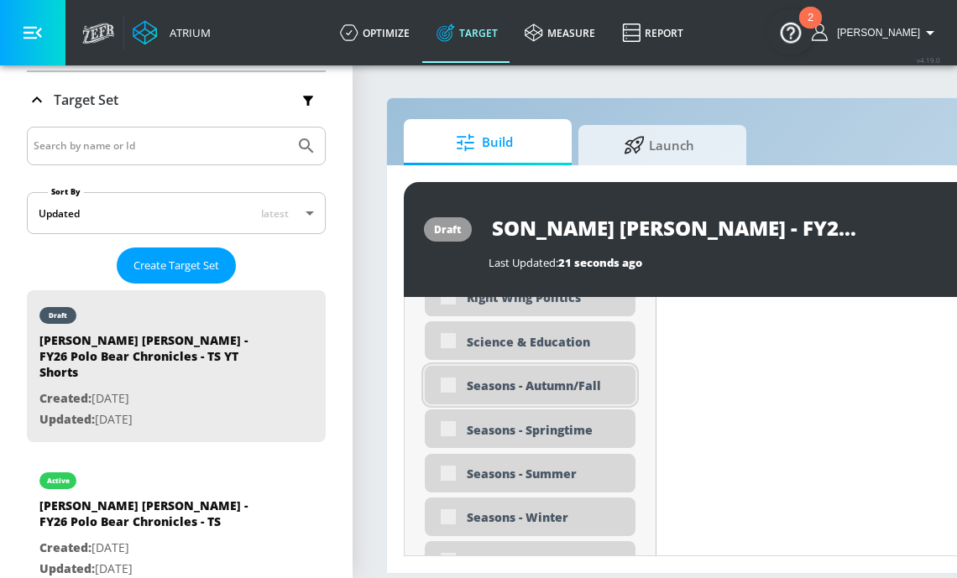
click at [477, 384] on div "Seasons - Autumn/Fall" at bounding box center [545, 386] width 156 height 16
click at [526, 390] on div "Seasons - Autumn/Fall" at bounding box center [545, 386] width 156 height 16
click at [490, 389] on div "Seasons - Autumn/Fall" at bounding box center [545, 386] width 156 height 16
click at [504, 382] on div "Seasons - Autumn/Fall" at bounding box center [545, 386] width 156 height 16
click at [491, 386] on div "Seasons - Autumn/Fall" at bounding box center [545, 386] width 156 height 16
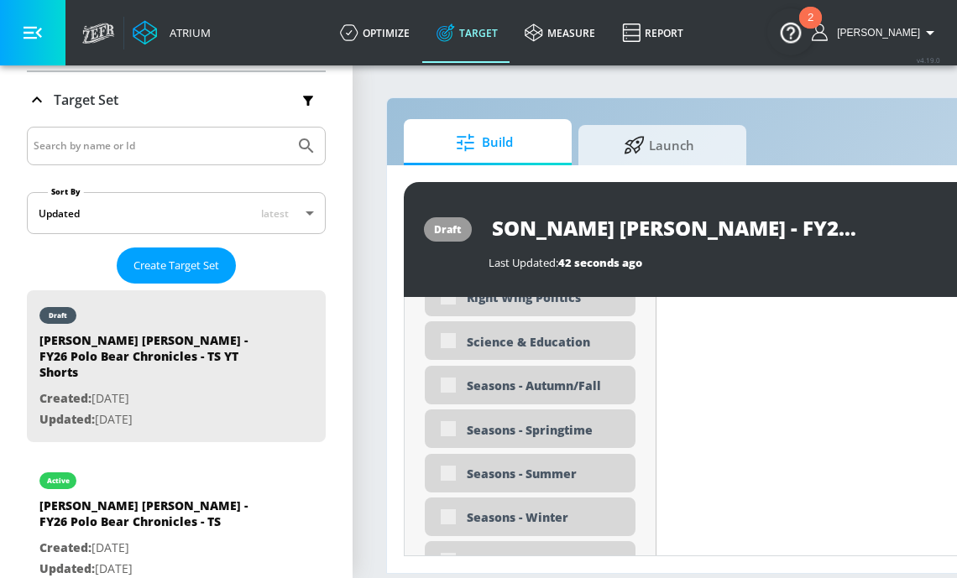
click at [532, 387] on div "Seasons - Autumn/Fall" at bounding box center [545, 386] width 156 height 16
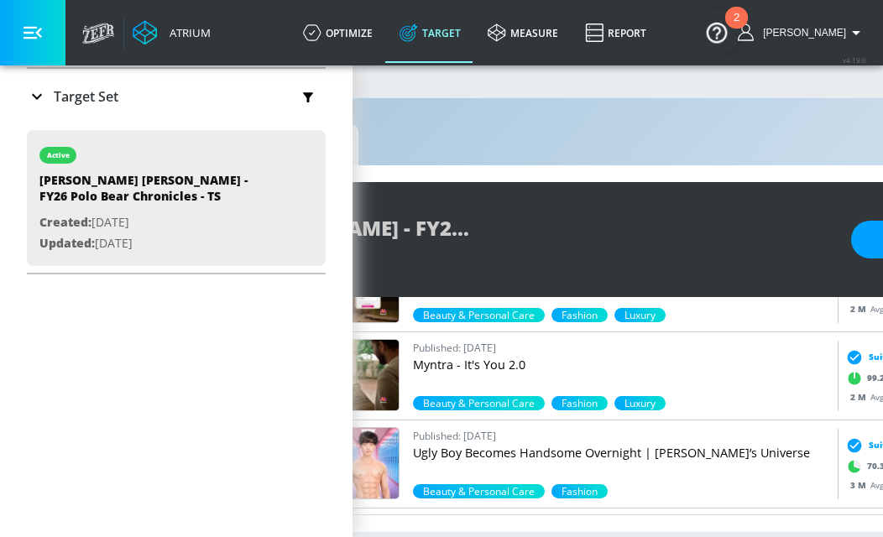
scroll to position [0, 530]
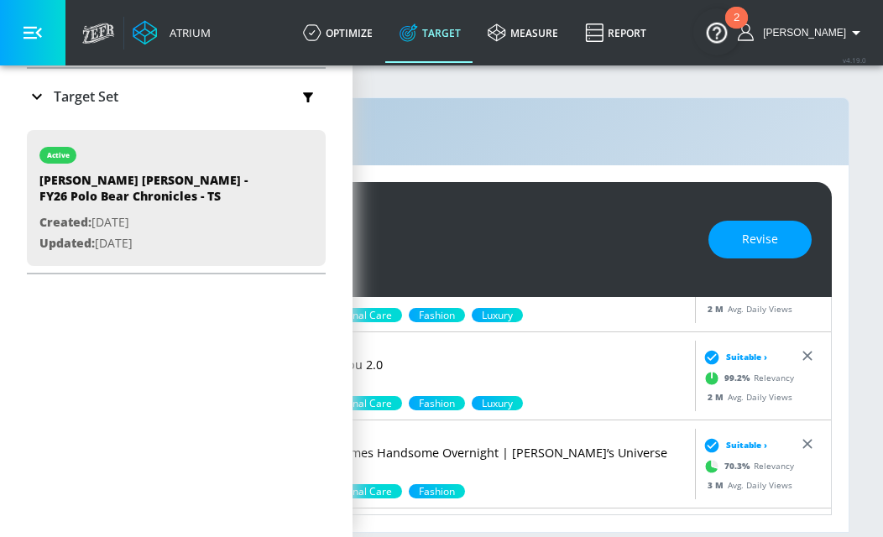
click at [425, 229] on div "[PERSON_NAME] [PERSON_NAME] - FY26 Polo Bear Chronicles - TS" at bounding box center [327, 228] width 729 height 38
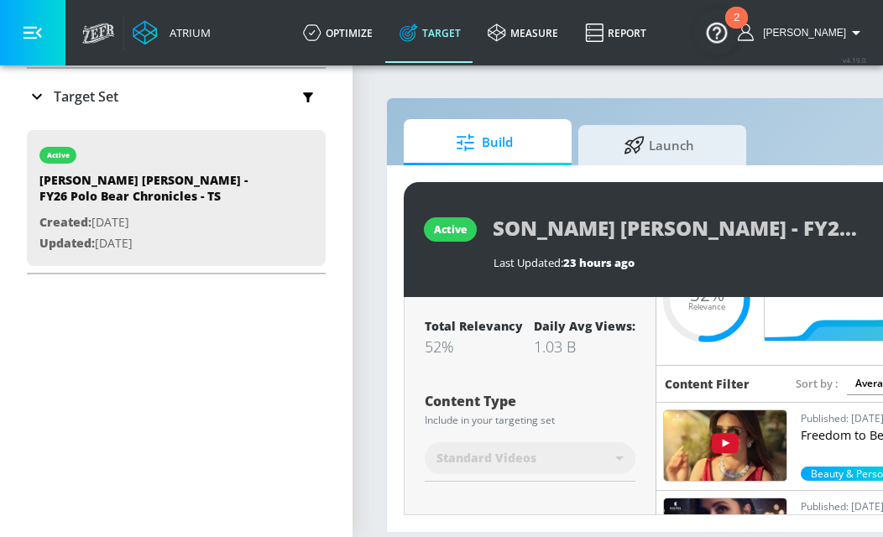
scroll to position [235, 0]
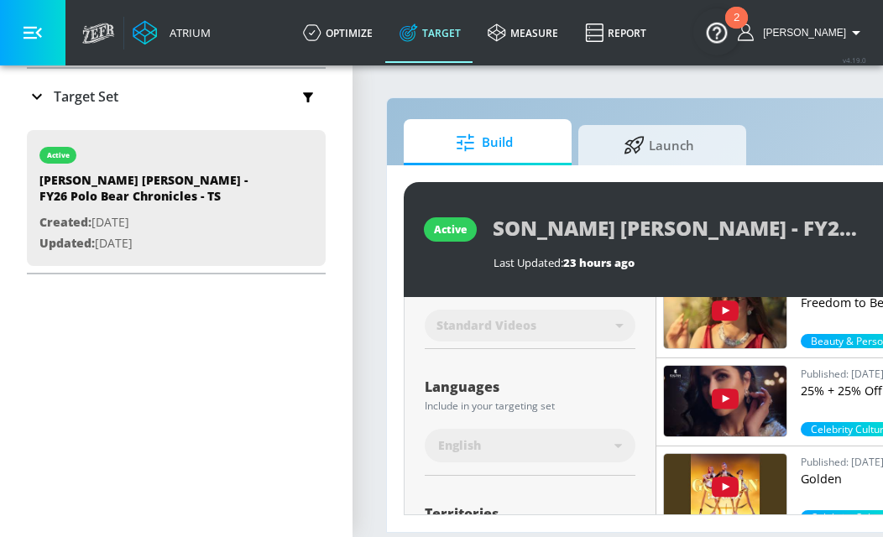
click at [404, 457] on div "Placement Type: 125K Videos Videos videos ​ Estimated Daily Spend $29,585 - $42…" at bounding box center [883, 406] width 958 height 218
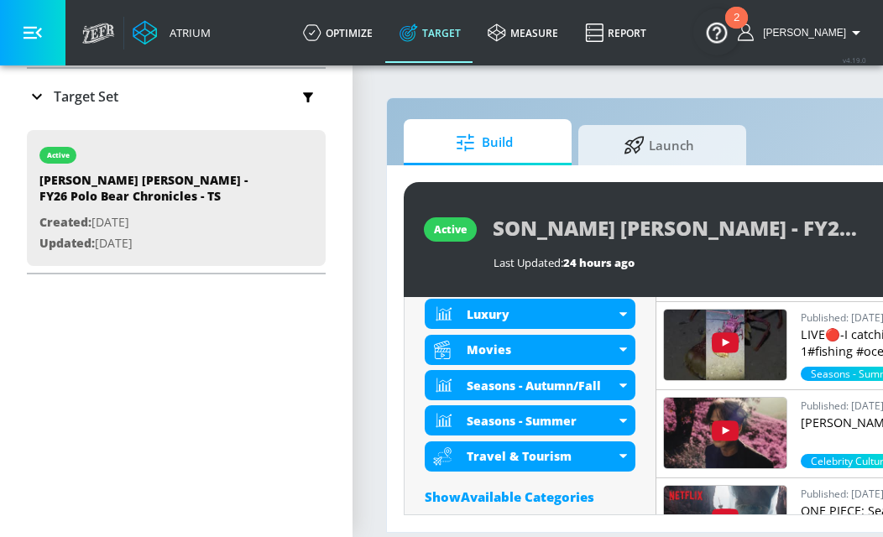
scroll to position [821, 0]
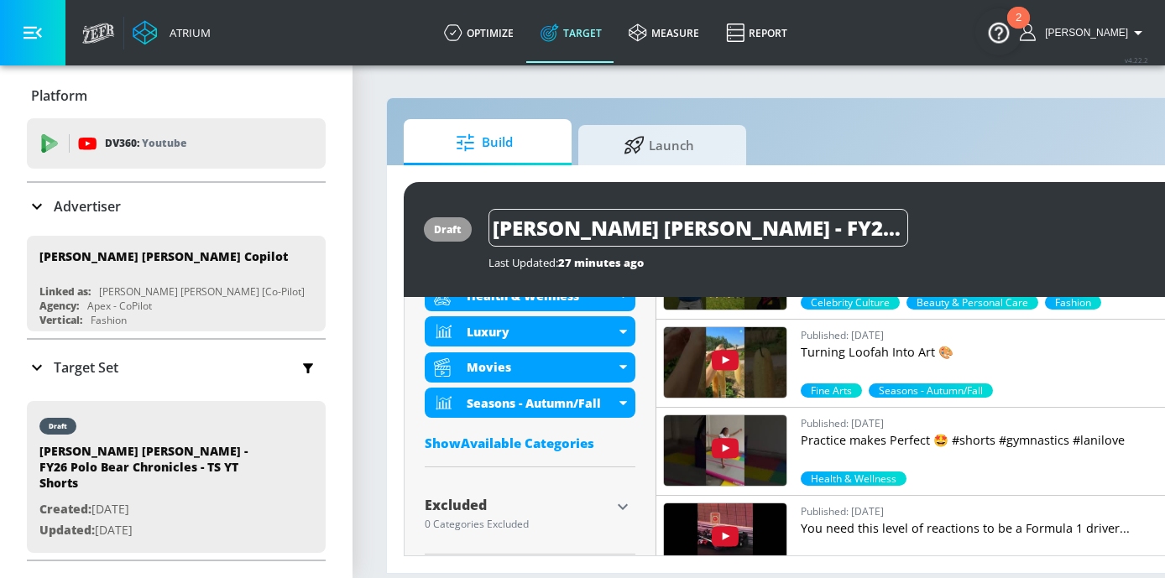
scroll to position [797, 0]
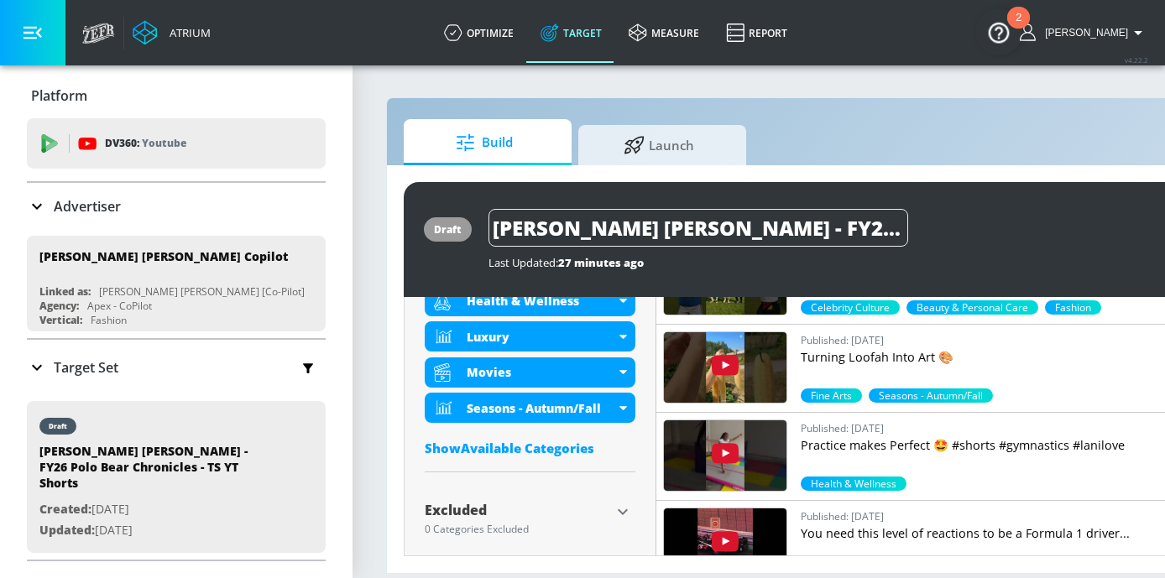
click at [508, 448] on div "Show Available Categories" at bounding box center [530, 448] width 211 height 17
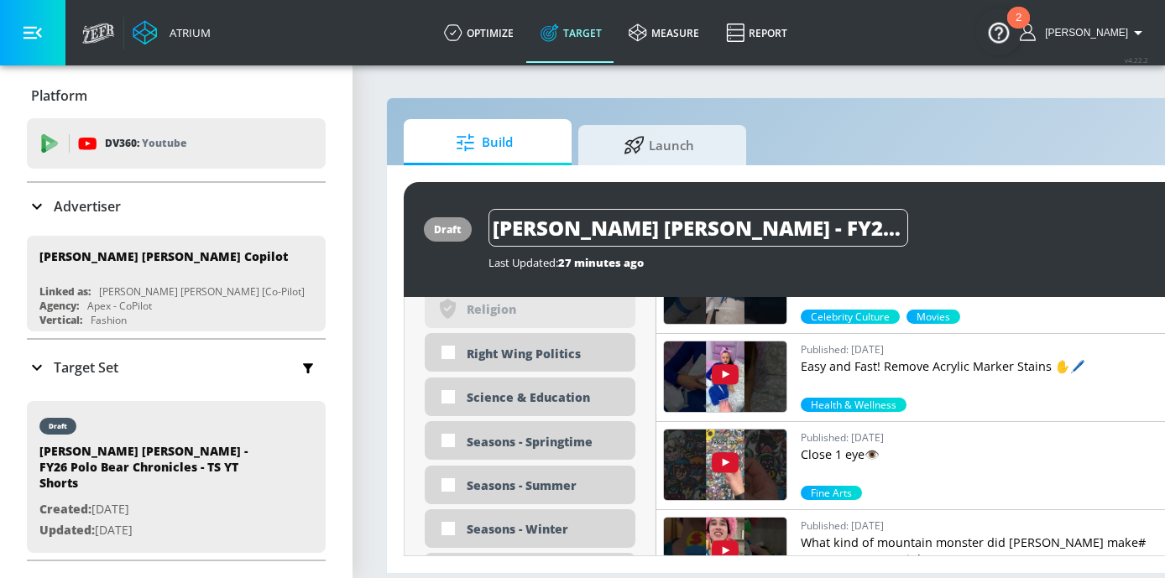
scroll to position [4135, 0]
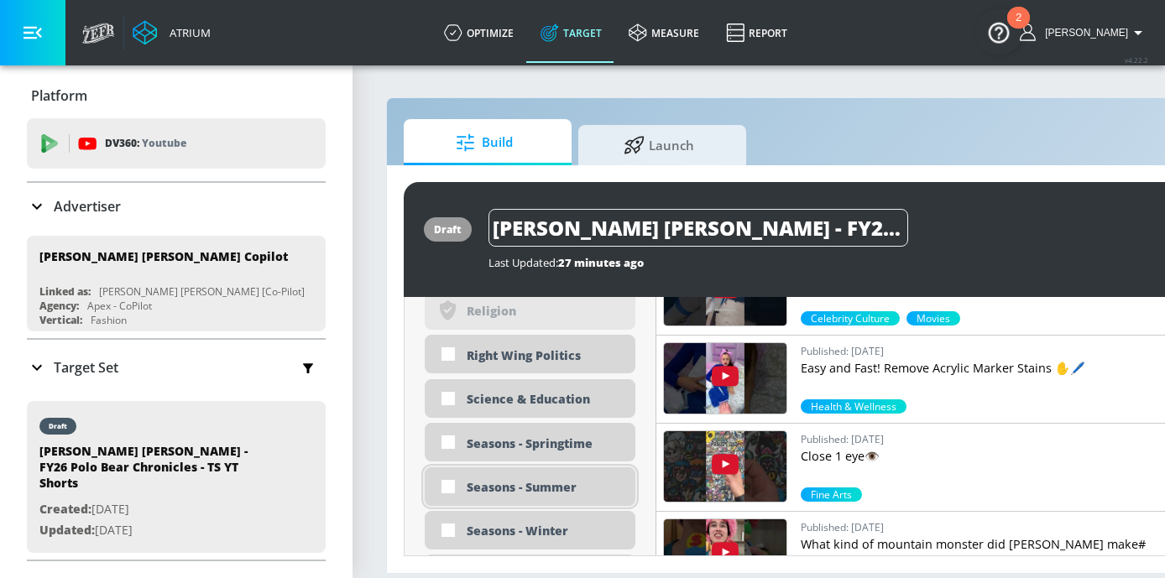
click at [511, 492] on div "Seasons - Summer" at bounding box center [545, 487] width 156 height 16
checkbox input "true"
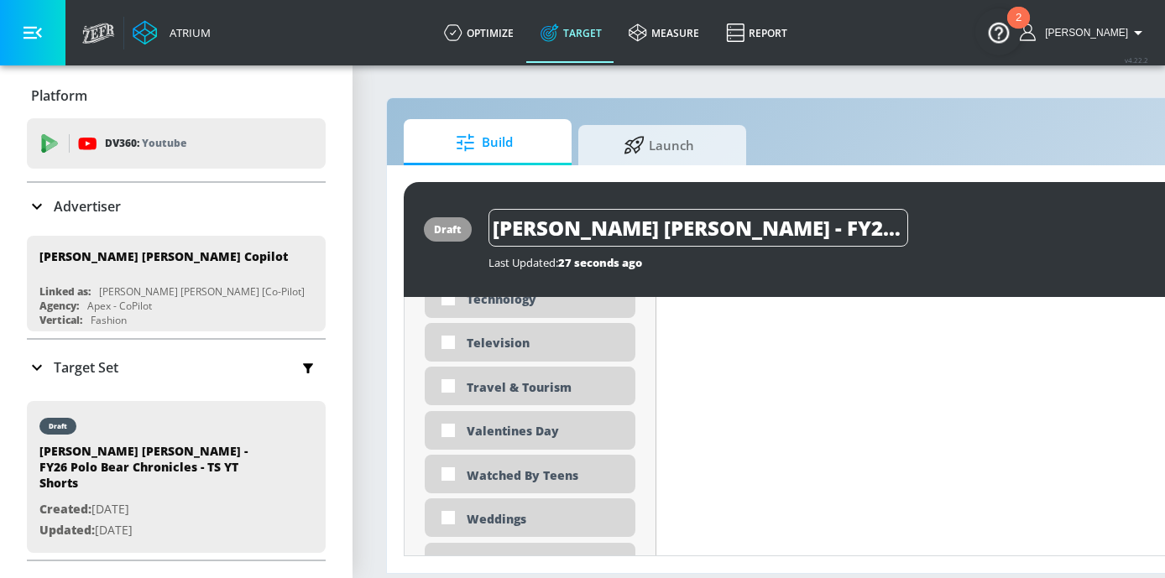
scroll to position [5105, 0]
click at [490, 389] on div "Travel & Tourism" at bounding box center [545, 389] width 156 height 16
checkbox input "true"
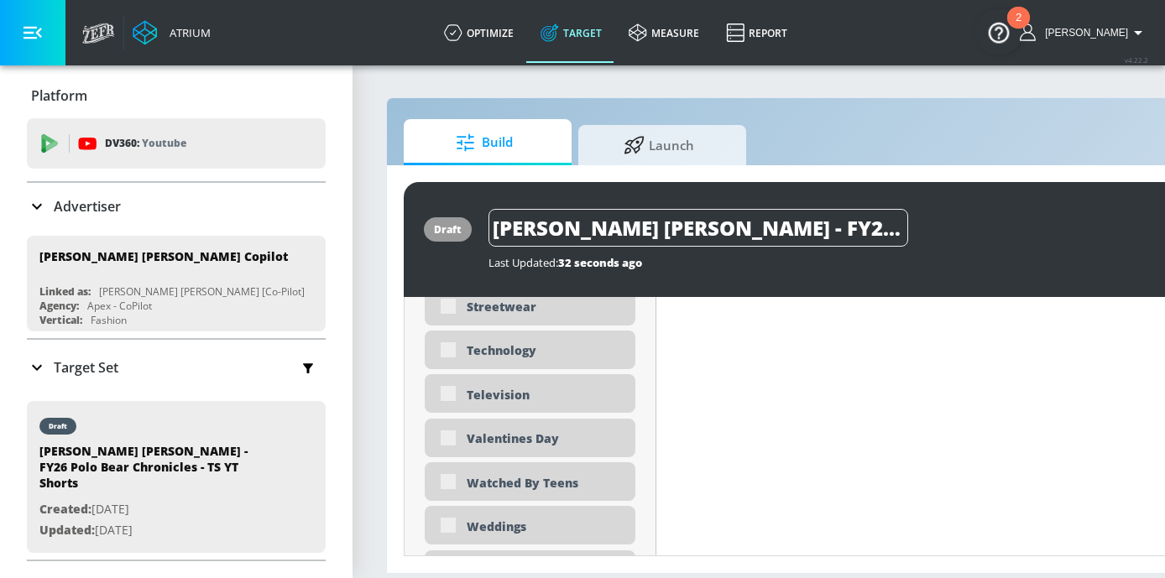
scroll to position [5118, 0]
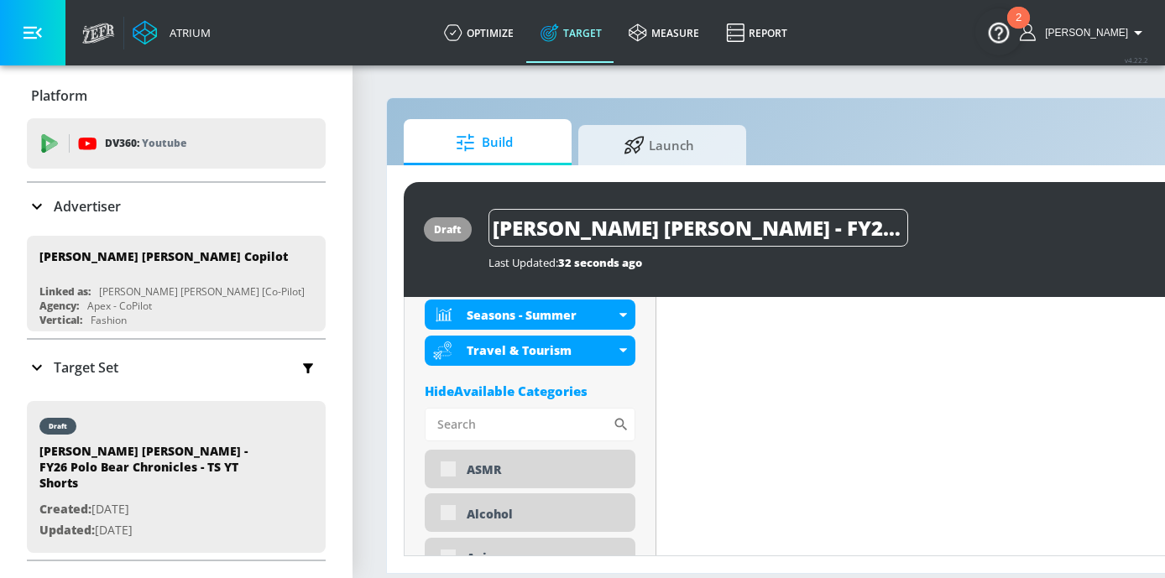
click at [527, 387] on div "Hide Available Categories" at bounding box center [530, 391] width 211 height 17
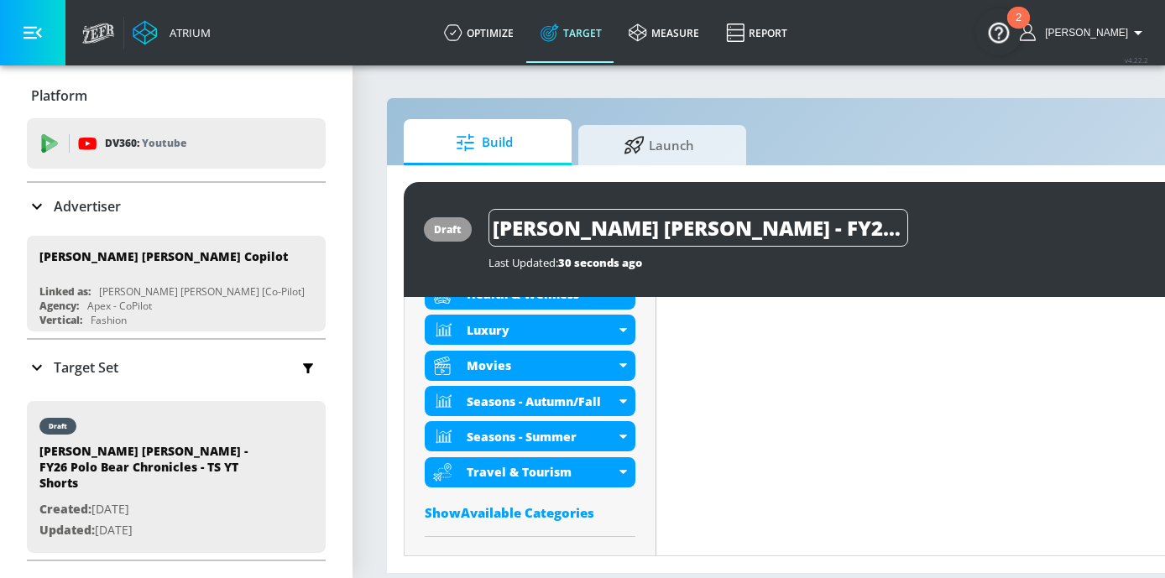
scroll to position [887, 0]
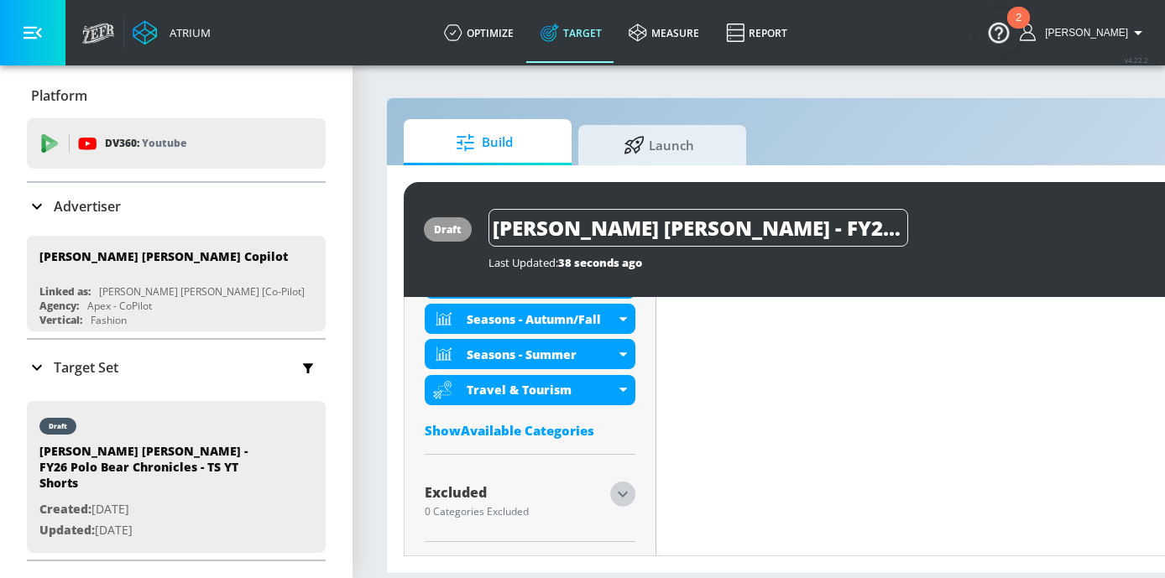
click at [625, 496] on icon "button" at bounding box center [623, 494] width 20 height 20
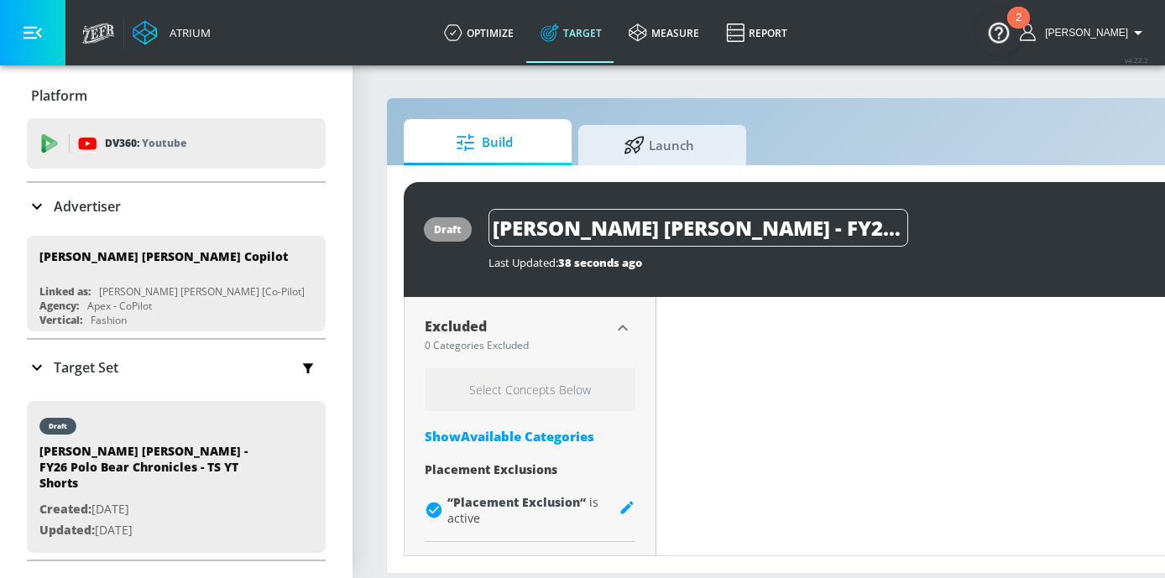
click at [465, 435] on div "Show Available Categories" at bounding box center [530, 436] width 211 height 17
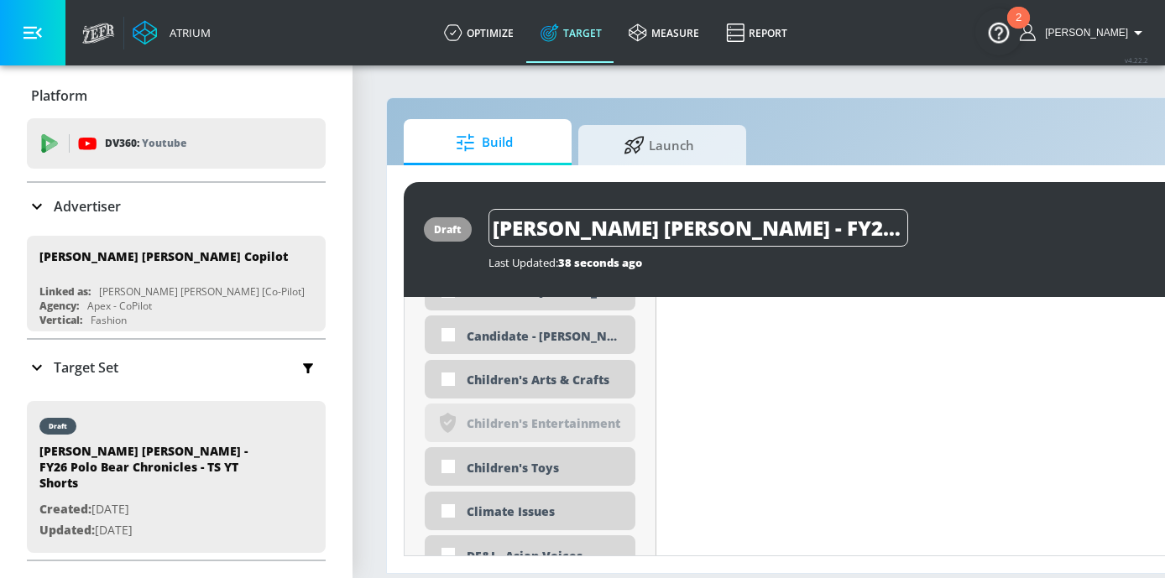
scroll to position [1714, 0]
click at [507, 385] on div "Children's Arts & Crafts" at bounding box center [545, 381] width 156 height 16
checkbox input "true"
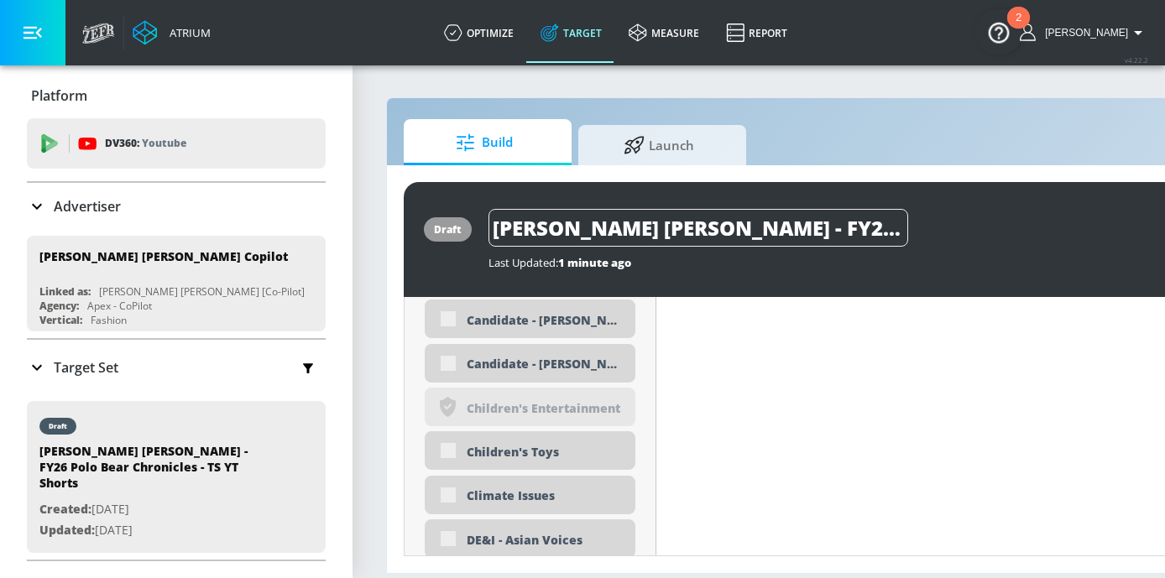
scroll to position [1728, 0]
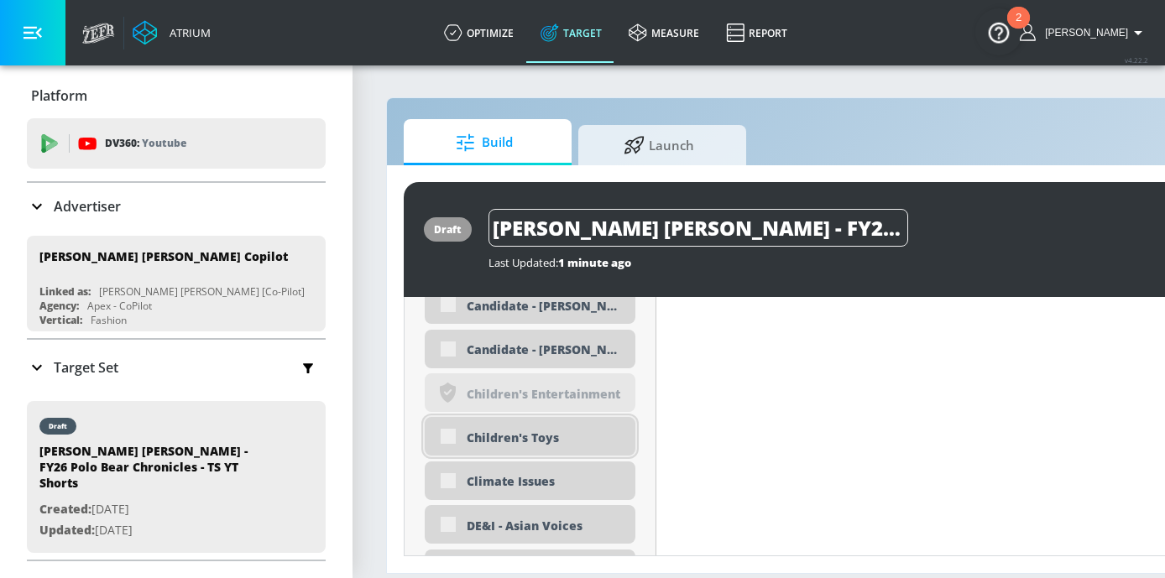
click at [497, 433] on div "Children's Toys" at bounding box center [545, 438] width 156 height 16
checkbox input "true"
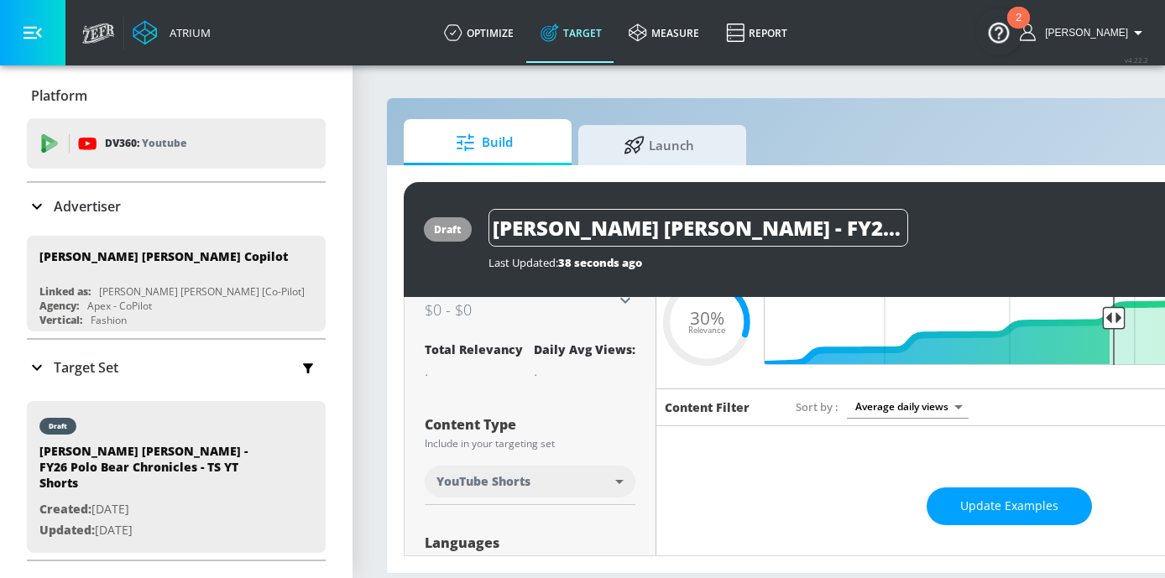
scroll to position [68, 0]
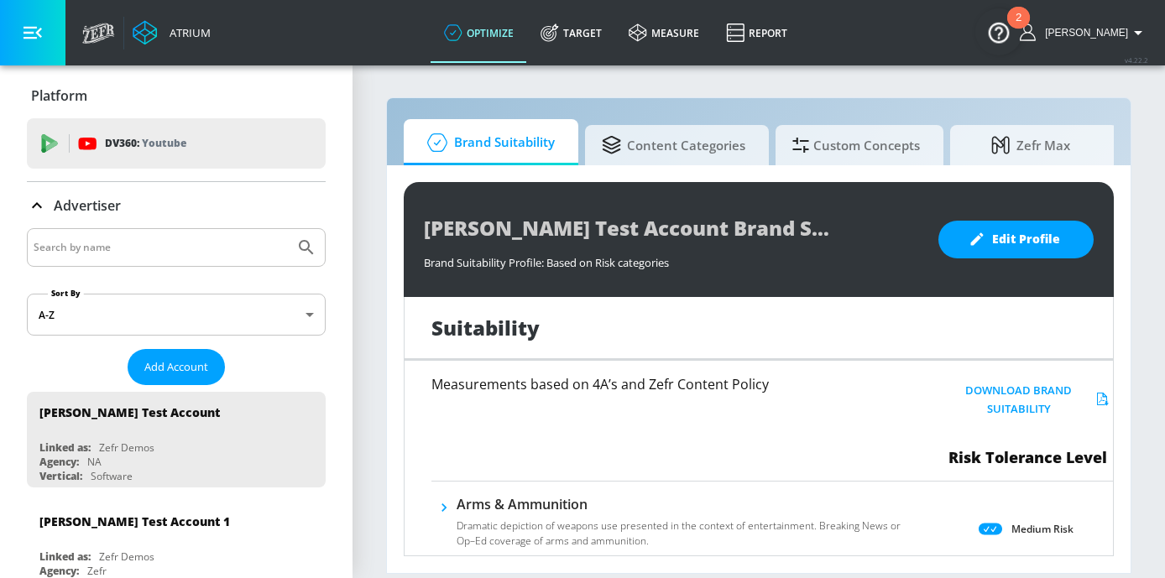
click at [150, 259] on div at bounding box center [176, 247] width 299 height 39
click at [134, 240] on input "Search by name" at bounding box center [161, 248] width 254 height 22
type input "ra"
click at [611, 32] on link "Target" at bounding box center [571, 33] width 88 height 60
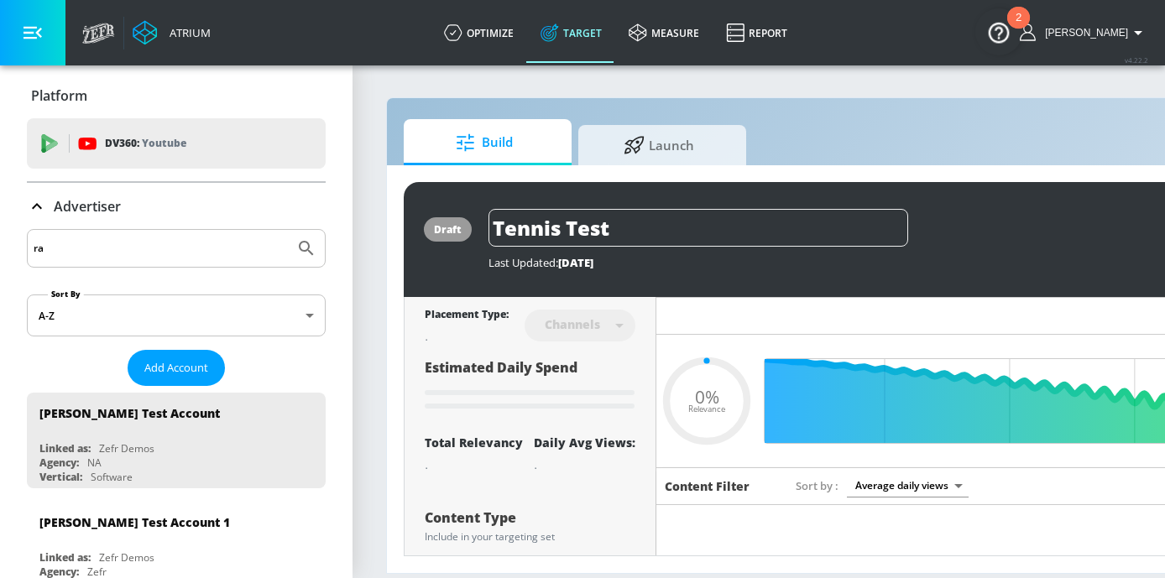
type input "0.22"
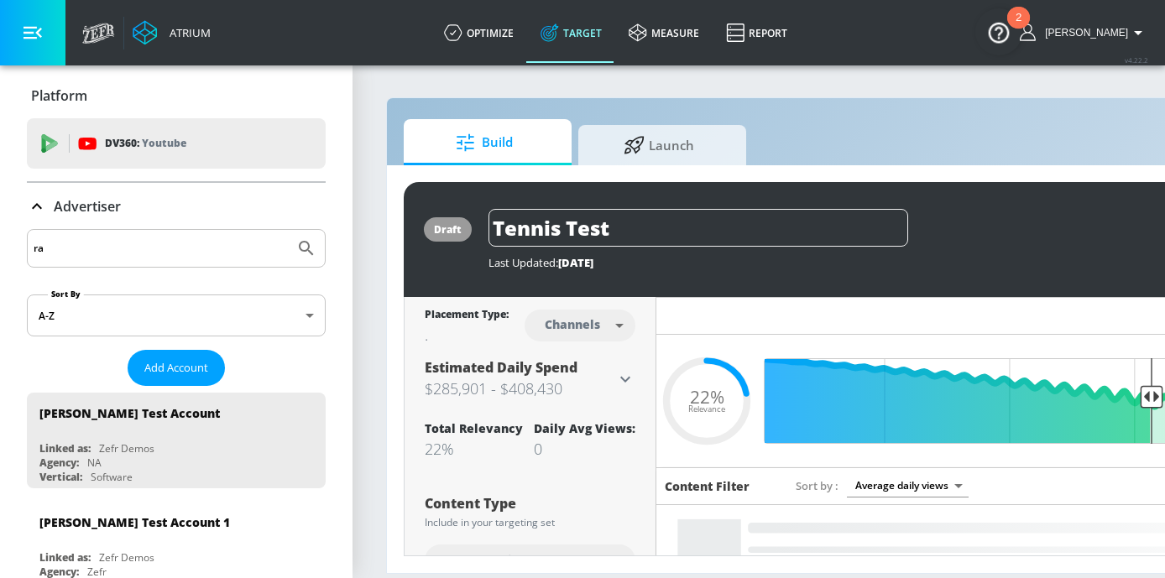
click at [109, 251] on input "ra" at bounding box center [161, 249] width 254 height 22
type input "ralph"
click at [288, 230] on button "Submit Search" at bounding box center [306, 248] width 37 height 37
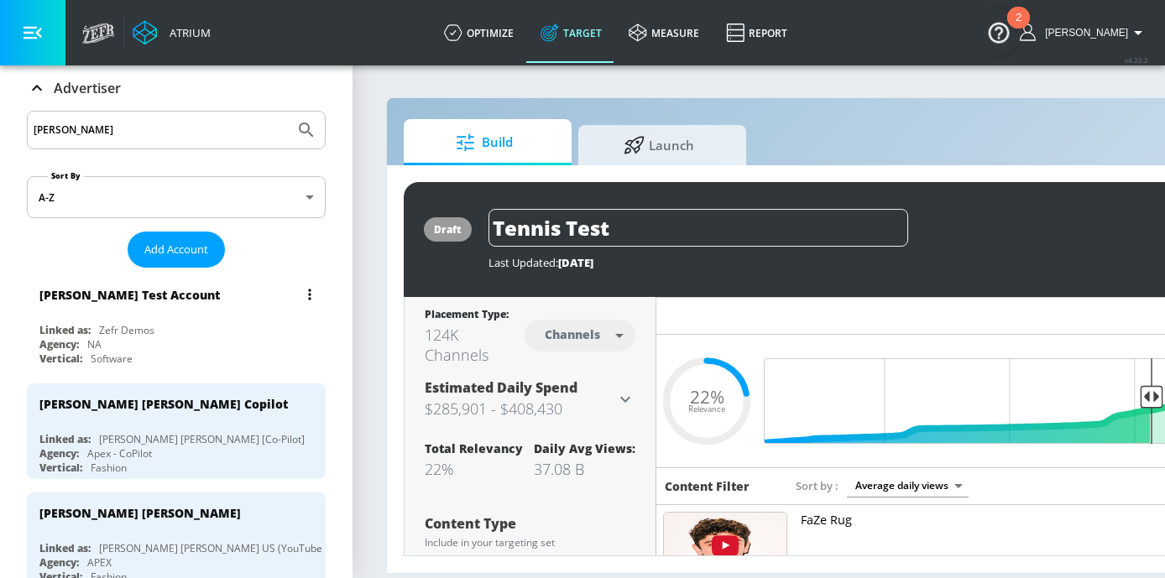
scroll to position [120, 0]
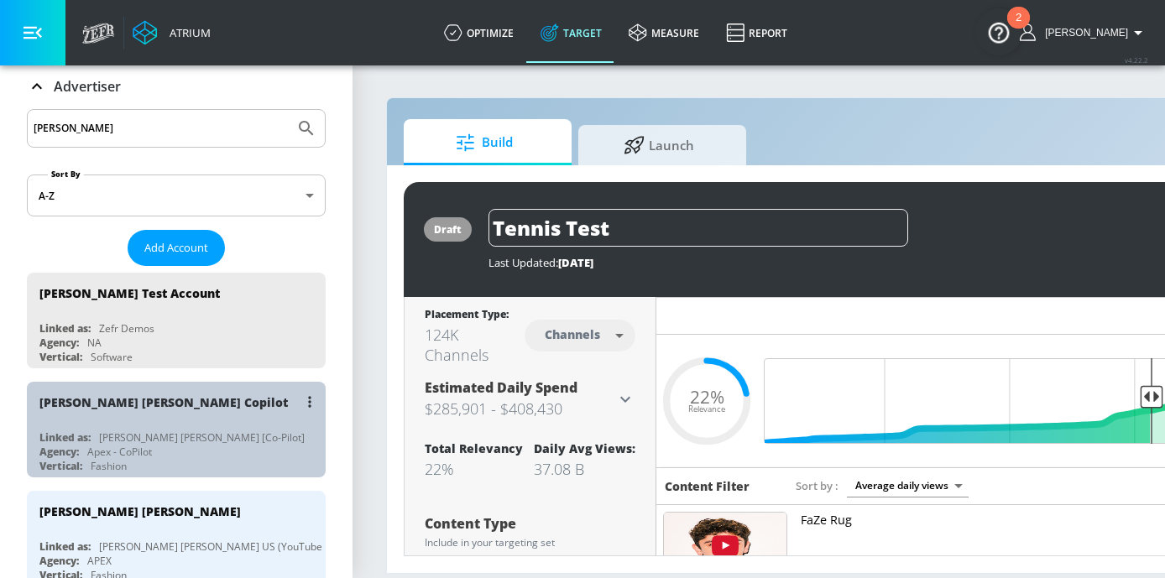
click at [129, 414] on div "Ralph Lauren Copilot" at bounding box center [180, 402] width 282 height 40
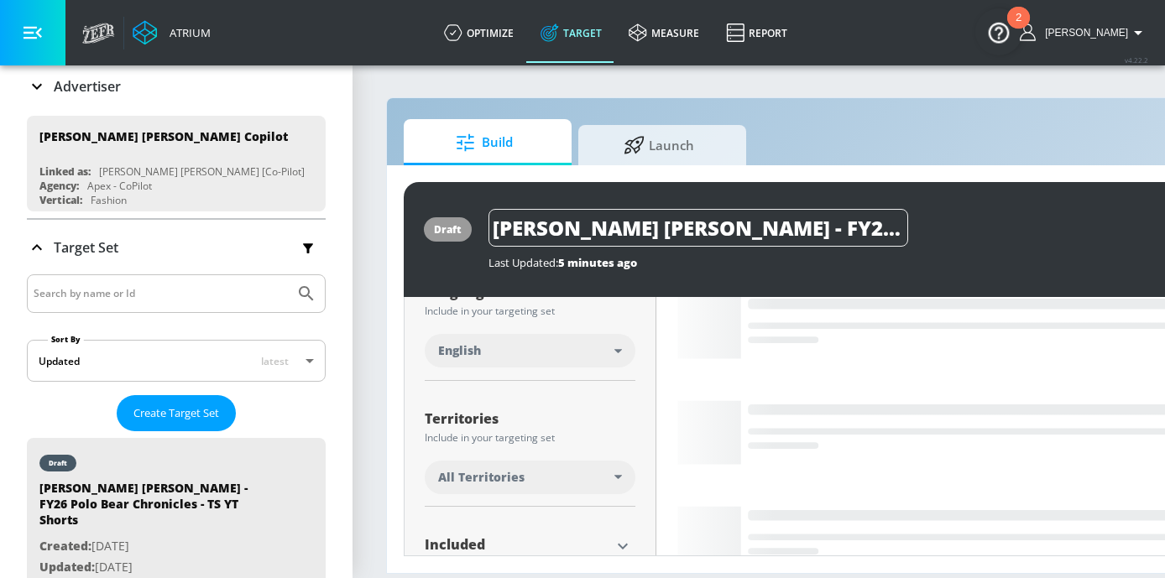
scroll to position [469, 0]
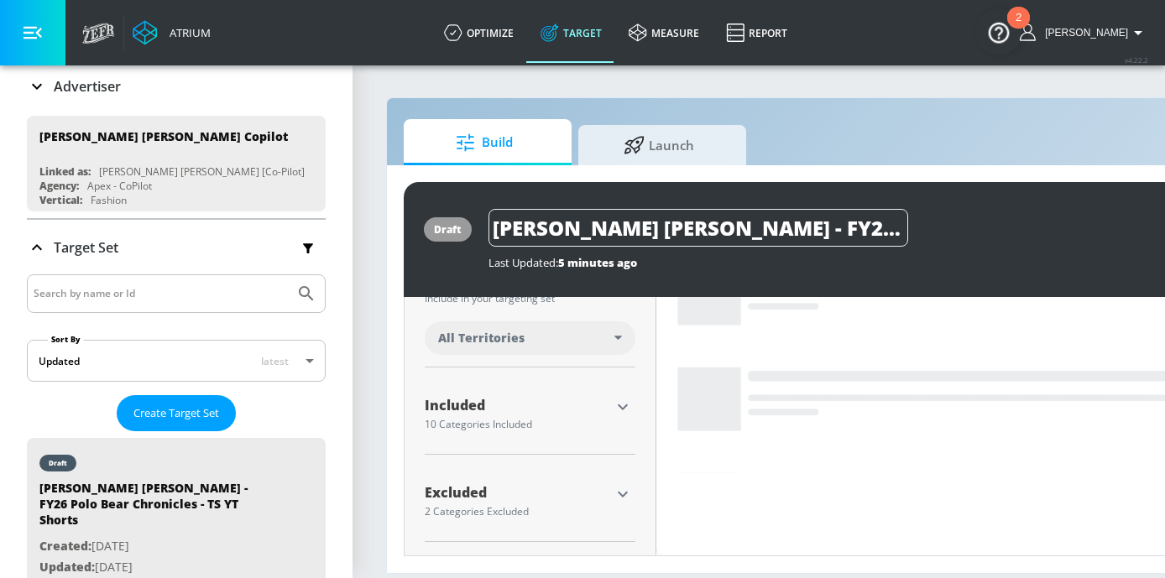
click at [625, 404] on icon "button" at bounding box center [623, 407] width 20 height 20
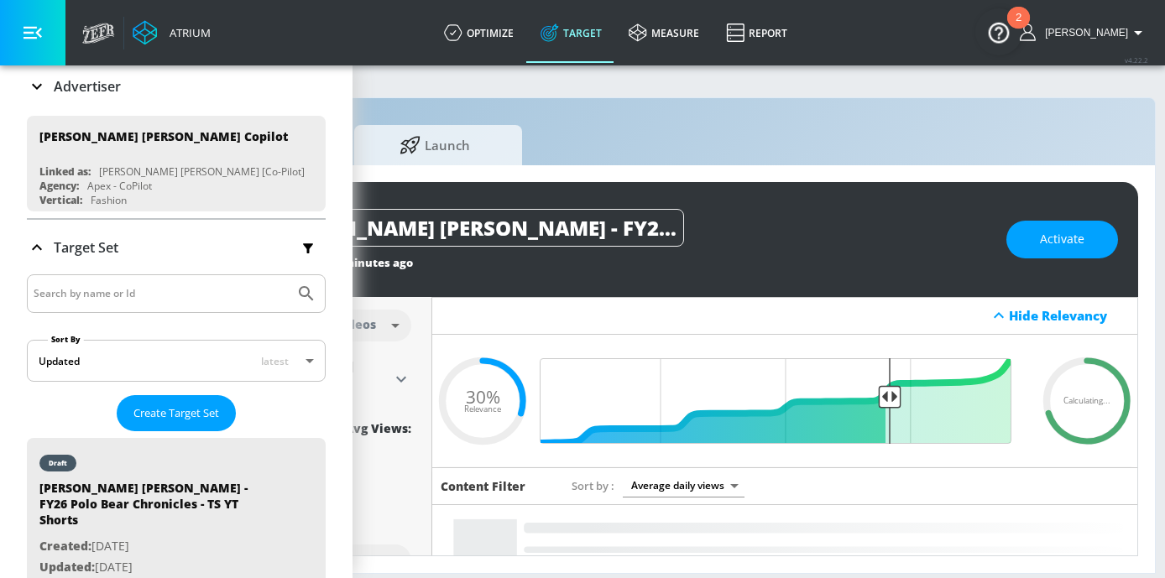
scroll to position [0, 227]
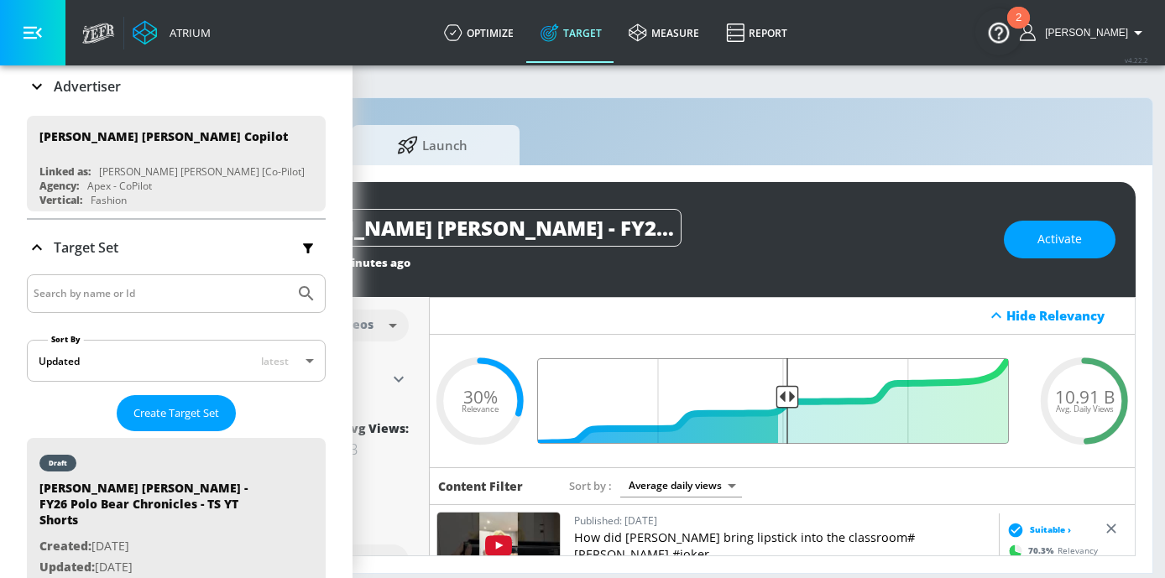
drag, startPoint x: 881, startPoint y: 397, endPoint x: 785, endPoint y: 397, distance: 96.5
type input "0.51"
click at [785, 397] on input "Final Threshold" at bounding box center [782, 401] width 470 height 86
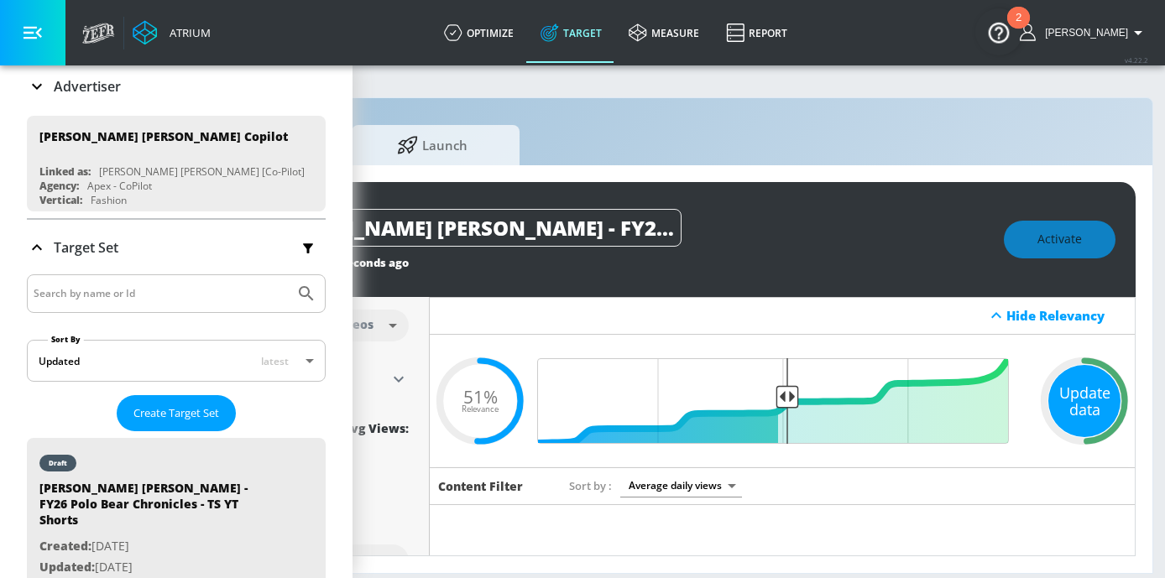
click at [1093, 406] on div "Update data" at bounding box center [1084, 401] width 72 height 72
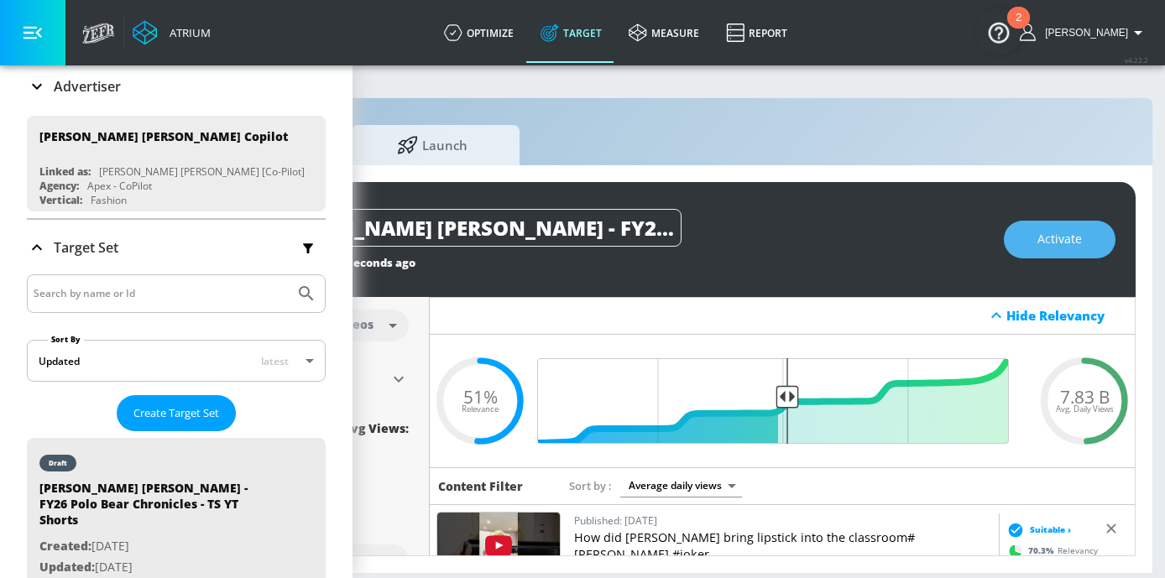
click at [1057, 241] on span "Activate" at bounding box center [1059, 239] width 44 height 21
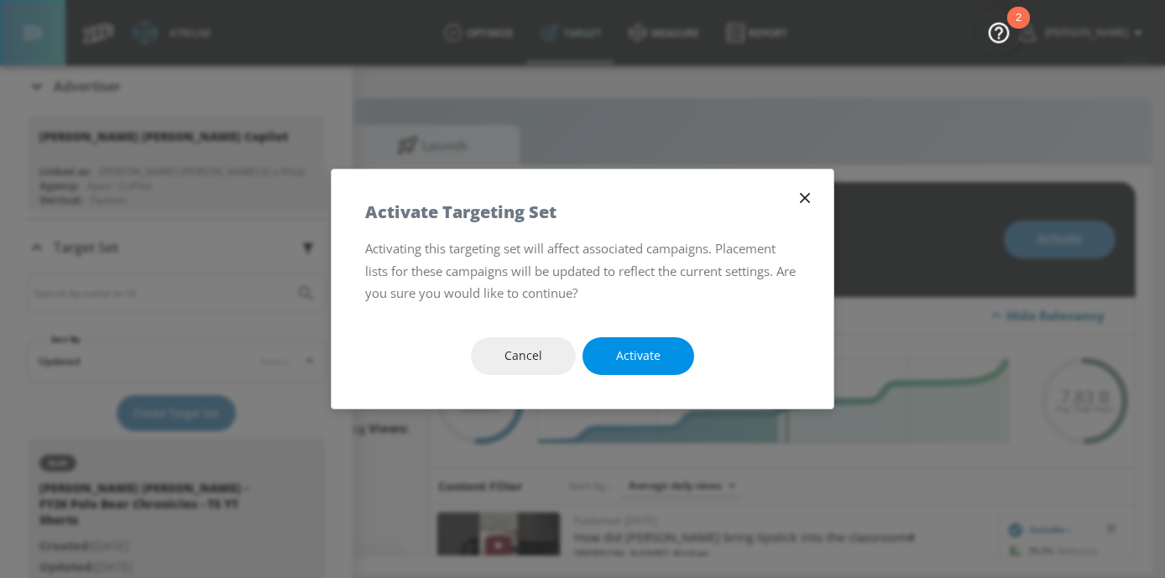
click at [658, 346] on span "Activate" at bounding box center [638, 356] width 44 height 21
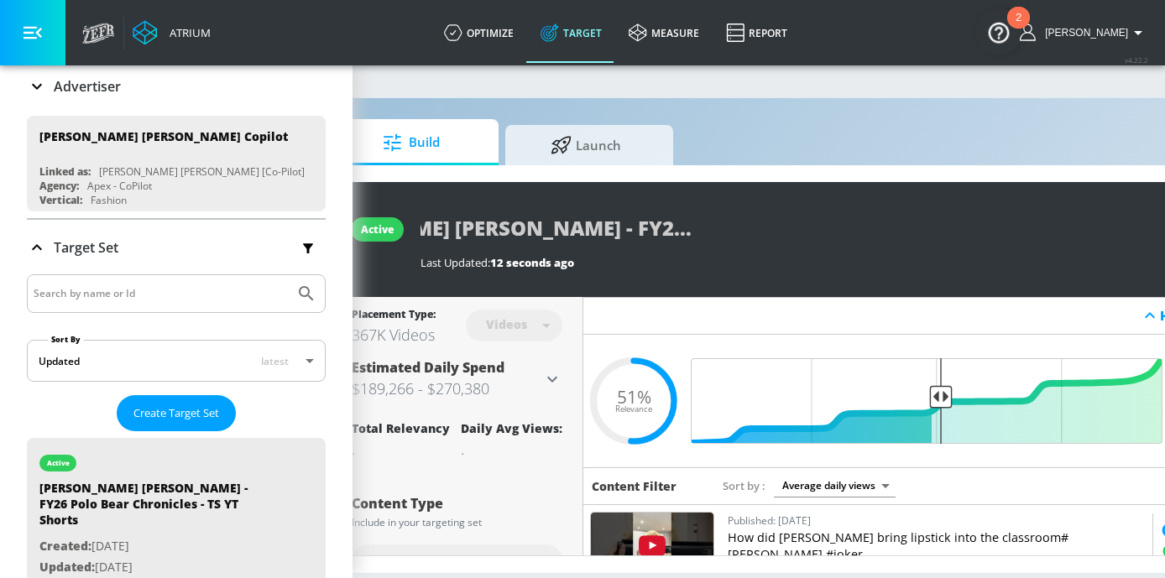
scroll to position [0, 148]
click at [869, 245] on div "[PERSON_NAME] [PERSON_NAME] - FY26 Polo Bear Chronicles - TS YT Shorts" at bounding box center [784, 228] width 729 height 38
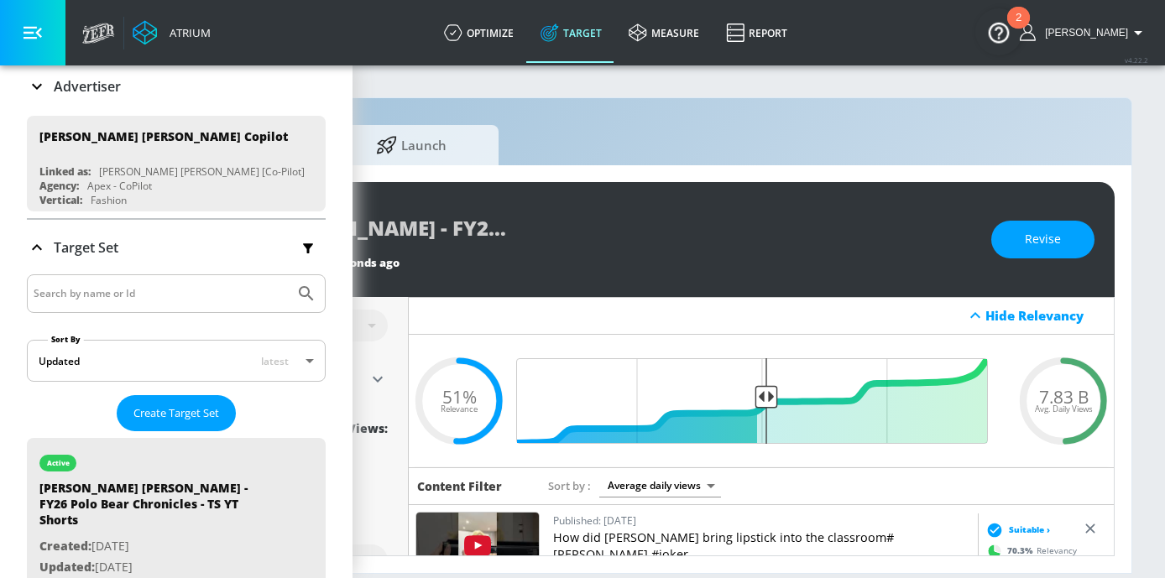
scroll to position [0, 248]
